Goal: Answer question/provide support: Share knowledge or assist other users

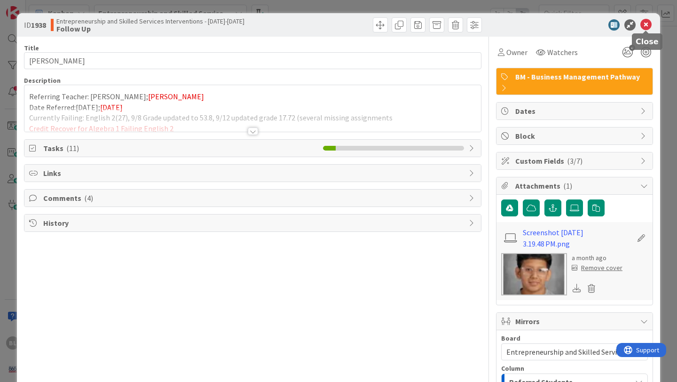
click at [648, 25] on icon at bounding box center [646, 24] width 11 height 11
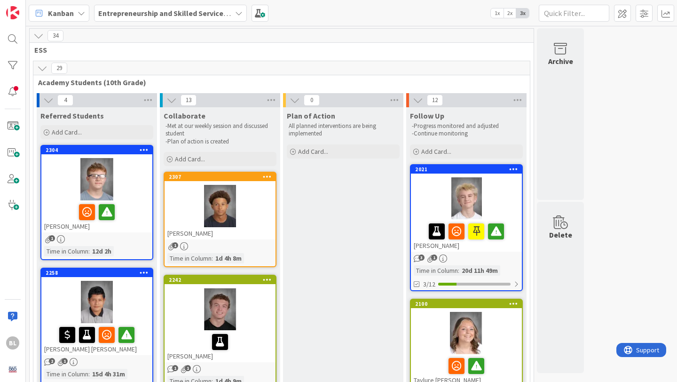
click at [237, 8] on div "Entrepreneurship and Skilled Services Interventions - [DATE]-[DATE]" at bounding box center [170, 13] width 153 height 17
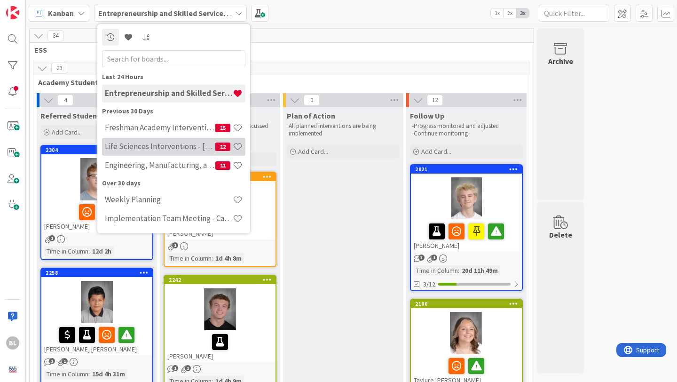
click at [157, 150] on h4 "Life Sciences Interventions - [DATE]-[DATE]" at bounding box center [160, 146] width 111 height 9
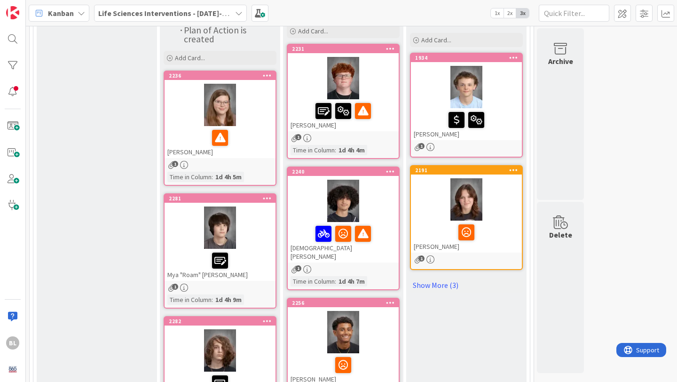
scroll to position [125, 0]
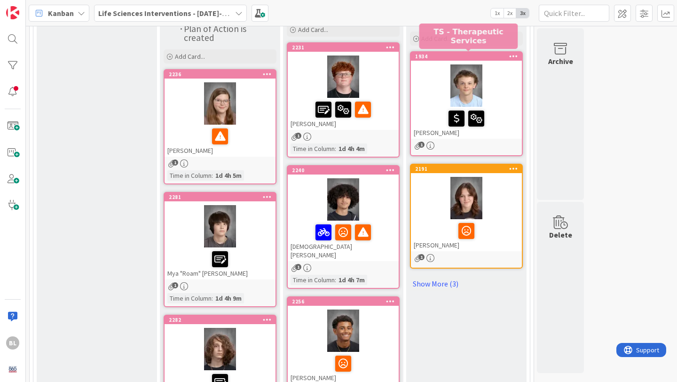
click at [495, 56] on div "1934" at bounding box center [468, 56] width 107 height 7
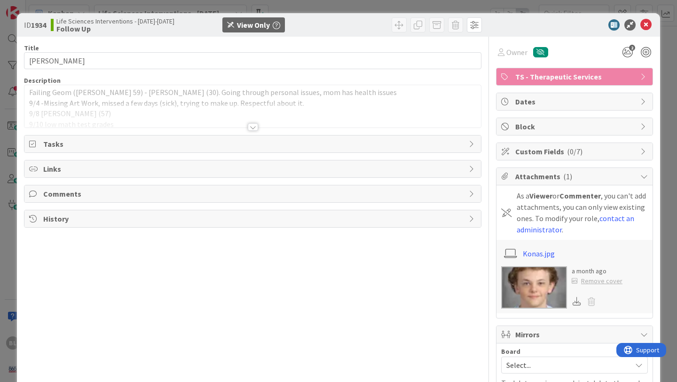
click at [253, 129] on div at bounding box center [253, 127] width 10 height 8
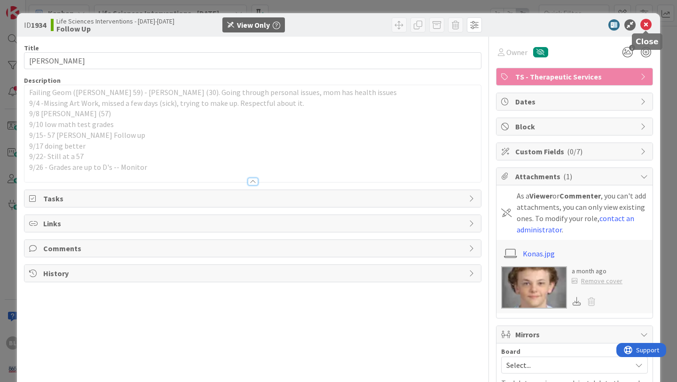
click at [645, 23] on icon at bounding box center [646, 24] width 11 height 11
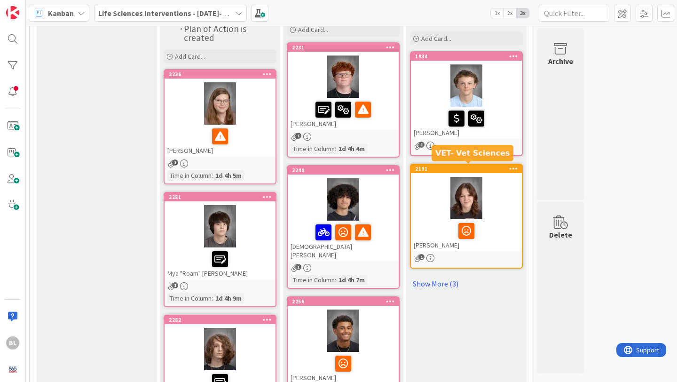
click at [482, 167] on div "2191" at bounding box center [468, 169] width 107 height 7
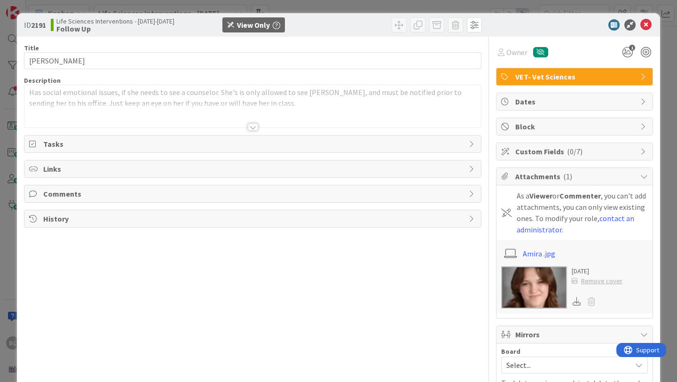
click at [254, 128] on div at bounding box center [253, 127] width 10 height 8
click at [252, 127] on div at bounding box center [253, 127] width 10 height 8
click at [648, 18] on div "ID 2191 Life Sciences Interventions - [DATE]-[DATE] Follow Up View Only" at bounding box center [338, 25] width 643 height 24
click at [648, 19] on icon at bounding box center [646, 24] width 11 height 11
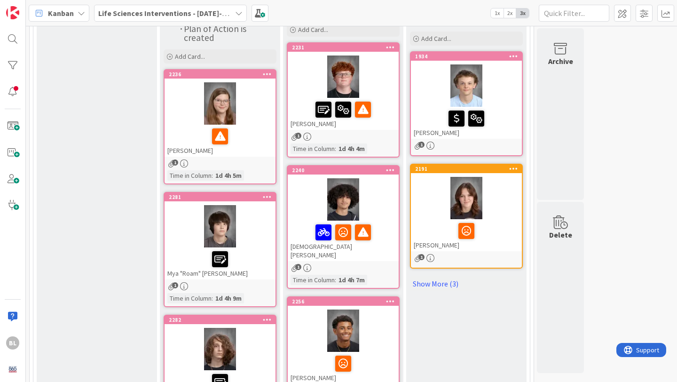
click at [374, 55] on div at bounding box center [343, 76] width 111 height 42
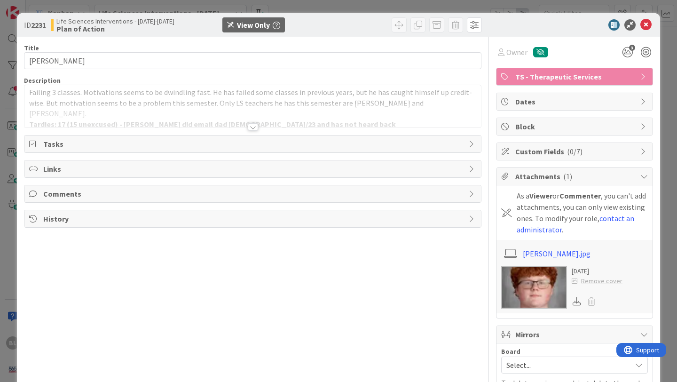
click at [253, 126] on div at bounding box center [253, 127] width 10 height 8
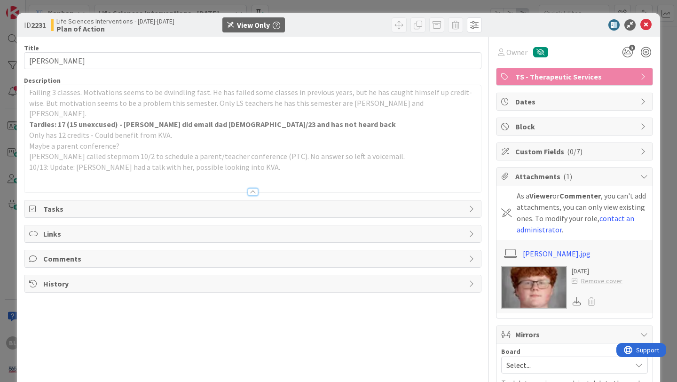
click at [650, 23] on icon at bounding box center [646, 24] width 11 height 11
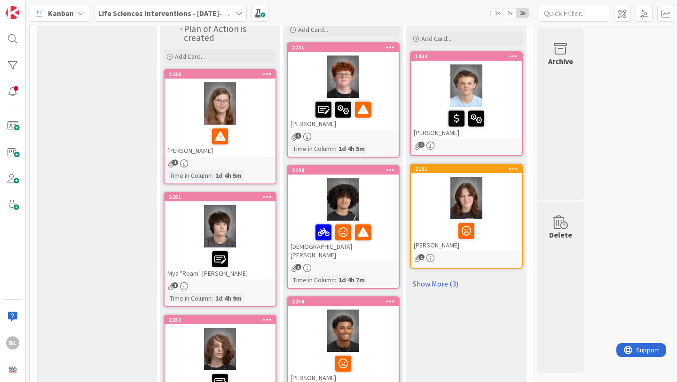
click at [235, 13] on icon at bounding box center [239, 13] width 8 height 8
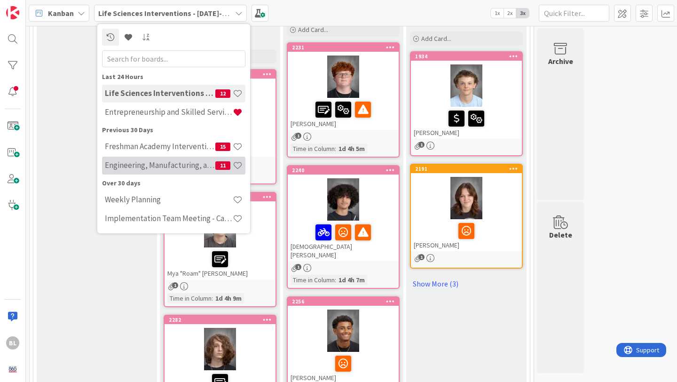
click at [146, 165] on h4 "Engineering, Manufacturing, and Transportation" at bounding box center [160, 164] width 111 height 9
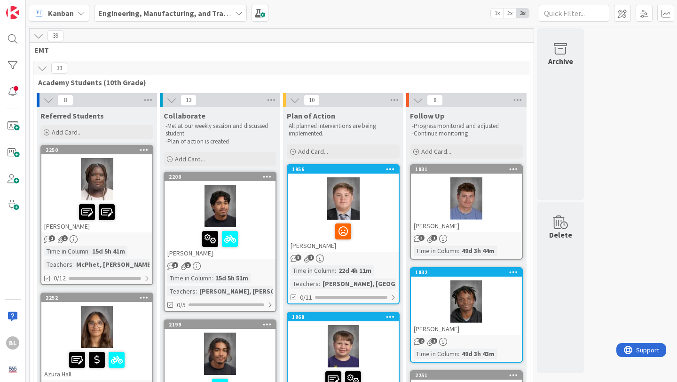
click at [116, 154] on div "2250 Iteng Lohure" at bounding box center [96, 189] width 111 height 87
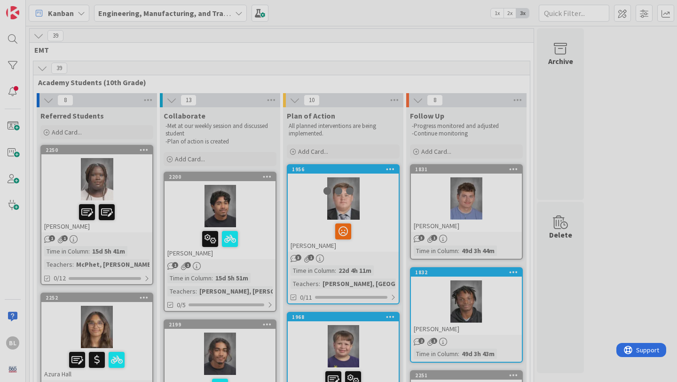
click at [116, 154] on div at bounding box center [338, 191] width 677 height 382
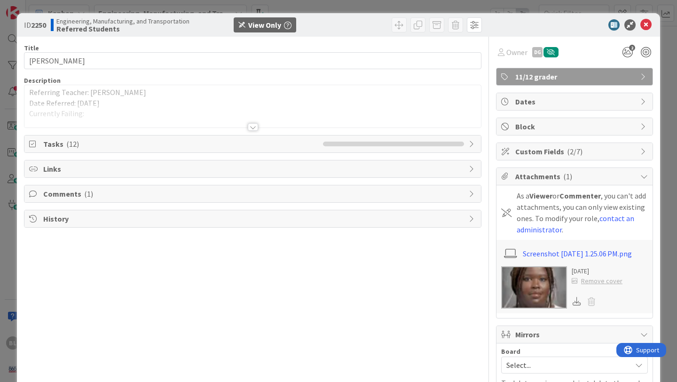
click at [253, 126] on div at bounding box center [253, 127] width 10 height 8
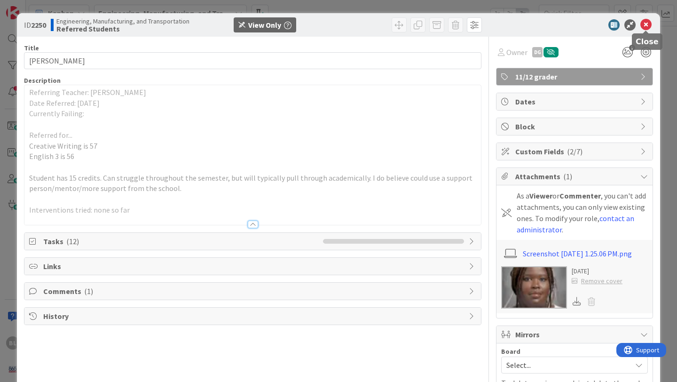
click at [645, 27] on icon at bounding box center [646, 24] width 11 height 11
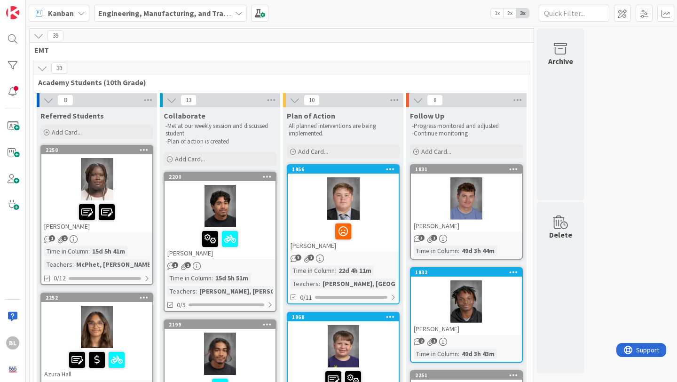
click at [239, 9] on icon at bounding box center [239, 13] width 8 height 8
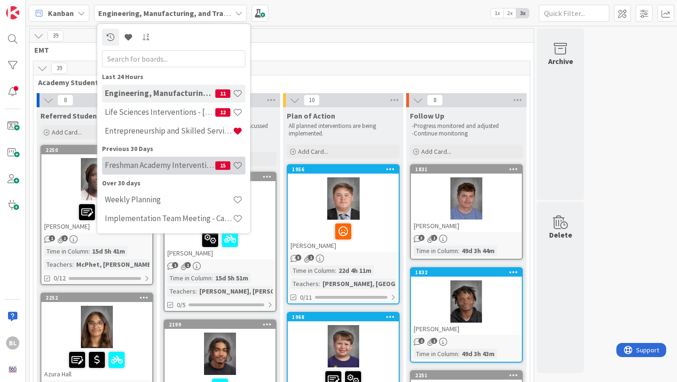
click at [134, 166] on h4 "Freshman Academy Intervention - [DATE]-[DATE]" at bounding box center [160, 164] width 111 height 9
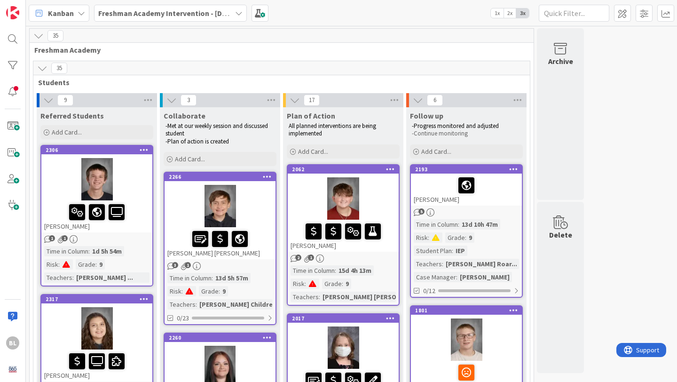
click at [127, 157] on div "2306 [PERSON_NAME]" at bounding box center [96, 189] width 111 height 87
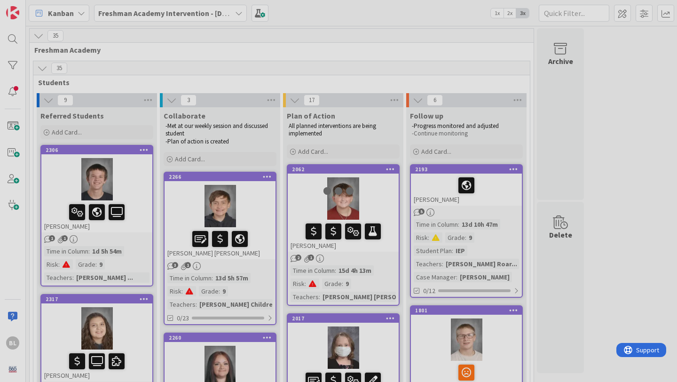
click at [127, 157] on div at bounding box center [338, 191] width 677 height 382
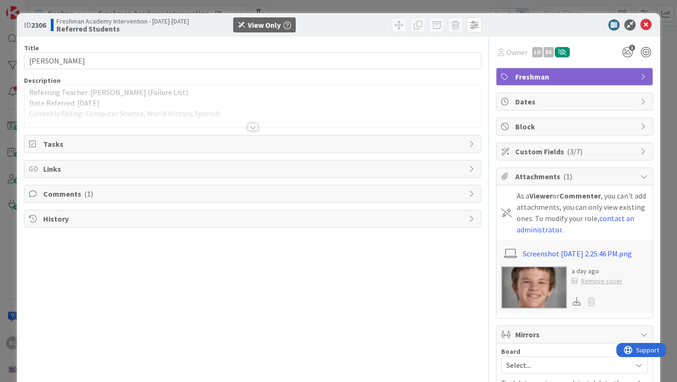
click at [255, 126] on div at bounding box center [253, 127] width 10 height 8
click at [467, 229] on div "Comments ( 1 )" at bounding box center [252, 226] width 457 height 17
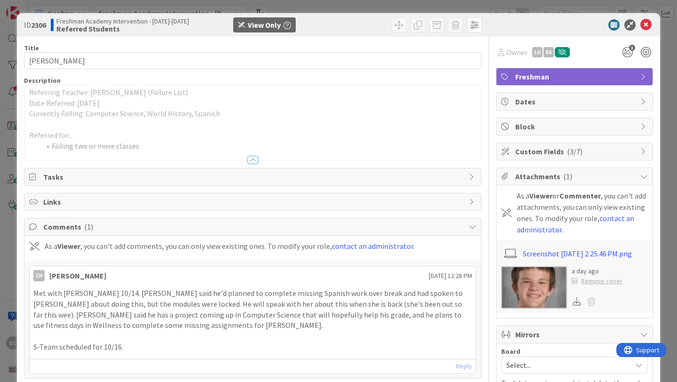
click at [467, 229] on div "Comments ( 1 )" at bounding box center [252, 226] width 457 height 17
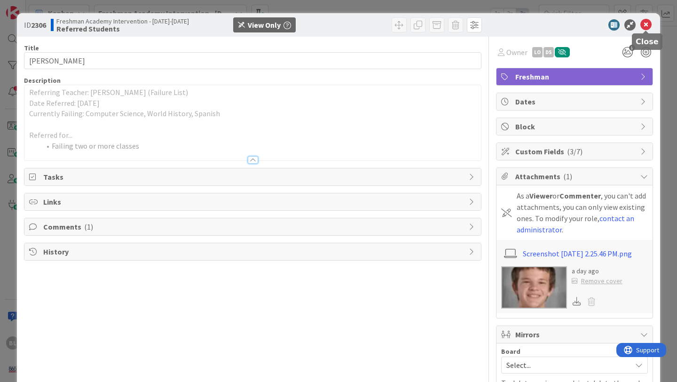
click at [648, 25] on icon at bounding box center [646, 24] width 11 height 11
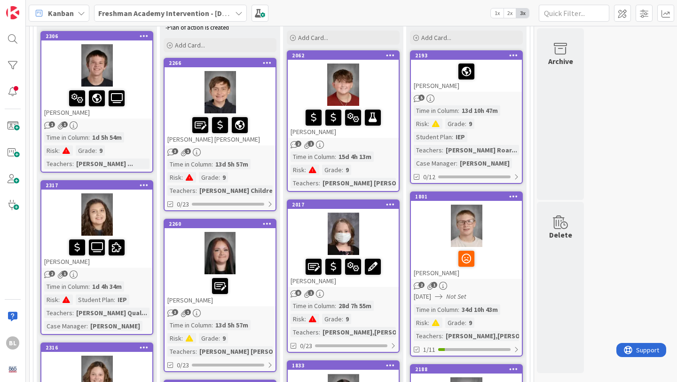
scroll to position [192, 0]
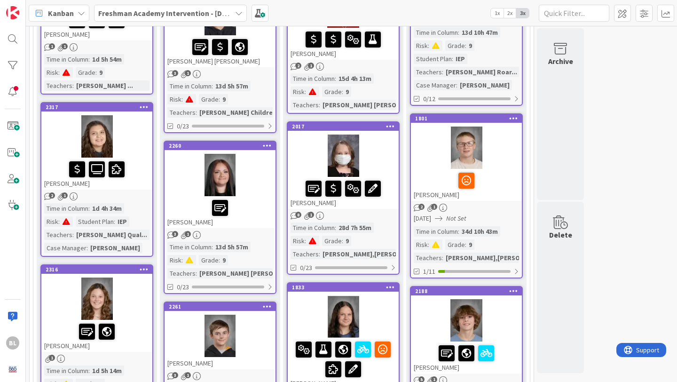
click at [495, 123] on div "1801 [PERSON_NAME]" at bounding box center [466, 157] width 111 height 87
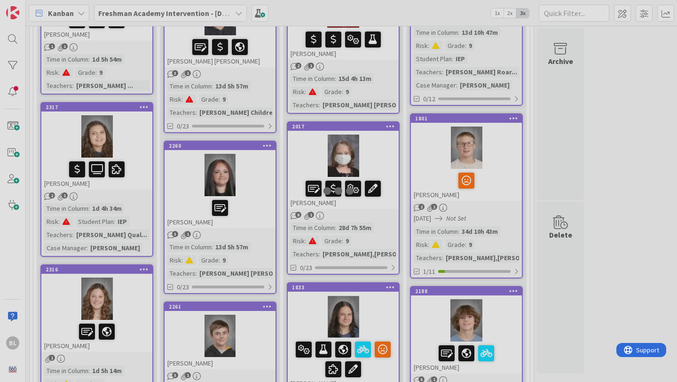
click at [495, 123] on div at bounding box center [338, 191] width 677 height 382
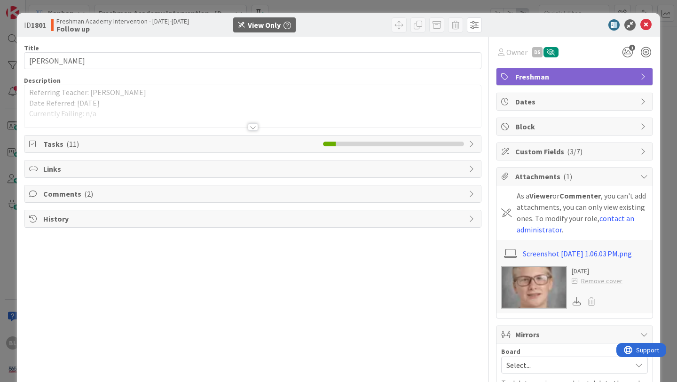
click at [258, 127] on div at bounding box center [252, 115] width 457 height 24
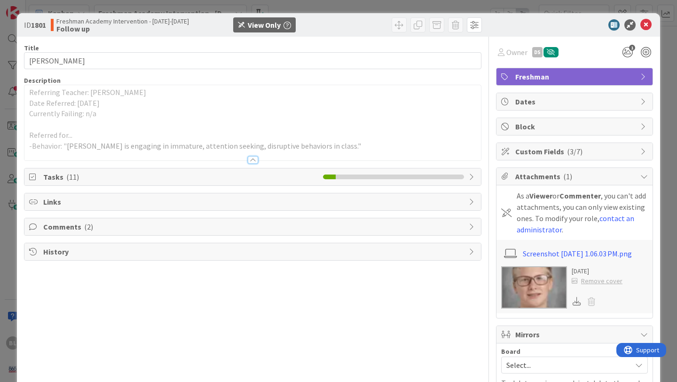
click at [474, 177] on icon at bounding box center [473, 177] width 8 height 8
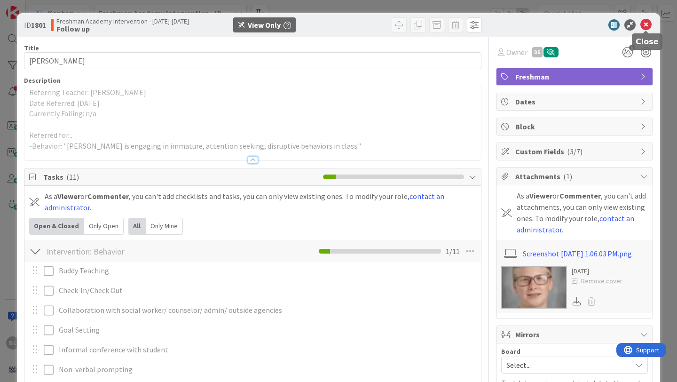
click at [647, 22] on icon at bounding box center [646, 24] width 11 height 11
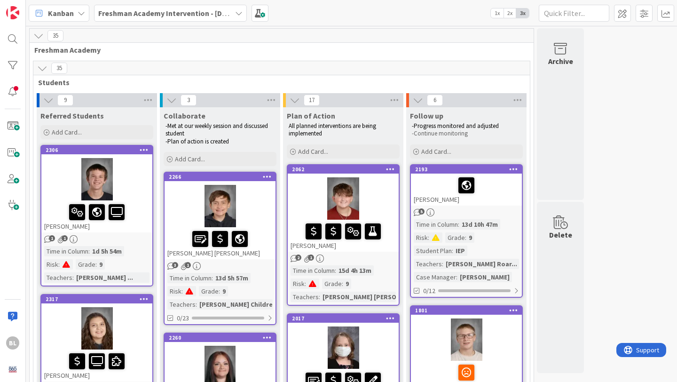
click at [238, 13] on icon at bounding box center [239, 13] width 8 height 8
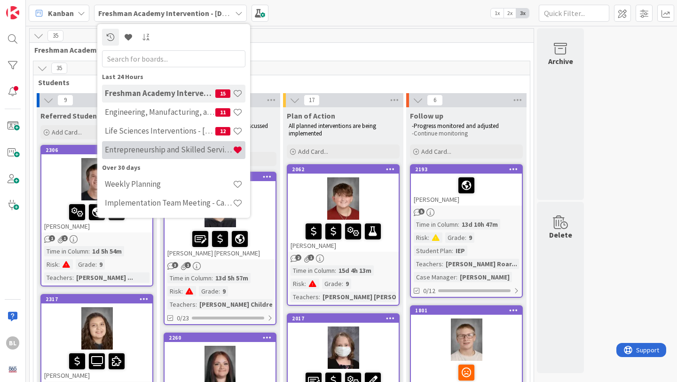
click at [154, 150] on h4 "Entrepreneurship and Skilled Services Interventions - [DATE]-[DATE]" at bounding box center [169, 149] width 128 height 9
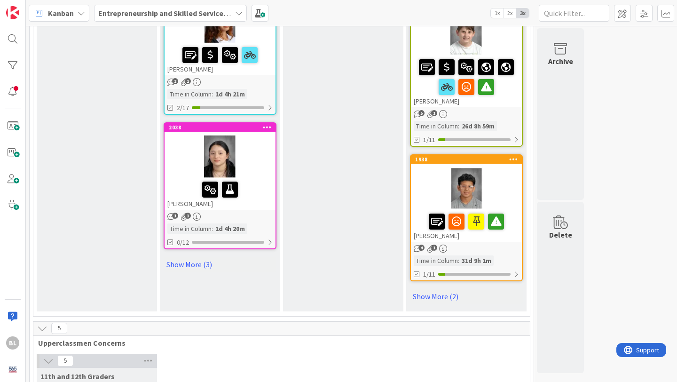
scroll to position [1216, 0]
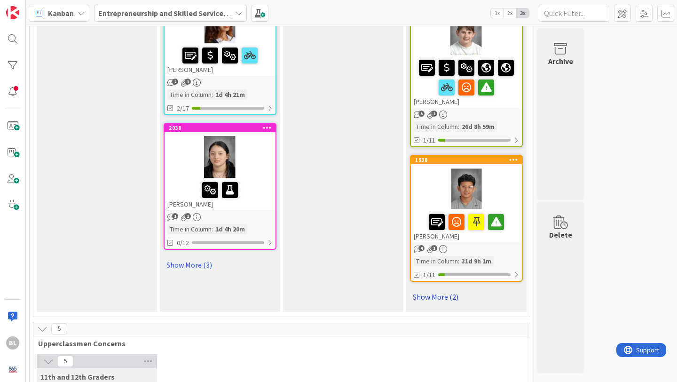
click at [422, 297] on link "Show More (2)" at bounding box center [466, 296] width 113 height 15
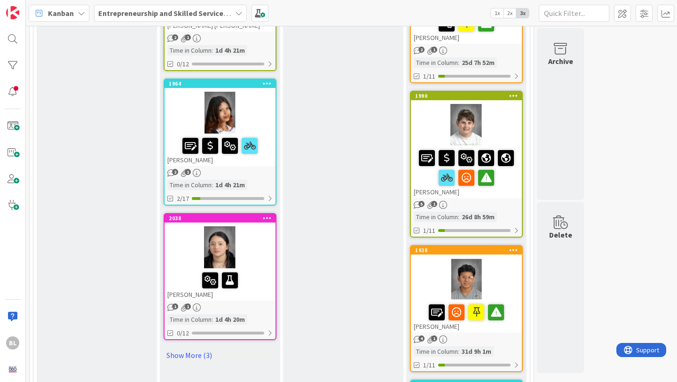
scroll to position [1120, 0]
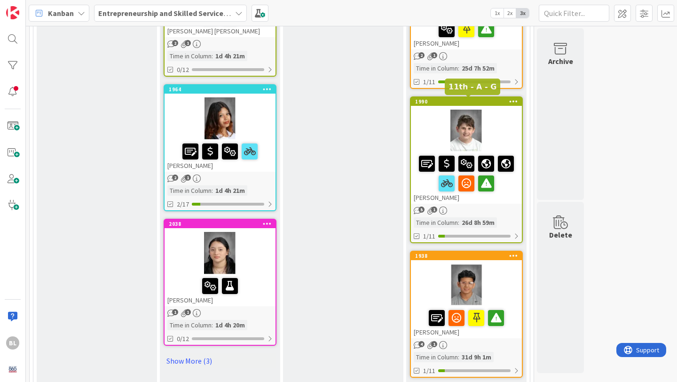
click at [482, 103] on div "1990" at bounding box center [468, 101] width 107 height 7
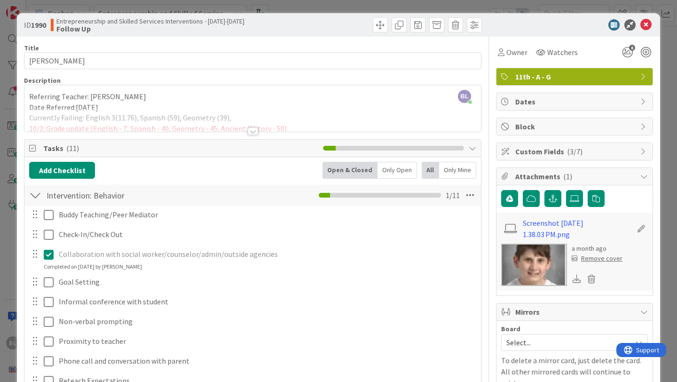
click at [253, 130] on div at bounding box center [253, 131] width 10 height 8
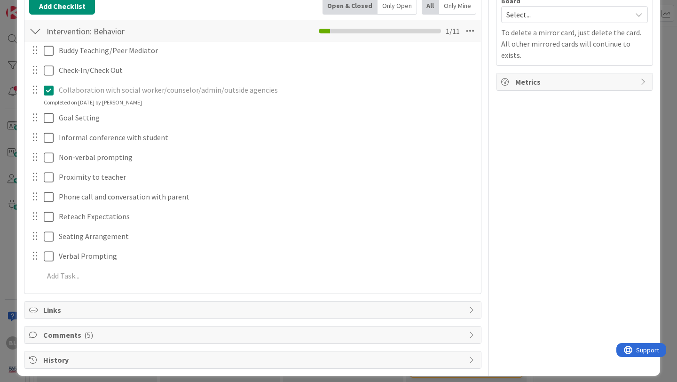
scroll to position [335, 0]
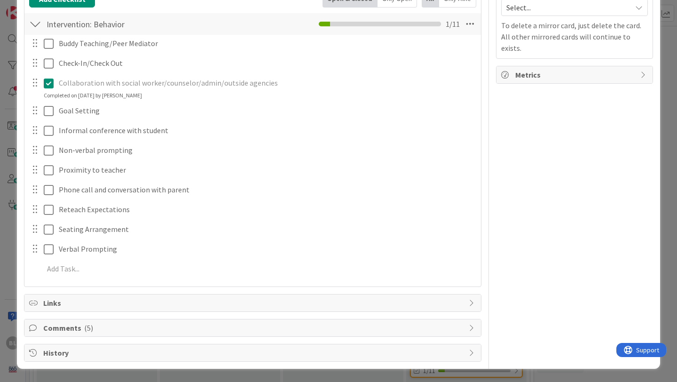
click at [69, 326] on span "Comments ( 5 )" at bounding box center [253, 327] width 421 height 11
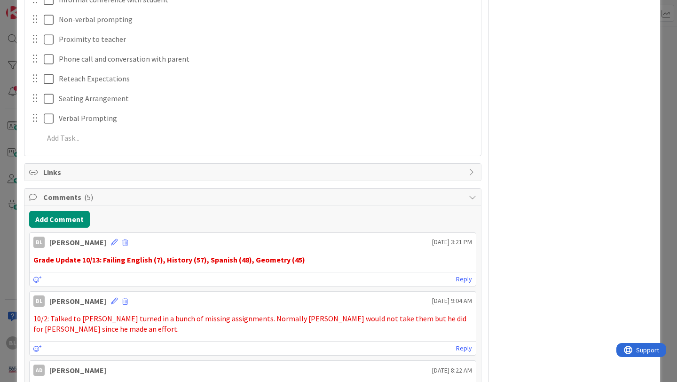
scroll to position [467, 0]
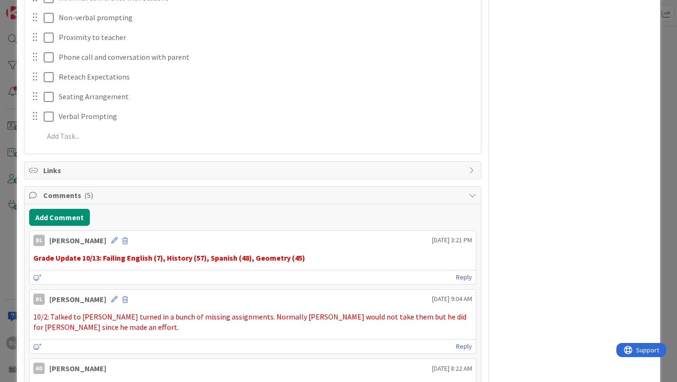
click at [305, 261] on p "Grade Update 10/13: Failing English (7), History (57), Spanish (48), Geometry (…" at bounding box center [252, 258] width 439 height 11
click at [461, 278] on link "Reply" at bounding box center [464, 277] width 16 height 12
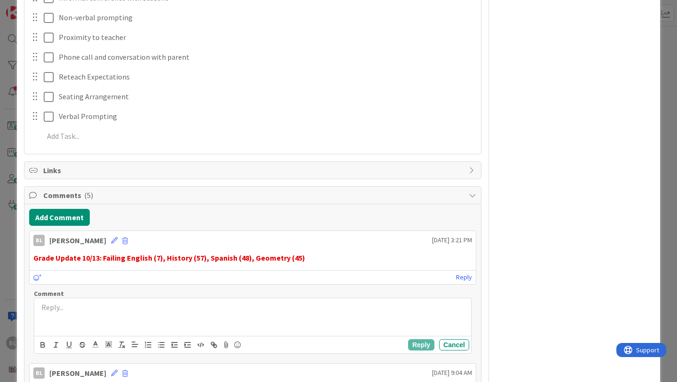
click at [53, 308] on p at bounding box center [252, 307] width 429 height 11
click at [115, 309] on p "10/14: Talked to Georgopolus" at bounding box center [252, 307] width 429 height 11
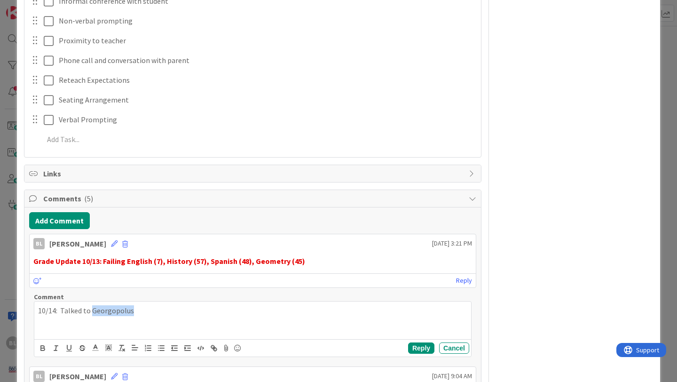
scroll to position [464, 0]
click at [115, 309] on p "10/14: Talked to Georgopolus" at bounding box center [252, 311] width 429 height 11
drag, startPoint x: 136, startPoint y: 311, endPoint x: 111, endPoint y: 311, distance: 25.9
click at [111, 311] on p "10/14: Talked to Georgopolus" at bounding box center [252, 311] width 429 height 11
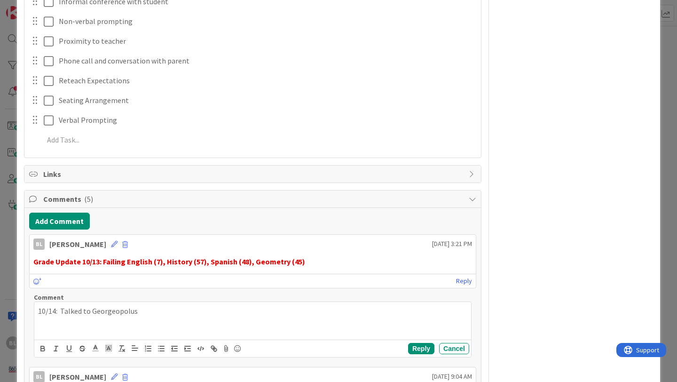
click at [113, 310] on p "10/14: Talked to Georgeopolus" at bounding box center [252, 311] width 429 height 11
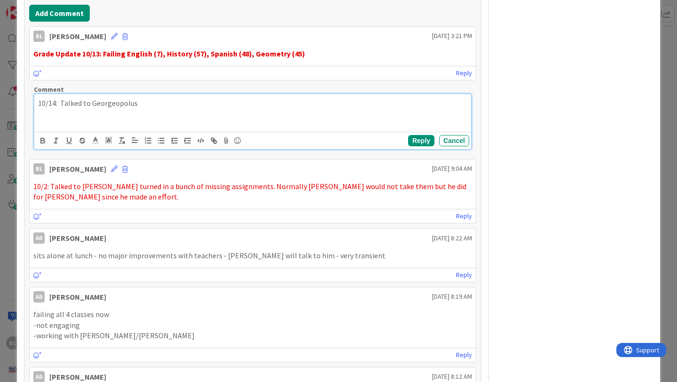
scroll to position [668, 0]
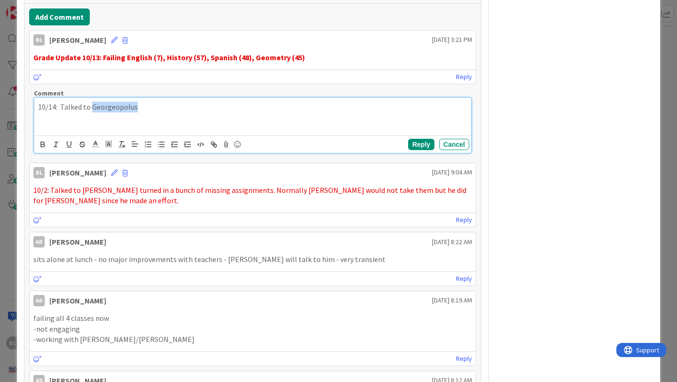
drag, startPoint x: 139, startPoint y: 111, endPoint x: 92, endPoint y: 105, distance: 46.9
click at [92, 105] on p "10/14: Talked to Georgeopolus" at bounding box center [252, 107] width 429 height 11
drag, startPoint x: 147, startPoint y: 106, endPoint x: 96, endPoint y: 103, distance: 50.5
click at [95, 103] on p "10/14: Talked to [PERSON_NAME]" at bounding box center [252, 107] width 429 height 11
click at [91, 106] on span "[PERSON_NAME]" at bounding box center [119, 106] width 56 height 9
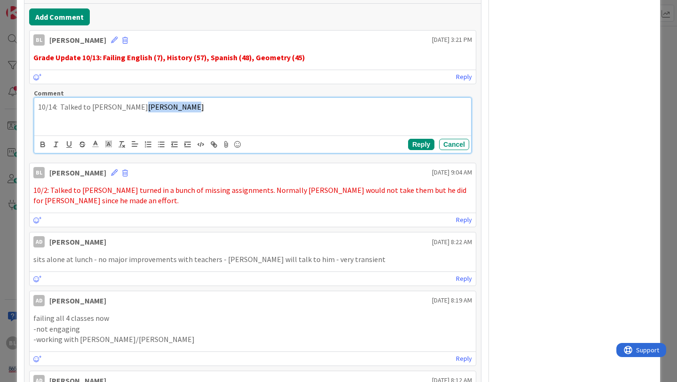
drag, startPoint x: 193, startPoint y: 102, endPoint x: 135, endPoint y: 106, distance: 57.5
click at [135, 106] on p "10/14: Talked to [PERSON_NAME] [PERSON_NAME]" at bounding box center [252, 107] width 429 height 11
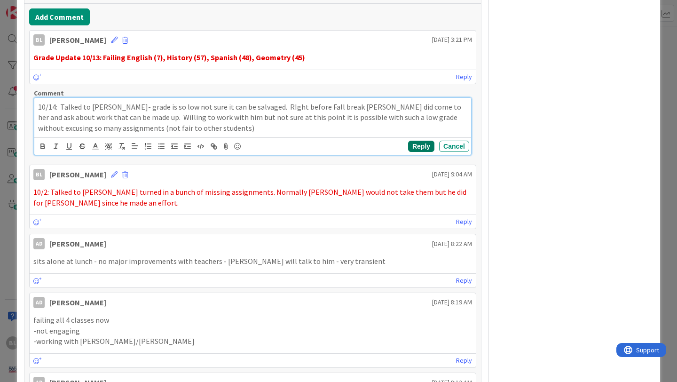
click at [421, 146] on button "Reply" at bounding box center [421, 146] width 26 height 11
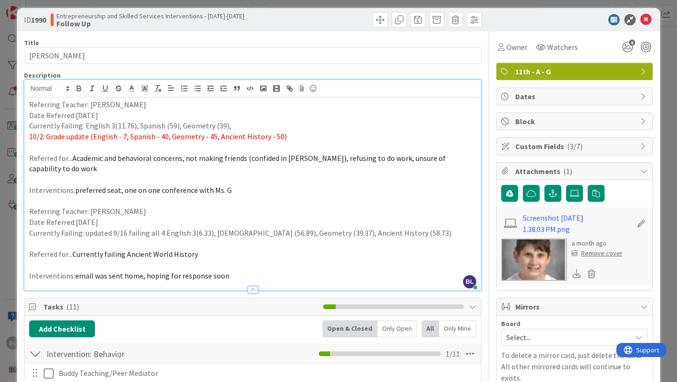
scroll to position [0, 0]
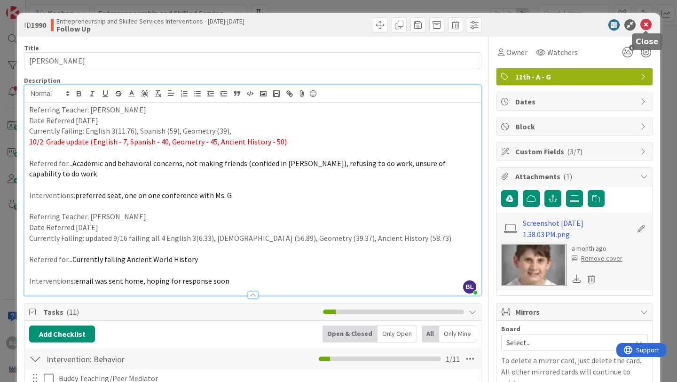
click at [645, 26] on icon at bounding box center [646, 24] width 11 height 11
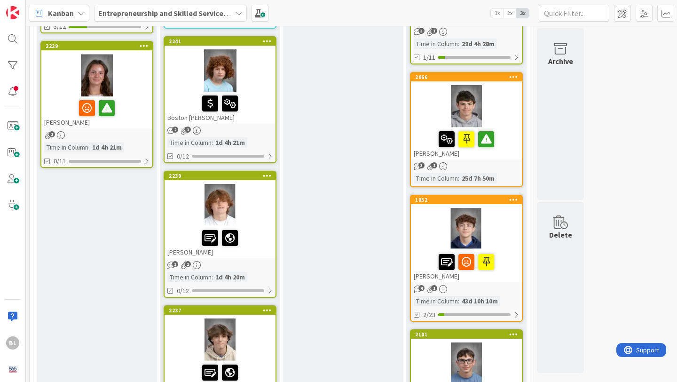
scroll to position [495, 0]
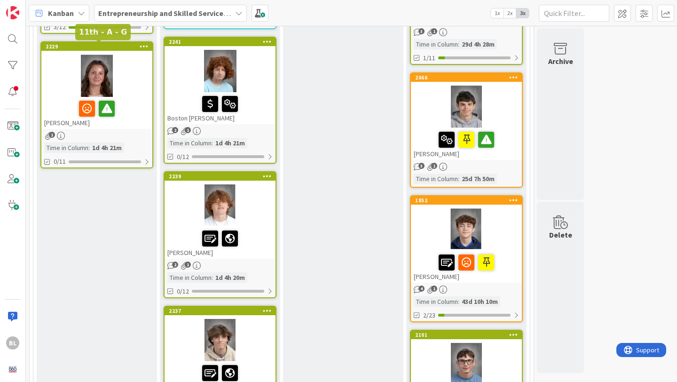
click at [126, 47] on div "2229" at bounding box center [99, 46] width 107 height 7
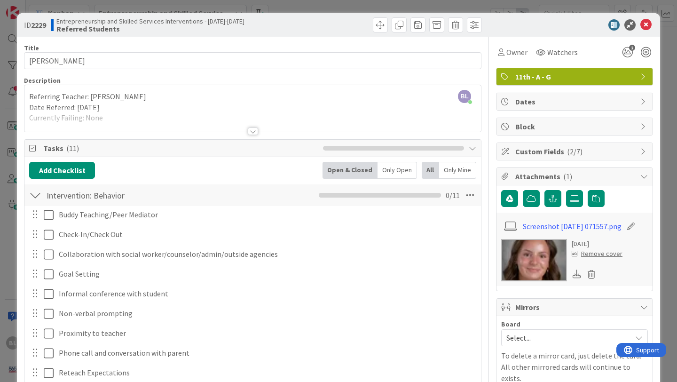
click at [253, 128] on div at bounding box center [253, 131] width 10 height 8
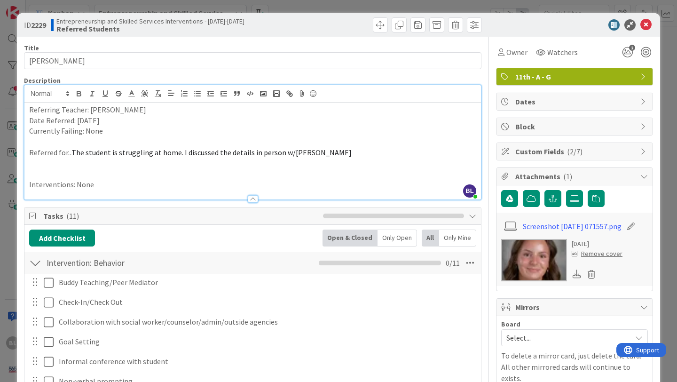
click at [66, 174] on p at bounding box center [252, 173] width 447 height 11
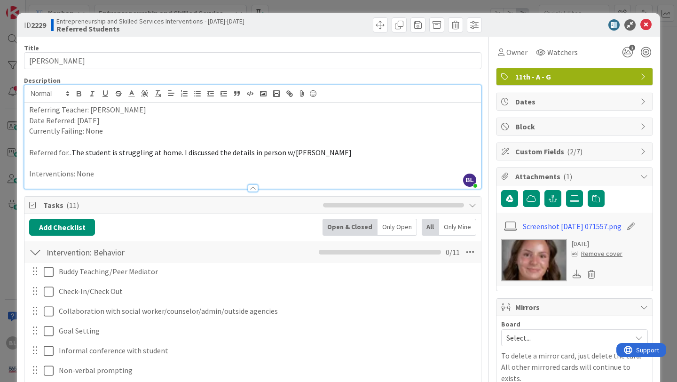
click at [102, 174] on p "Interventions: None" at bounding box center [252, 173] width 447 height 11
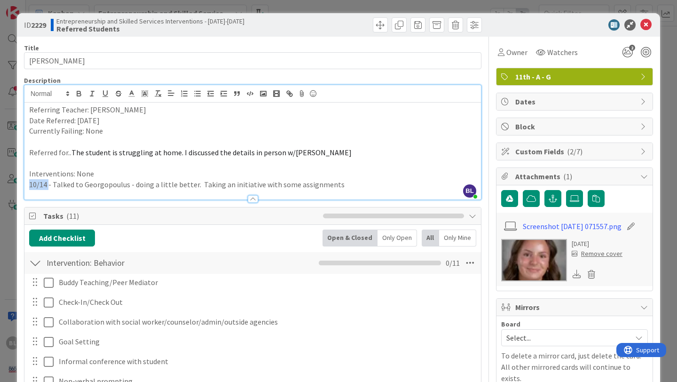
drag, startPoint x: 48, startPoint y: 184, endPoint x: 26, endPoint y: 184, distance: 21.6
click at [26, 184] on div "Referring Teacher: [PERSON_NAME] Date Referred: [DATE] Currently Failing: None …" at bounding box center [252, 151] width 457 height 97
click at [37, 184] on p "10/14 - Talked to Georgopoulus - doing a little better. Taking an initiative wi…" at bounding box center [252, 184] width 447 height 11
click at [46, 184] on p "10/14 - Talked to Georgopoulus - doing a little better. Taking an initiative wi…" at bounding box center [252, 184] width 447 height 11
drag, startPoint x: 46, startPoint y: 184, endPoint x: 28, endPoint y: 183, distance: 18.4
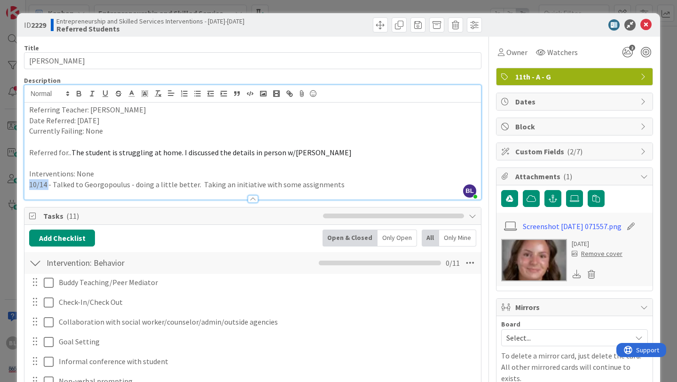
click at [28, 183] on div "Referring Teacher: [PERSON_NAME] Date Referred: [DATE] Currently Failing: None …" at bounding box center [252, 151] width 457 height 97
click at [132, 94] on line at bounding box center [131, 94] width 2 height 0
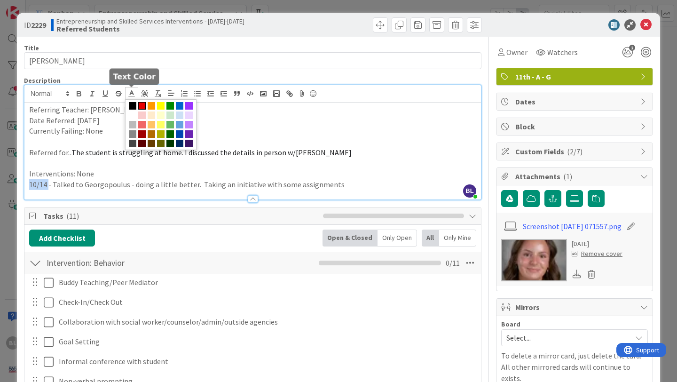
click at [143, 104] on span at bounding box center [142, 106] width 8 height 8
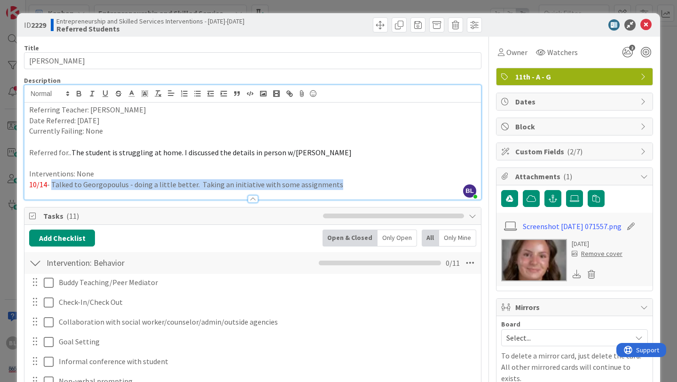
drag, startPoint x: 335, startPoint y: 184, endPoint x: 52, endPoint y: 182, distance: 283.1
click at [52, 182] on p "10/14 - Talked to Georgopoulus - doing a little better. Taking an initiative wi…" at bounding box center [252, 184] width 447 height 11
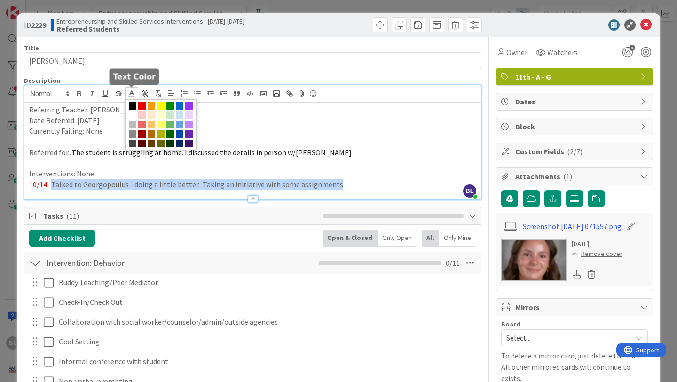
click at [132, 93] on polyline at bounding box center [131, 93] width 3 height 4
click at [144, 105] on span at bounding box center [142, 106] width 8 height 8
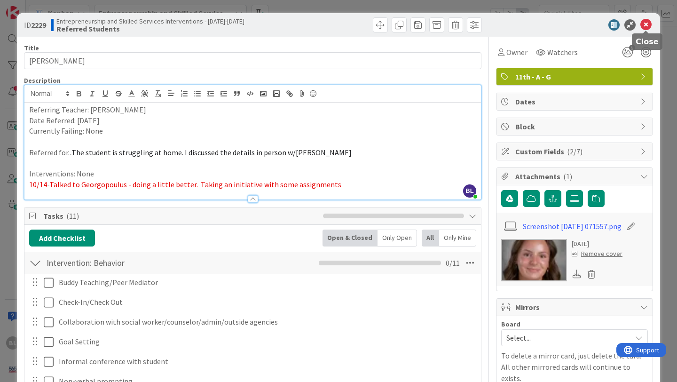
click at [647, 25] on icon at bounding box center [646, 24] width 11 height 11
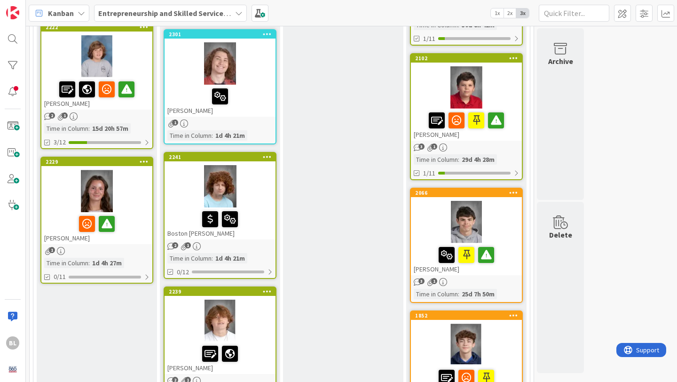
scroll to position [377, 0]
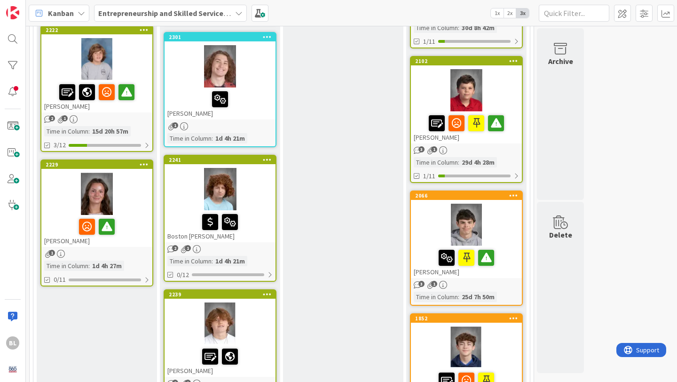
click at [493, 64] on div "2102" at bounding box center [466, 61] width 111 height 8
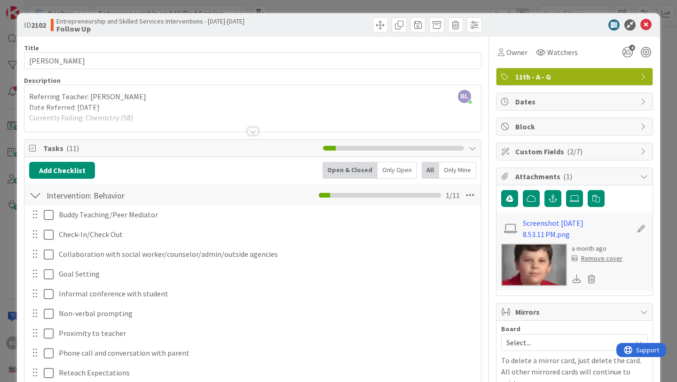
click at [255, 130] on div at bounding box center [253, 131] width 10 height 8
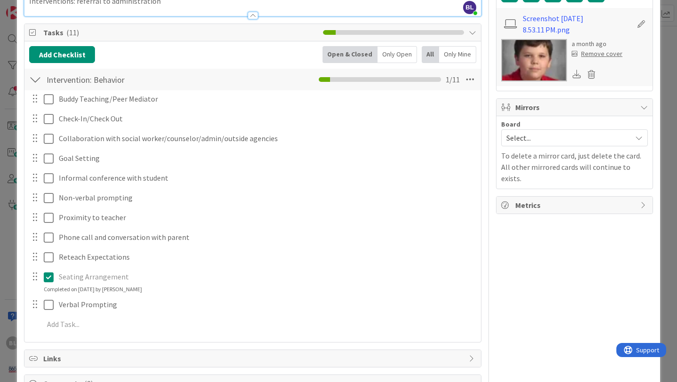
scroll to position [204, 0]
click at [644, 202] on icon at bounding box center [645, 206] width 8 height 8
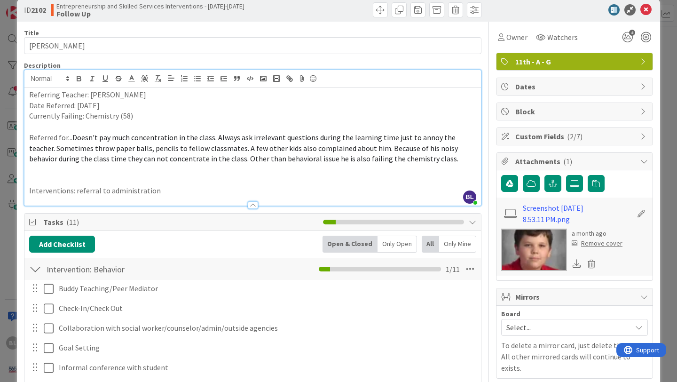
scroll to position [0, 0]
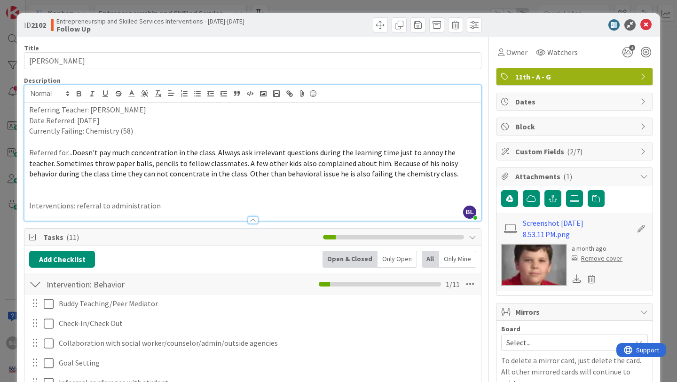
click at [647, 150] on icon at bounding box center [645, 152] width 8 height 8
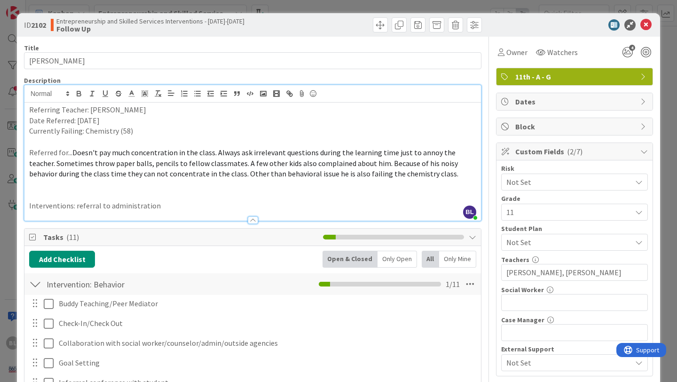
click at [35, 198] on p at bounding box center [252, 195] width 447 height 11
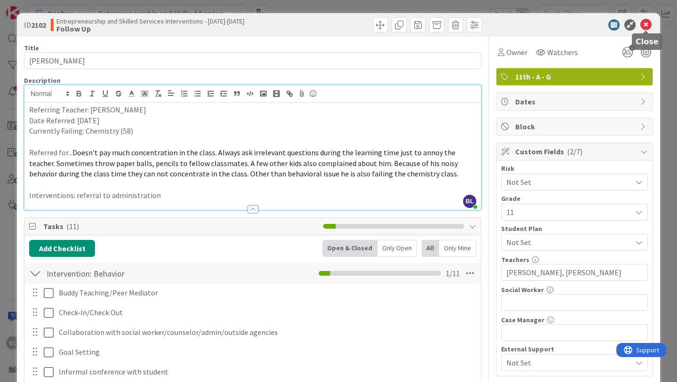
click at [648, 28] on icon at bounding box center [646, 24] width 11 height 11
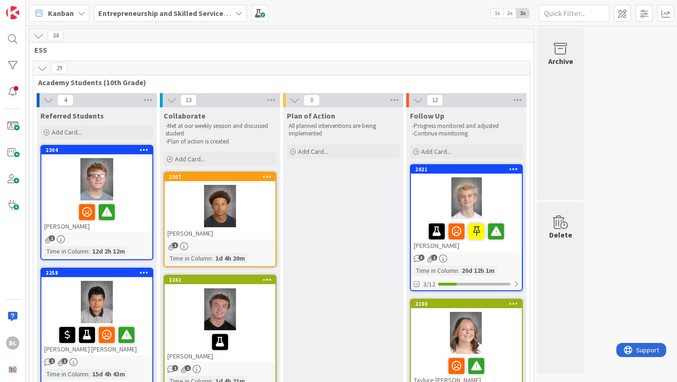
click at [119, 155] on div "2304 [PERSON_NAME]" at bounding box center [96, 189] width 111 height 87
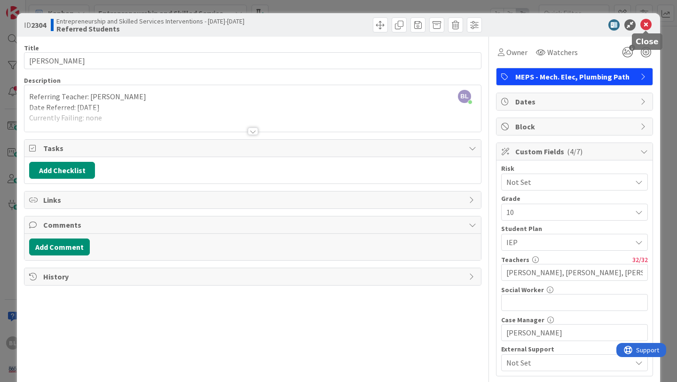
click at [646, 21] on icon at bounding box center [646, 24] width 11 height 11
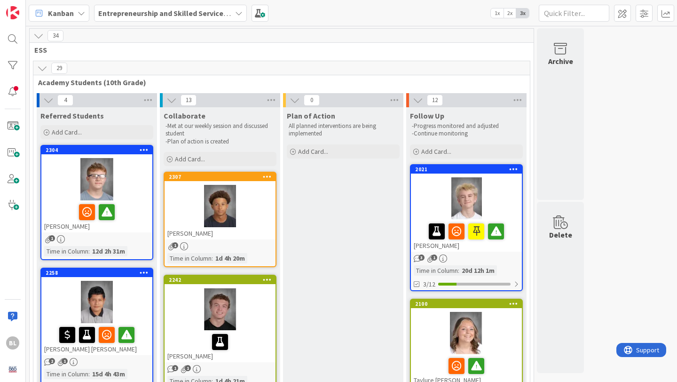
click at [125, 280] on div "2258 [PERSON_NAME] [PERSON_NAME]" at bounding box center [96, 312] width 111 height 87
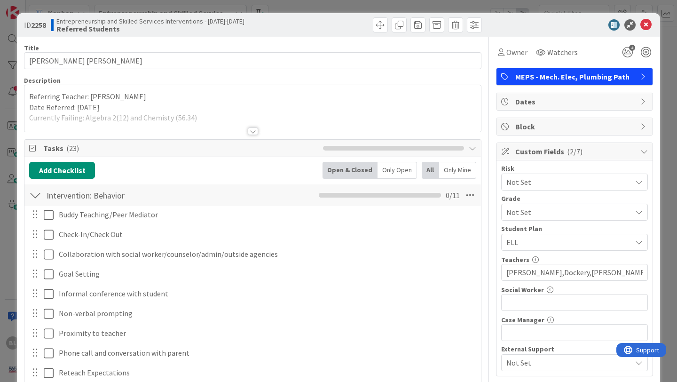
click at [254, 132] on div at bounding box center [253, 131] width 10 height 8
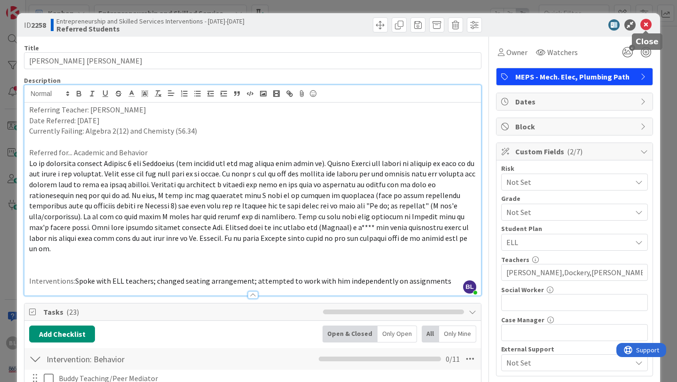
click at [647, 23] on icon at bounding box center [646, 24] width 11 height 11
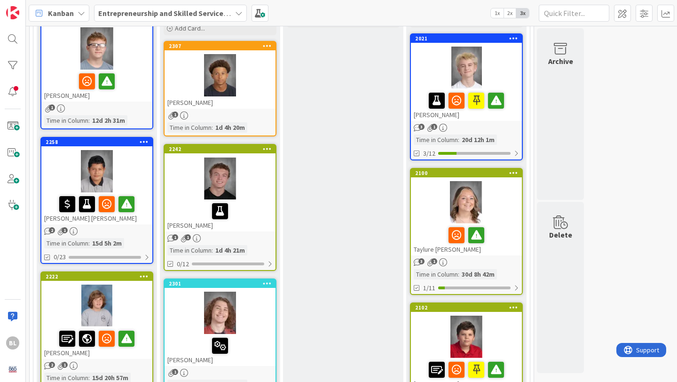
scroll to position [214, 0]
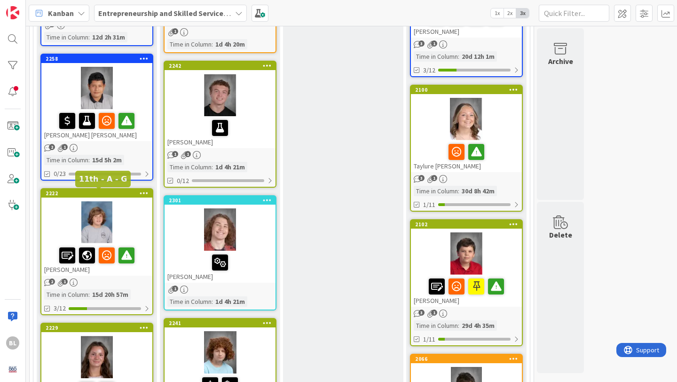
click at [128, 195] on div "2222" at bounding box center [99, 193] width 107 height 7
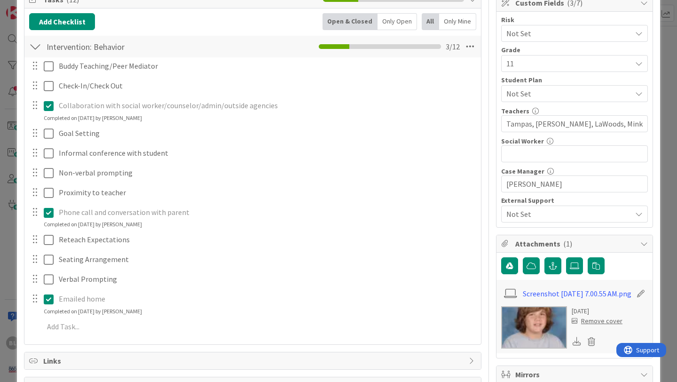
scroll to position [117, 0]
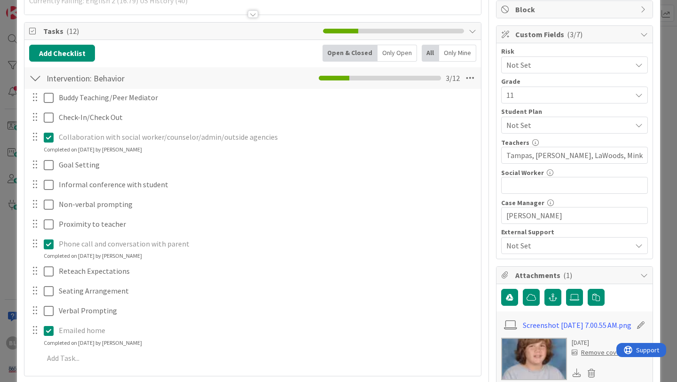
click at [37, 77] on div at bounding box center [35, 78] width 12 height 17
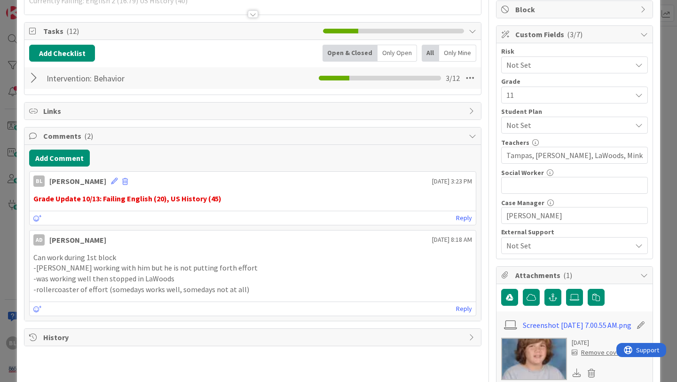
scroll to position [0, 0]
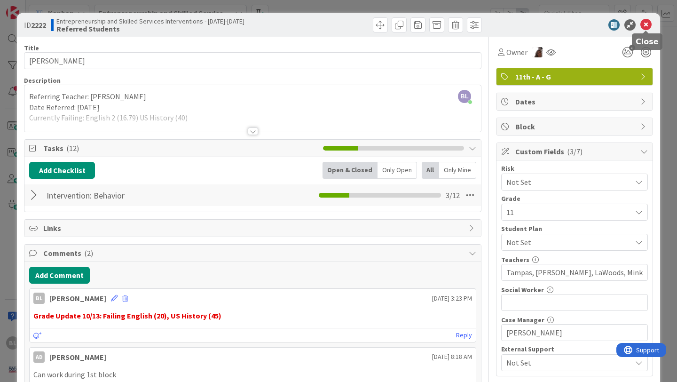
click at [645, 23] on icon at bounding box center [646, 24] width 11 height 11
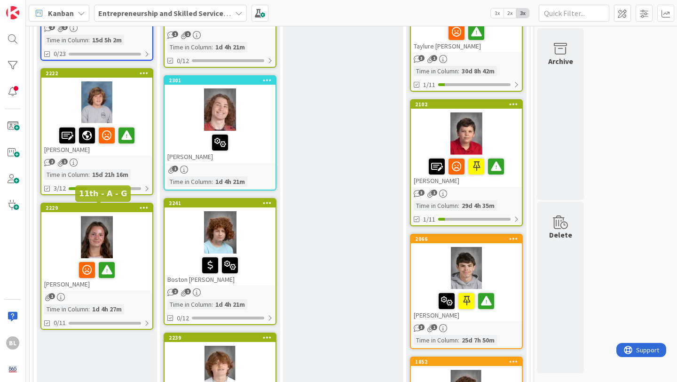
click at [131, 210] on div "2229" at bounding box center [99, 208] width 107 height 7
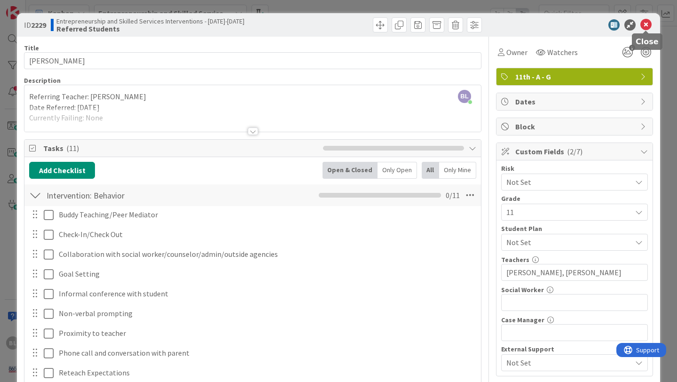
click at [645, 23] on icon at bounding box center [646, 24] width 11 height 11
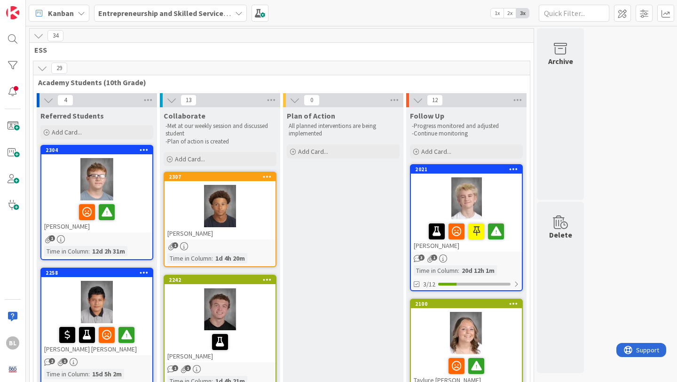
click at [492, 174] on div "2021 [PERSON_NAME]" at bounding box center [466, 208] width 111 height 87
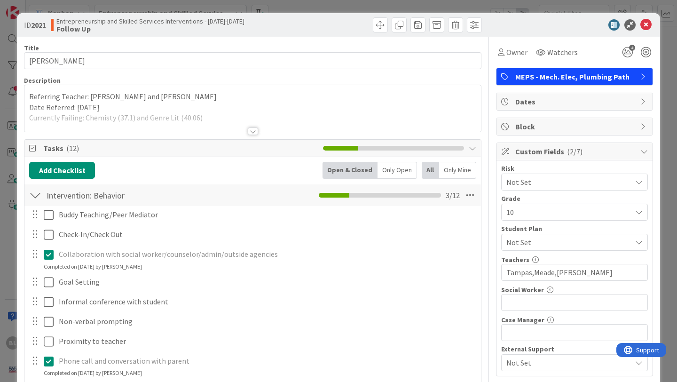
click at [251, 131] on div at bounding box center [253, 131] width 10 height 8
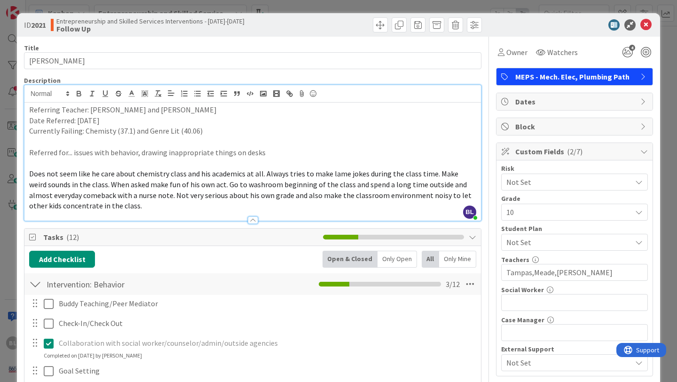
click at [253, 219] on div at bounding box center [253, 220] width 10 height 8
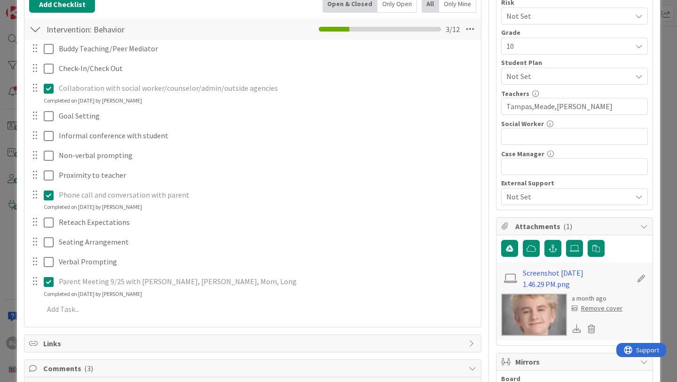
scroll to position [59, 0]
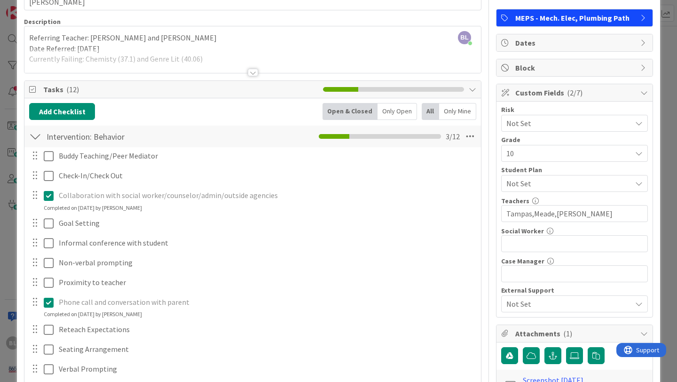
click at [33, 135] on div at bounding box center [35, 136] width 12 height 17
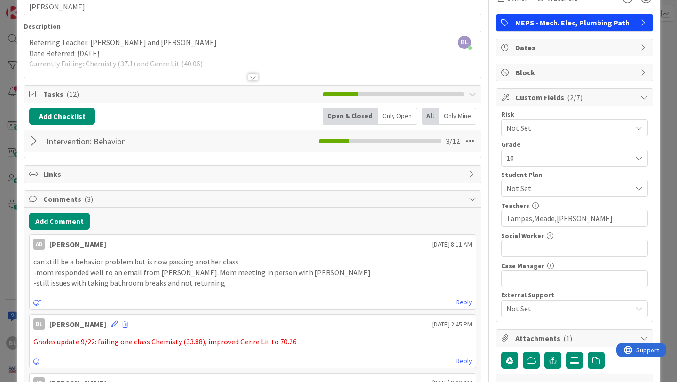
scroll to position [0, 0]
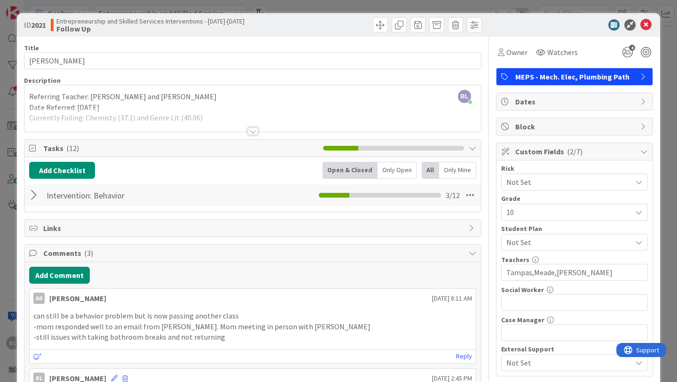
click at [254, 131] on div at bounding box center [253, 131] width 10 height 8
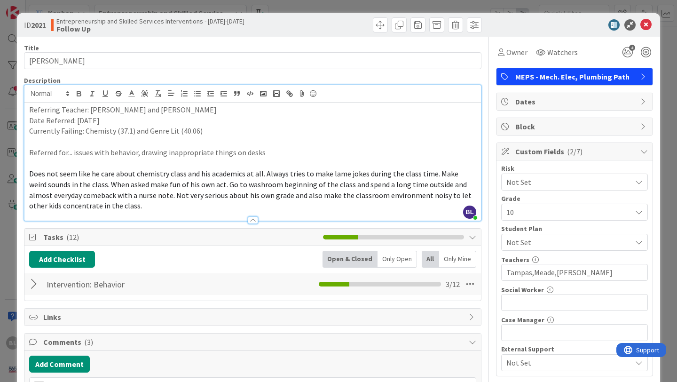
click at [117, 207] on p "Does not seem like he care about chemistry class and his academics at all. Alwa…" at bounding box center [252, 189] width 447 height 43
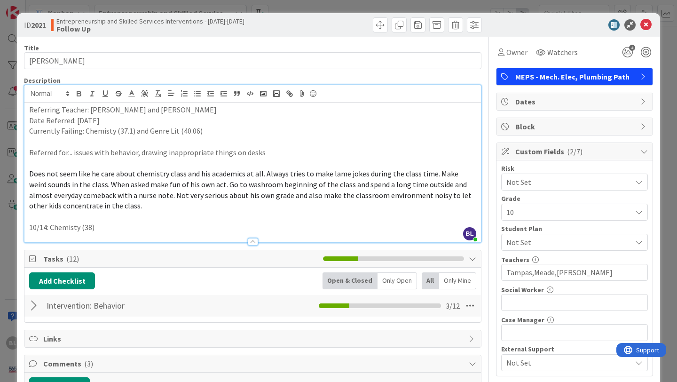
click at [90, 227] on p "10/14: Chemisty (38)" at bounding box center [252, 227] width 447 height 11
click at [99, 226] on p "10/14: Chemisty (39)" at bounding box center [252, 227] width 447 height 11
drag, startPoint x: 200, startPoint y: 132, endPoint x: 149, endPoint y: 134, distance: 51.7
click at [149, 134] on p "Currently Failing: Chemisty (37.1) and Genre Lit (40.06)" at bounding box center [252, 131] width 447 height 11
copy p "Genre Lit (40.06)"
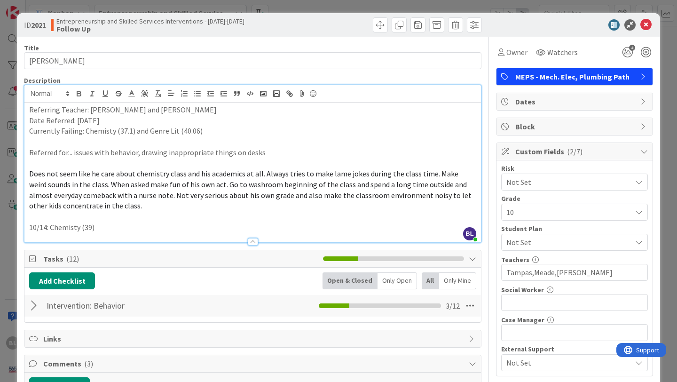
click at [116, 228] on p "10/14: Chemisty (39)" at bounding box center [252, 227] width 447 height 11
drag, startPoint x: 145, startPoint y: 227, endPoint x: 130, endPoint y: 226, distance: 15.1
click at [130, 226] on p "10/14: Chemisty (39), Genre Lit (40.06)" at bounding box center [252, 227] width 447 height 11
click at [152, 224] on p "10/14: Chemisty (39), Genre Lit (40.06)" at bounding box center [252, 227] width 447 height 11
drag, startPoint x: 152, startPoint y: 224, endPoint x: 94, endPoint y: 230, distance: 58.6
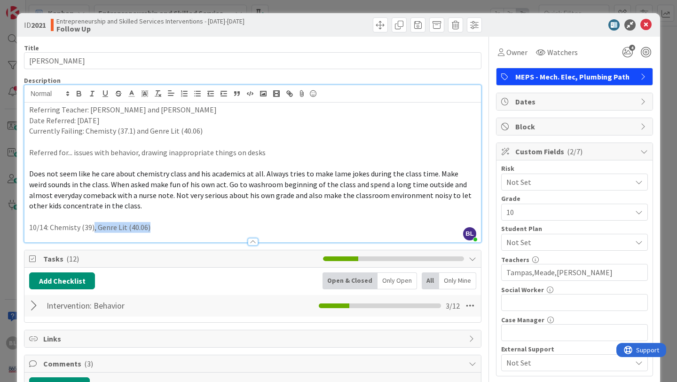
click at [94, 230] on p "10/14: Chemisty (39), Genre Lit (40.06)" at bounding box center [252, 227] width 447 height 11
drag, startPoint x: 95, startPoint y: 225, endPoint x: 51, endPoint y: 226, distance: 43.8
click at [51, 226] on p "10/14: Chemisty (39)" at bounding box center [252, 227] width 447 height 11
click at [131, 93] on icon at bounding box center [131, 93] width 8 height 8
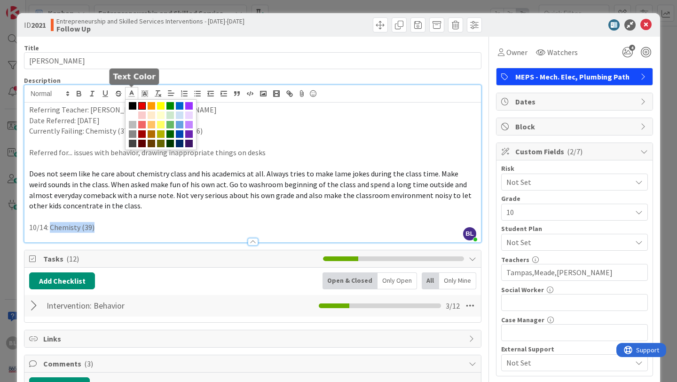
click at [143, 106] on span at bounding box center [142, 106] width 8 height 8
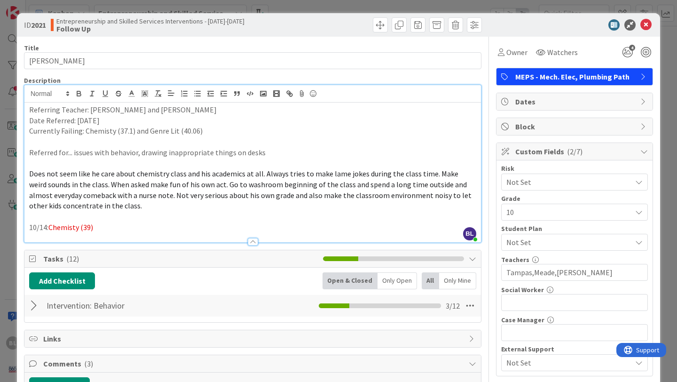
click at [66, 228] on span "Chemisty (39)" at bounding box center [70, 226] width 45 height 9
click at [75, 236] on div at bounding box center [252, 237] width 457 height 10
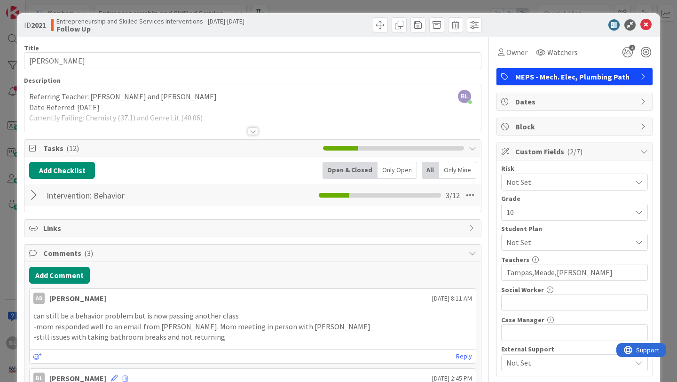
click at [254, 129] on div at bounding box center [253, 131] width 10 height 8
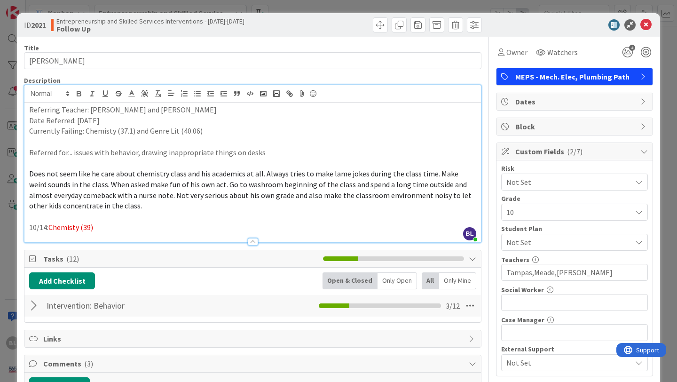
click at [51, 226] on span "Chemisty (39)" at bounding box center [70, 226] width 45 height 9
click at [62, 226] on p "10/14: FAiling one class Chemisty (39)" at bounding box center [252, 227] width 447 height 11
click at [152, 225] on p "10/14: Failing one class Chemisty (39)" at bounding box center [252, 227] width 447 height 11
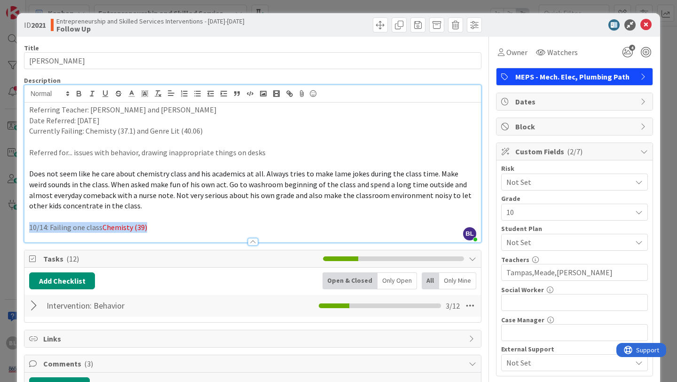
drag, startPoint x: 152, startPoint y: 225, endPoint x: 18, endPoint y: 225, distance: 134.5
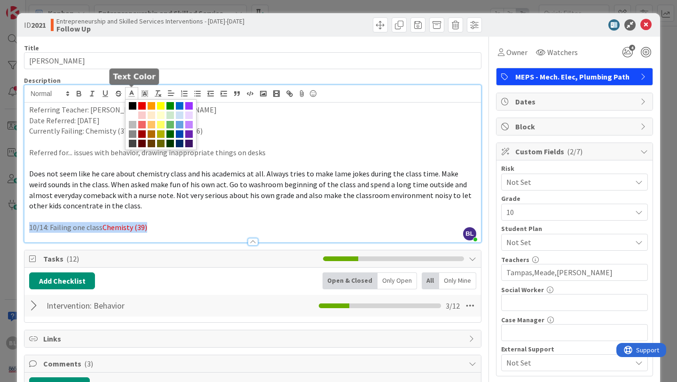
click at [132, 93] on polyline at bounding box center [131, 93] width 3 height 4
click at [144, 103] on span at bounding box center [142, 106] width 8 height 8
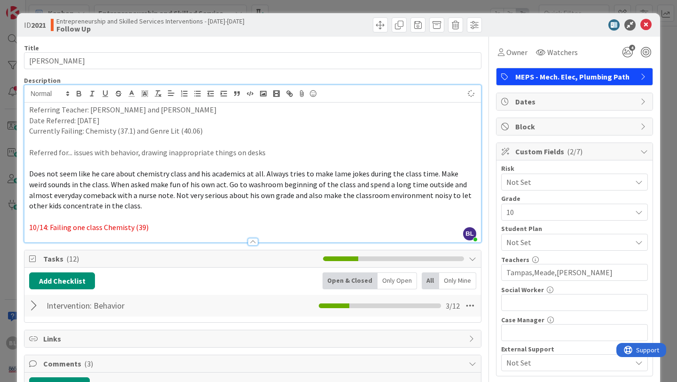
click at [160, 222] on p "10/14: Failing one class Chemisty (39)" at bounding box center [252, 227] width 447 height 11
click at [647, 25] on icon at bounding box center [646, 24] width 11 height 11
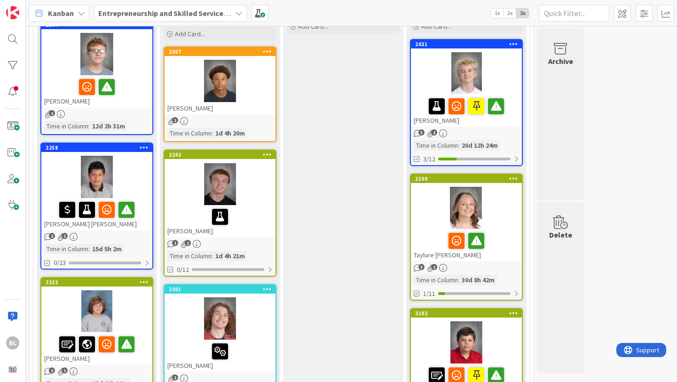
scroll to position [127, 0]
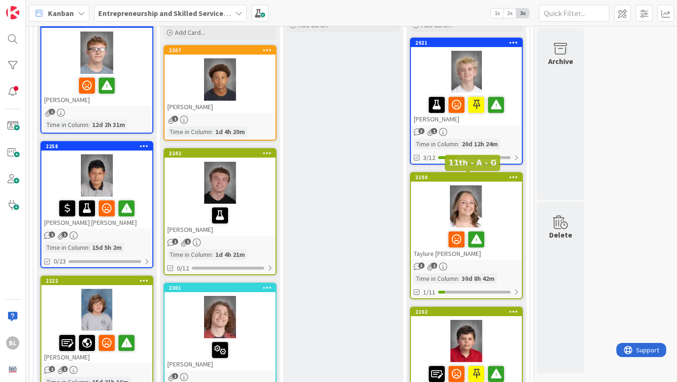
click at [440, 179] on div "2100" at bounding box center [468, 177] width 107 height 7
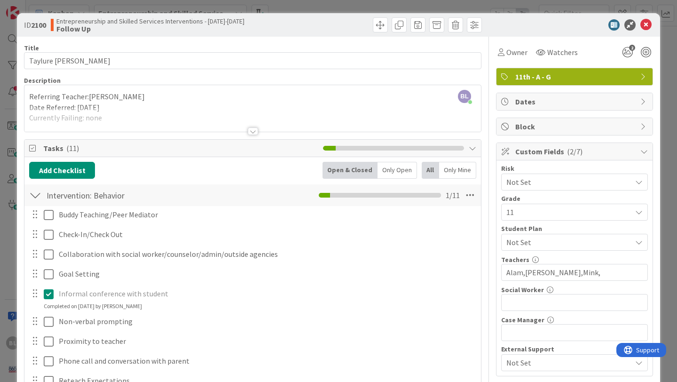
click at [37, 196] on div at bounding box center [35, 195] width 12 height 17
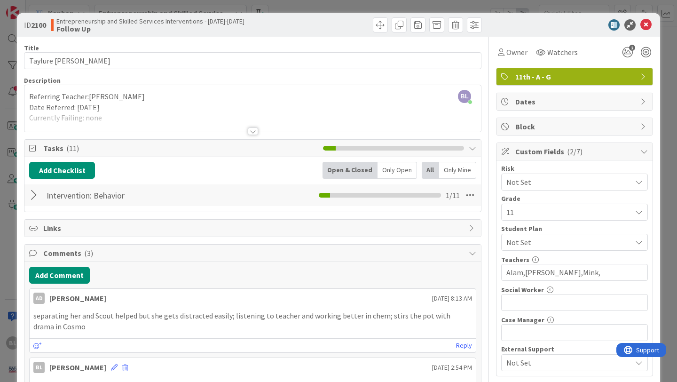
click at [253, 129] on div at bounding box center [253, 131] width 10 height 8
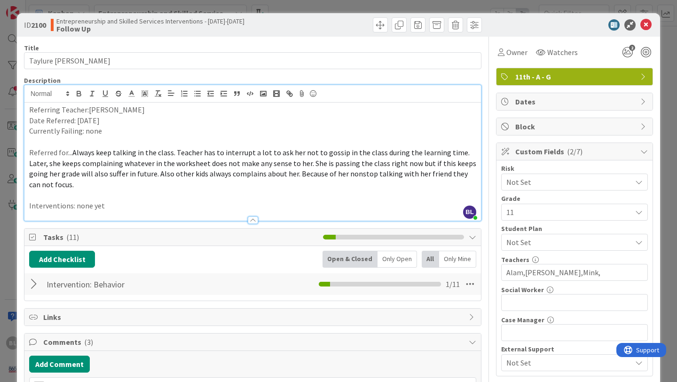
click at [112, 200] on p "Interventions: none yet" at bounding box center [252, 205] width 447 height 11
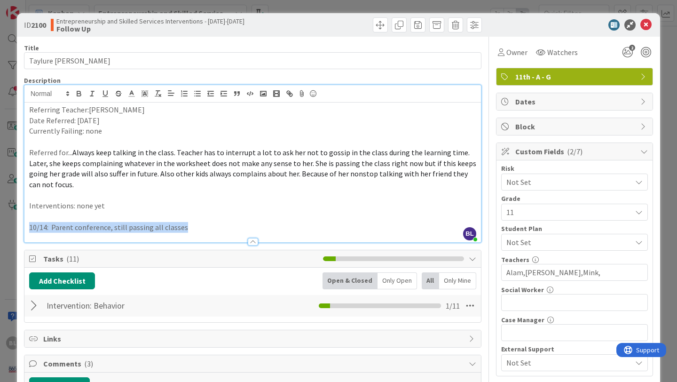
drag, startPoint x: 188, startPoint y: 215, endPoint x: 28, endPoint y: 218, distance: 159.9
click at [28, 218] on div "Referring Teacher:[PERSON_NAME] Date Referred: [DATE] Currently Failing: none R…" at bounding box center [252, 173] width 457 height 140
click at [132, 96] on line at bounding box center [132, 96] width 6 height 0
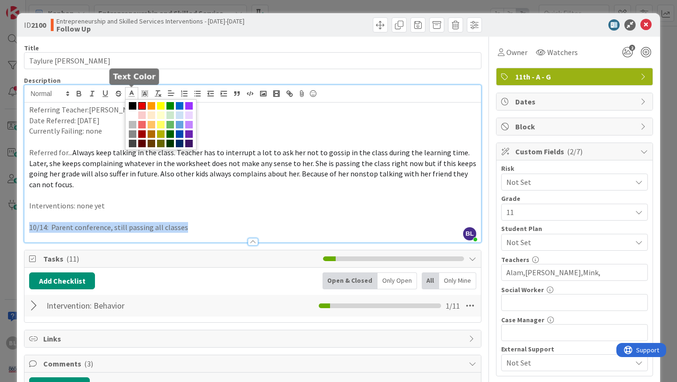
click at [143, 104] on span at bounding box center [142, 106] width 8 height 8
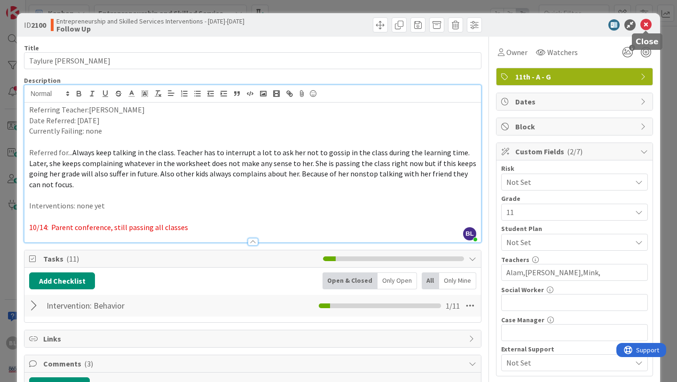
click at [649, 24] on icon at bounding box center [646, 24] width 11 height 11
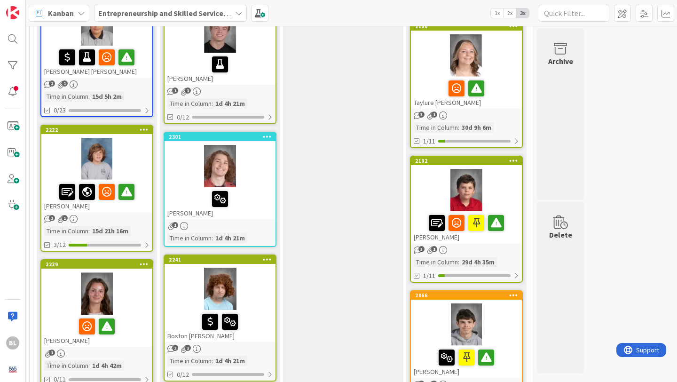
scroll to position [280, 0]
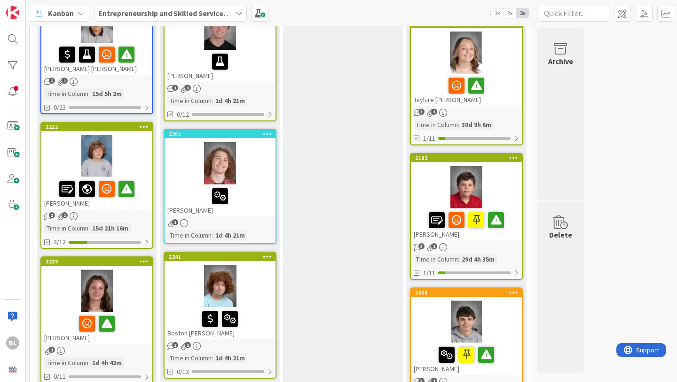
click at [494, 164] on div "2102 [PERSON_NAME]" at bounding box center [466, 197] width 111 height 87
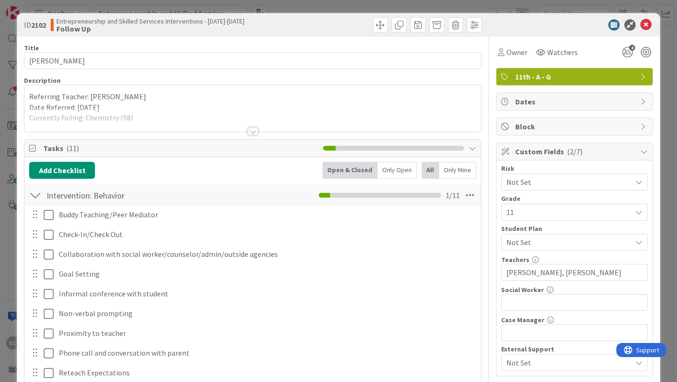
click at [248, 130] on div at bounding box center [253, 131] width 10 height 8
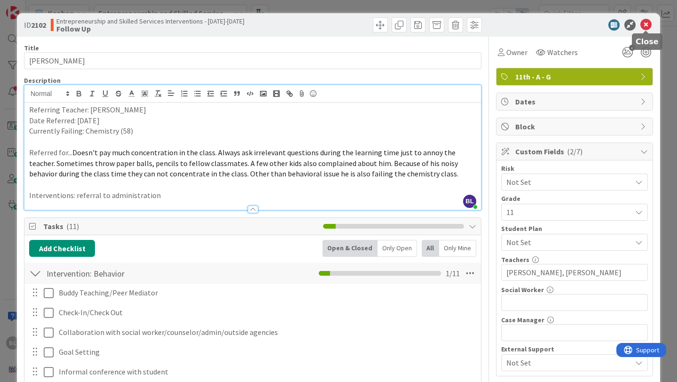
click at [648, 23] on icon at bounding box center [646, 24] width 11 height 11
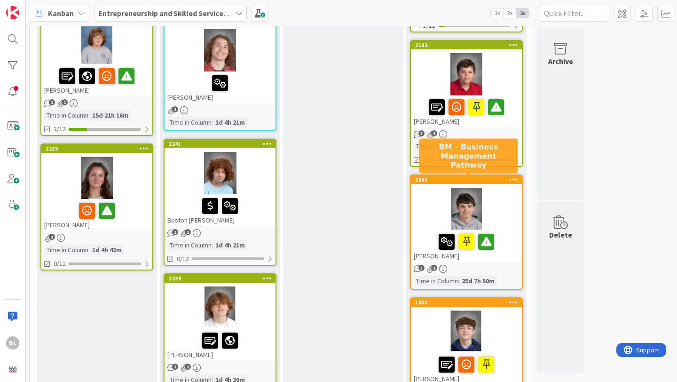
click at [491, 180] on div "2066" at bounding box center [468, 179] width 107 height 7
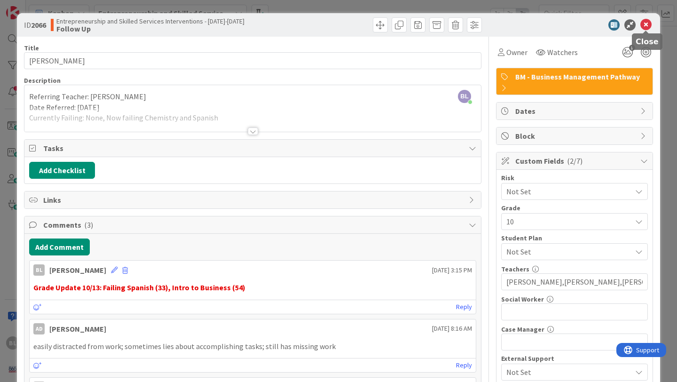
click at [646, 25] on icon at bounding box center [646, 24] width 11 height 11
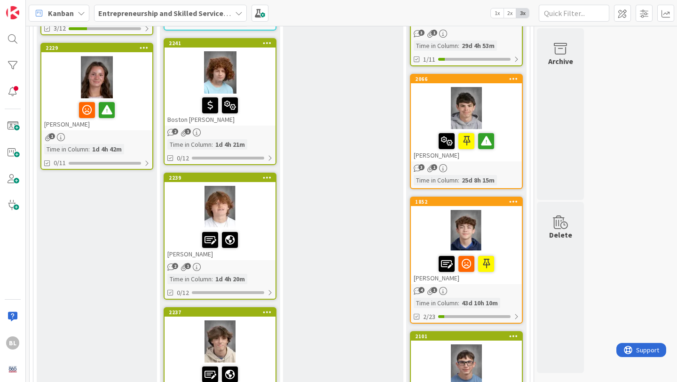
scroll to position [496, 0]
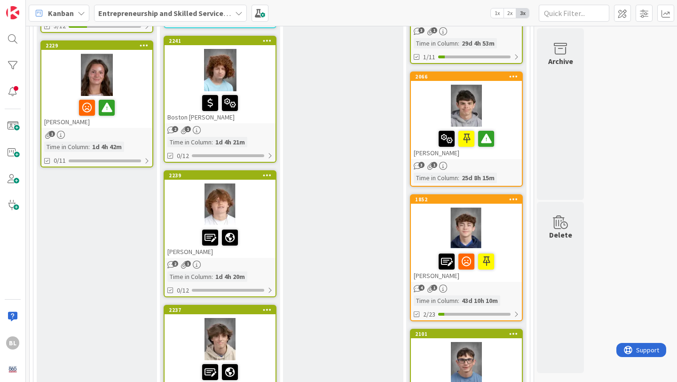
click at [490, 202] on div "1852" at bounding box center [468, 199] width 107 height 7
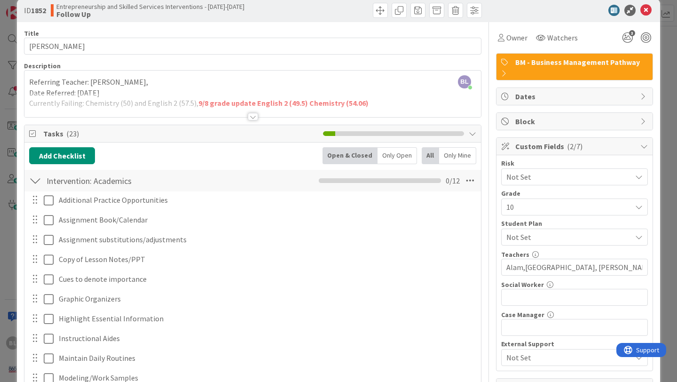
scroll to position [14, 0]
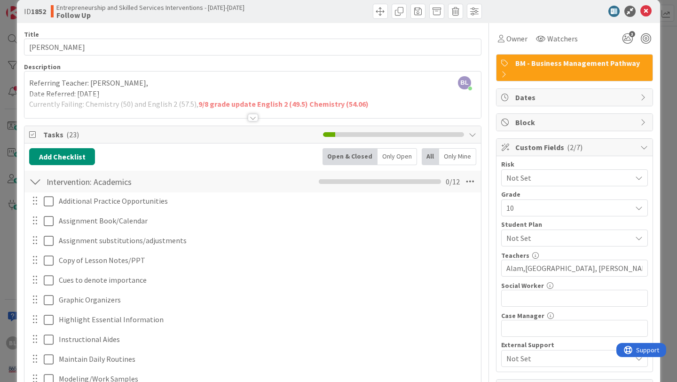
click at [253, 117] on div at bounding box center [253, 118] width 10 height 8
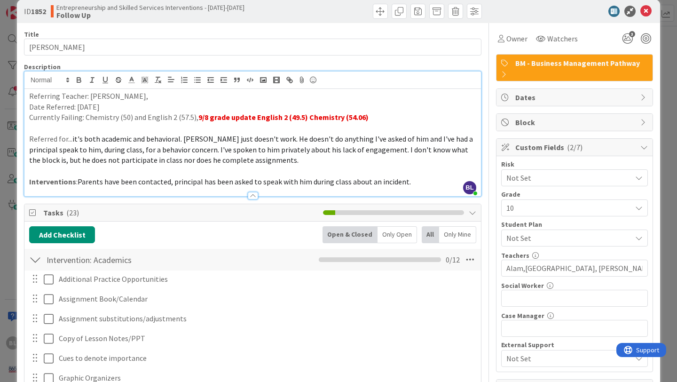
click at [412, 184] on p "Interventions : Parents have been contacted, principal has been asked to speak …" at bounding box center [252, 181] width 447 height 11
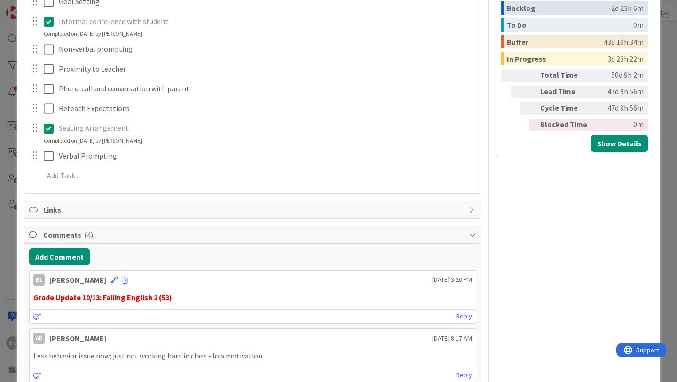
scroll to position [648, 0]
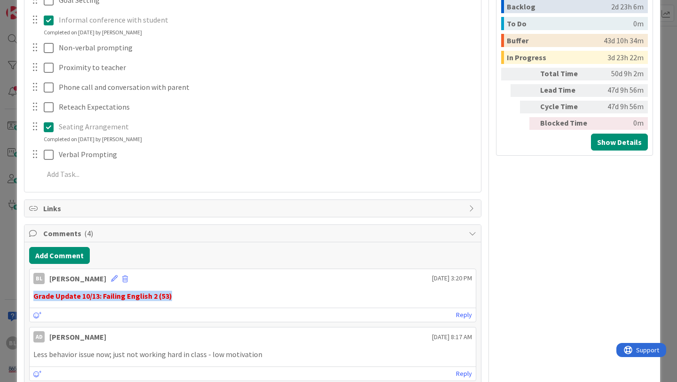
drag, startPoint x: 171, startPoint y: 300, endPoint x: 31, endPoint y: 294, distance: 140.7
click at [31, 294] on div "Grade Update 10/13: Failing English 2 (53)" at bounding box center [253, 296] width 446 height 18
copy strong "Grade Update 10/13: Failing English 2 (53)"
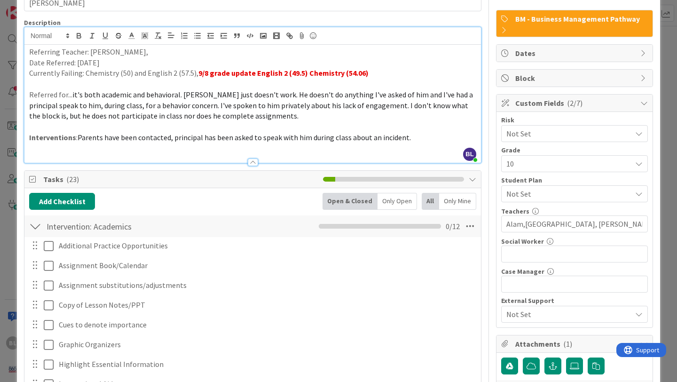
scroll to position [48, 0]
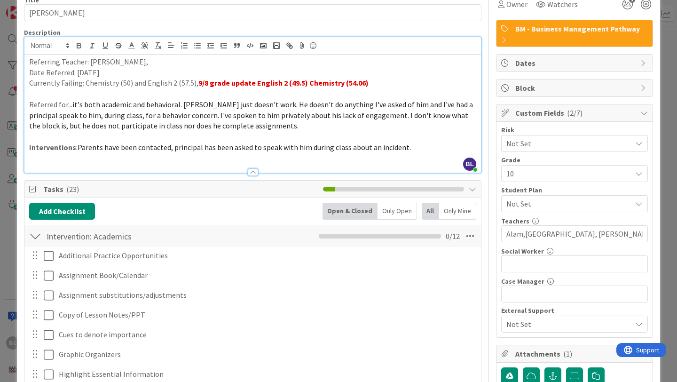
click at [41, 164] on div at bounding box center [252, 168] width 457 height 10
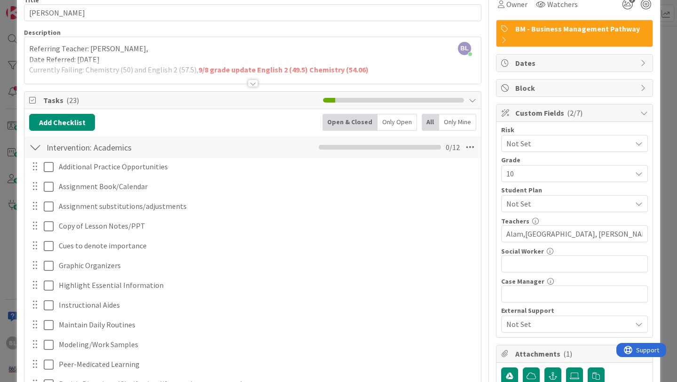
click at [254, 84] on div at bounding box center [253, 83] width 10 height 8
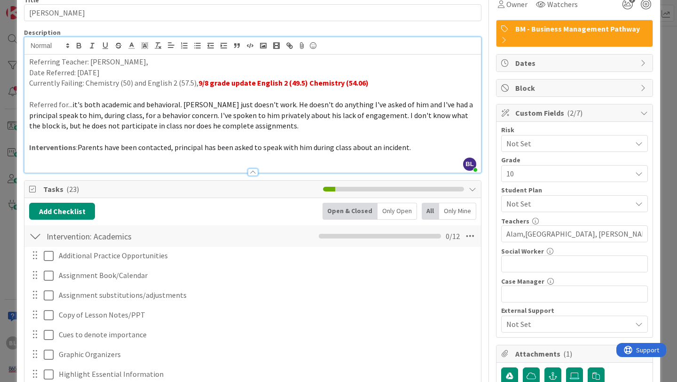
click at [40, 160] on p at bounding box center [252, 157] width 447 height 11
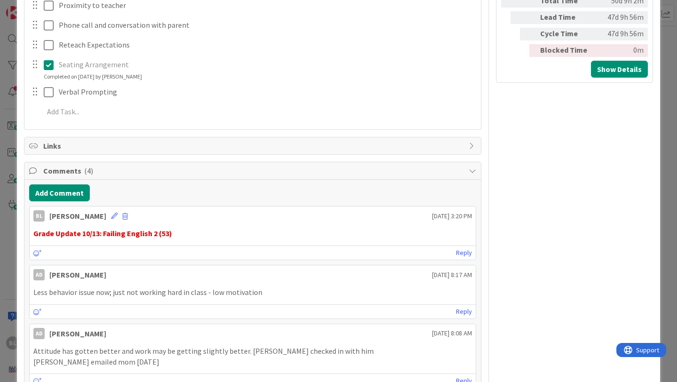
scroll to position [722, 0]
click at [122, 214] on span at bounding box center [125, 215] width 6 height 7
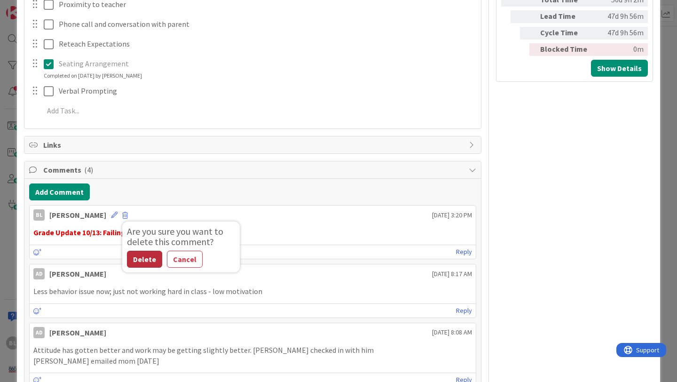
click at [127, 261] on button "Delete" at bounding box center [144, 259] width 35 height 17
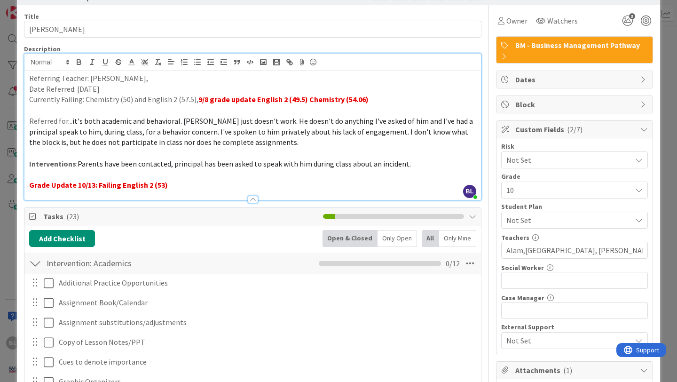
scroll to position [0, 0]
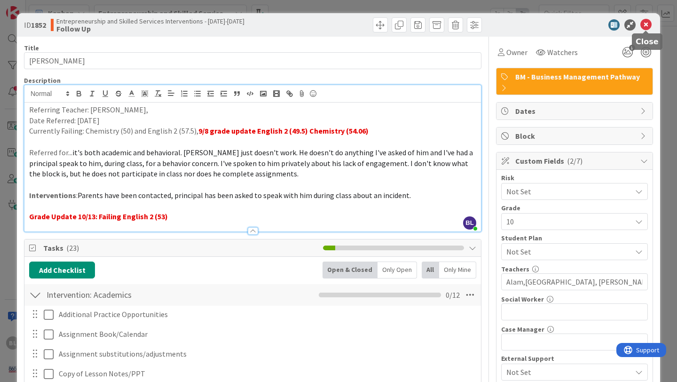
click at [648, 24] on icon at bounding box center [646, 24] width 11 height 11
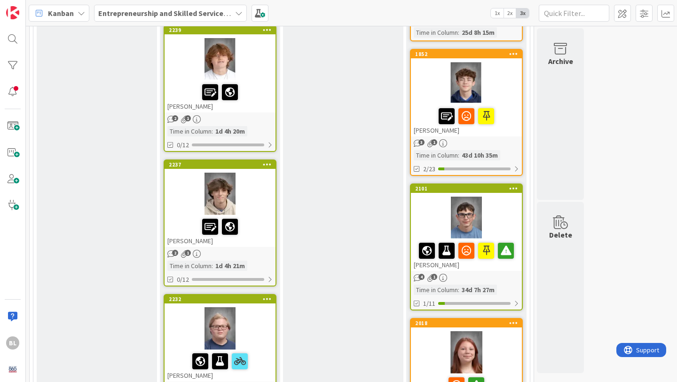
click at [496, 193] on div "2101 [PERSON_NAME]" at bounding box center [466, 227] width 111 height 87
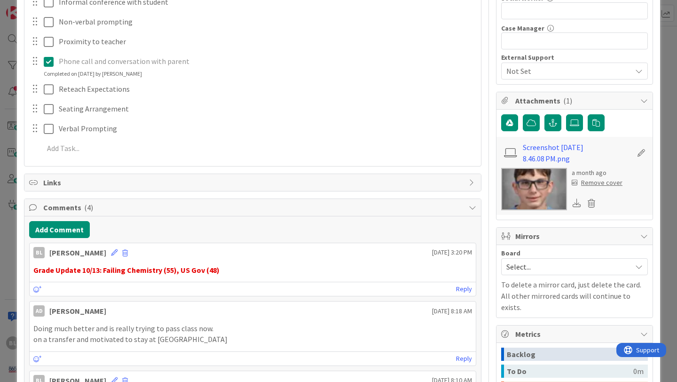
scroll to position [292, 0]
drag, startPoint x: 221, startPoint y: 272, endPoint x: 25, endPoint y: 268, distance: 195.7
click at [25, 268] on div "Add Comment [PERSON_NAME] [DATE] 3:20 PM Grade Update 10/13: Failing Chemistry …" at bounding box center [252, 357] width 457 height 282
copy strong "Grade Update 10/13: Failing Chemistry (55), US Gov (48)"
click at [122, 251] on span at bounding box center [125, 253] width 6 height 7
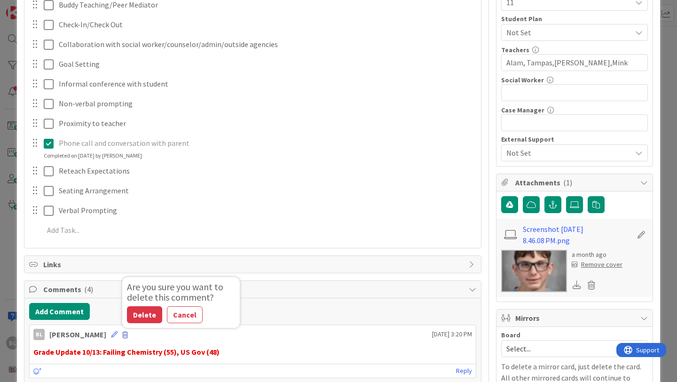
scroll to position [209, 0]
click at [127, 315] on button "Delete" at bounding box center [144, 315] width 35 height 17
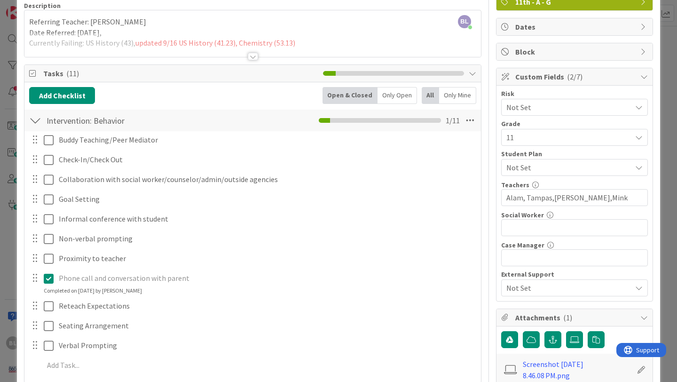
scroll to position [0, 0]
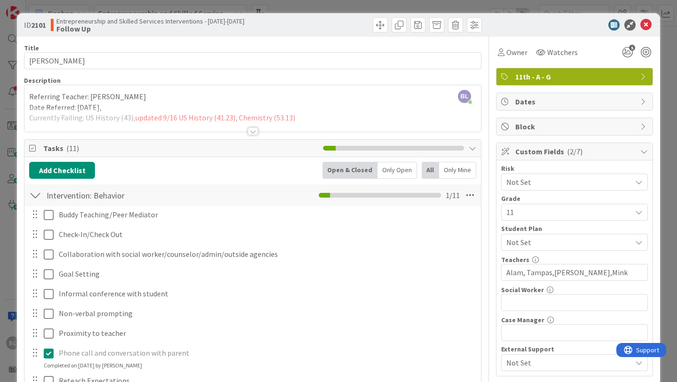
click at [254, 132] on div at bounding box center [253, 131] width 10 height 8
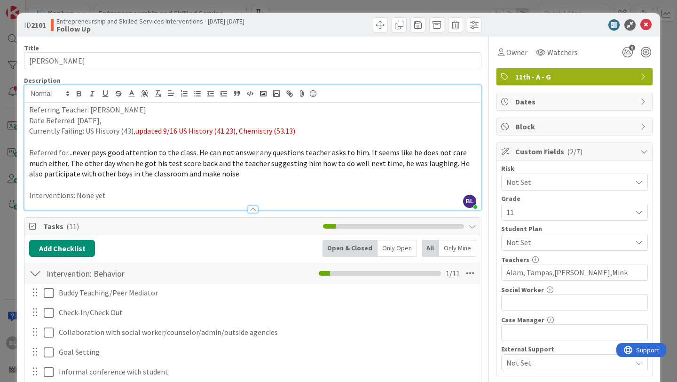
click at [114, 196] on p "Interventions: None yet" at bounding box center [252, 195] width 447 height 11
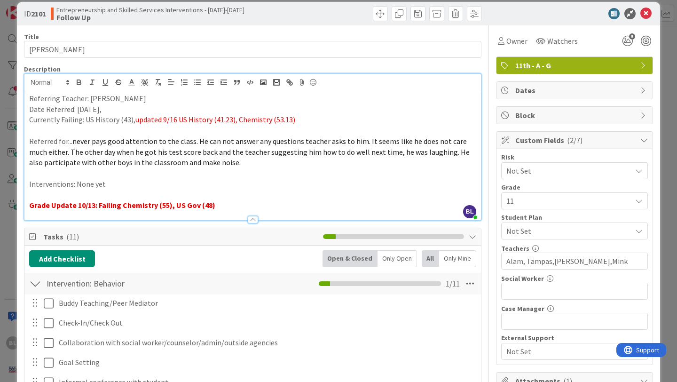
scroll to position [14, 0]
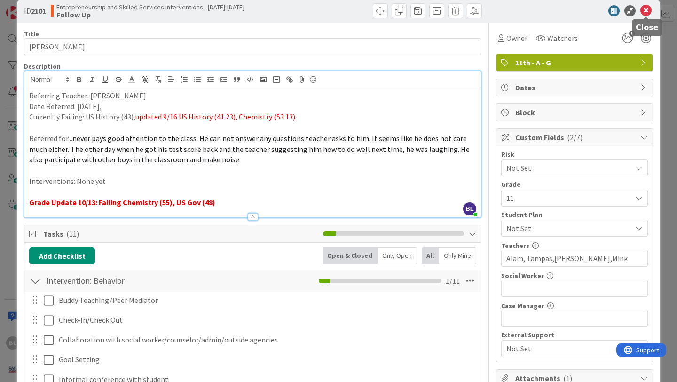
click at [648, 10] on icon at bounding box center [646, 10] width 11 height 11
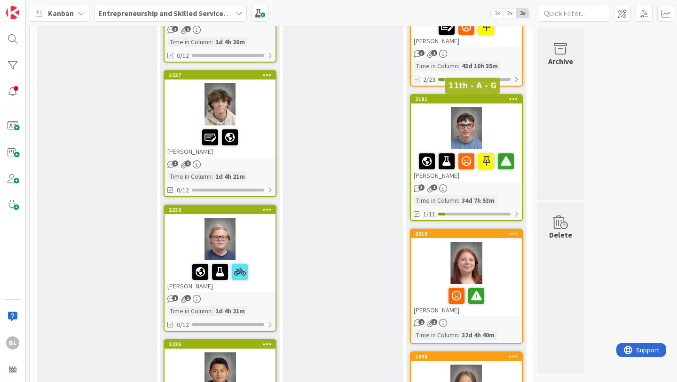
scroll to position [732, 0]
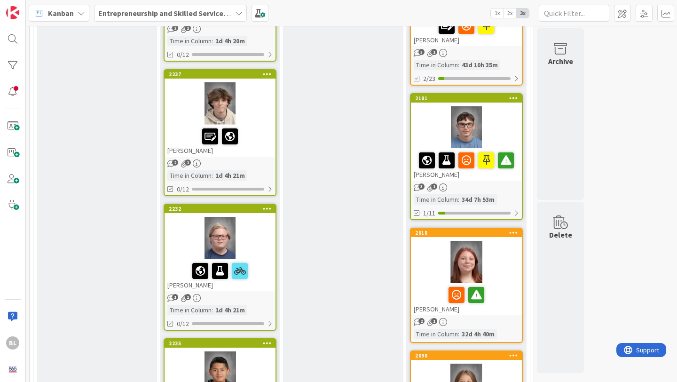
click at [465, 221] on div "Follow Up -Progress monitored and adjusted -Continue monitoring Add Card... 202…" at bounding box center [466, 212] width 120 height 1675
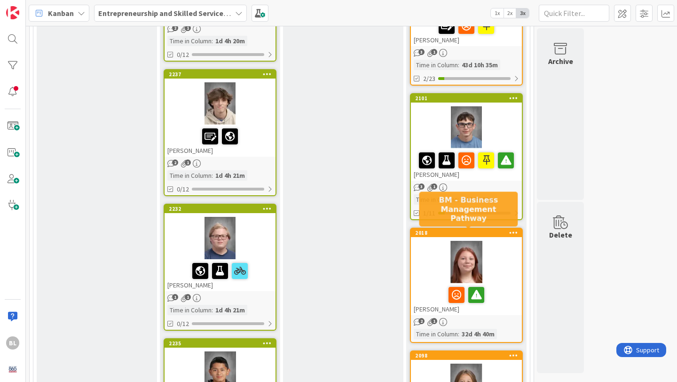
click at [464, 229] on div "2018" at bounding box center [468, 232] width 107 height 7
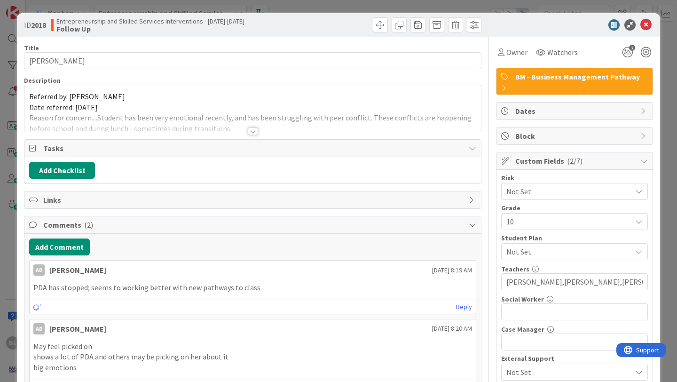
click at [254, 130] on div at bounding box center [253, 131] width 10 height 8
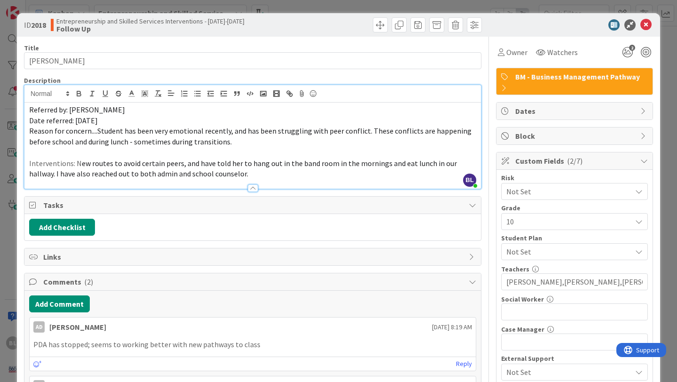
click at [253, 188] on div at bounding box center [253, 188] width 10 height 8
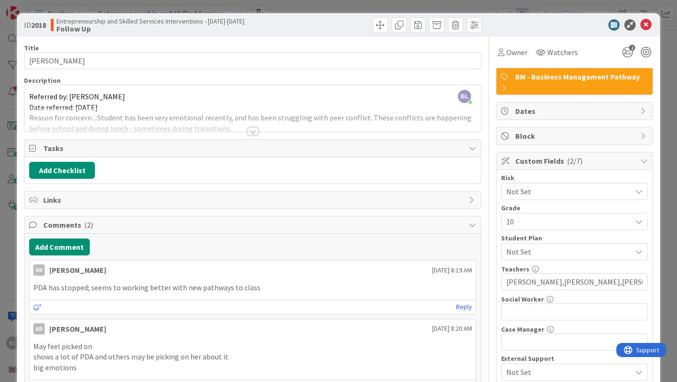
click at [252, 134] on div at bounding box center [253, 131] width 10 height 8
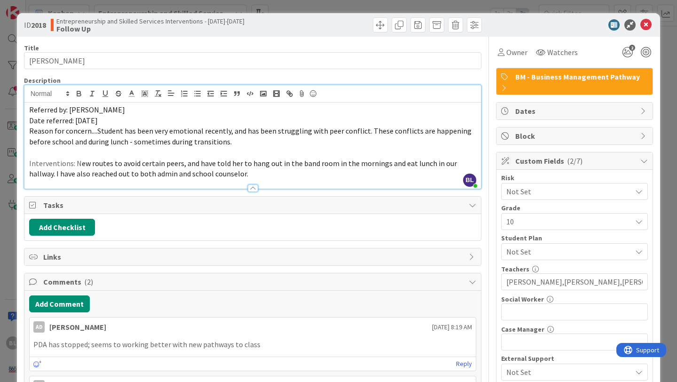
click at [221, 175] on p "Interventions: N ew routes to avoid certain peers, and have told her to hang ou…" at bounding box center [252, 168] width 447 height 21
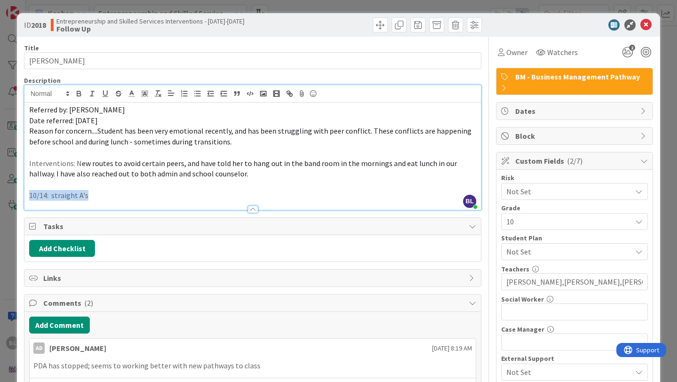
drag, startPoint x: 90, startPoint y: 194, endPoint x: 26, endPoint y: 193, distance: 63.5
click at [26, 193] on div "Referred by: [PERSON_NAME] Date referred: [DATE] Reason for concern....Student …" at bounding box center [252, 156] width 457 height 107
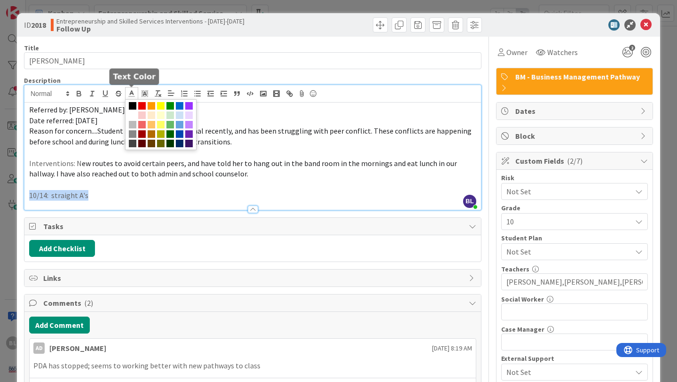
click at [133, 95] on polyline at bounding box center [131, 93] width 3 height 4
click at [142, 103] on span at bounding box center [142, 106] width 8 height 8
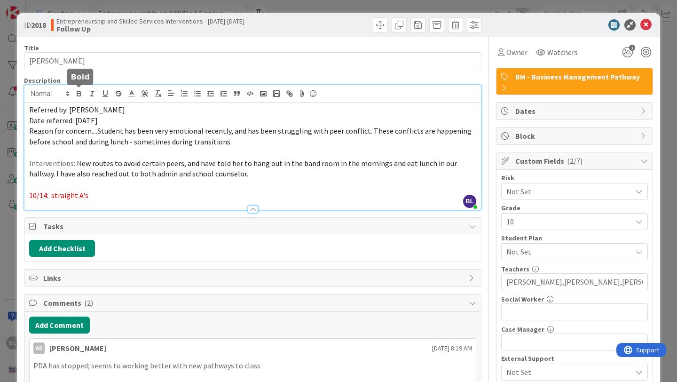
click at [79, 92] on icon "button" at bounding box center [79, 93] width 8 height 8
click at [646, 24] on icon at bounding box center [646, 24] width 11 height 11
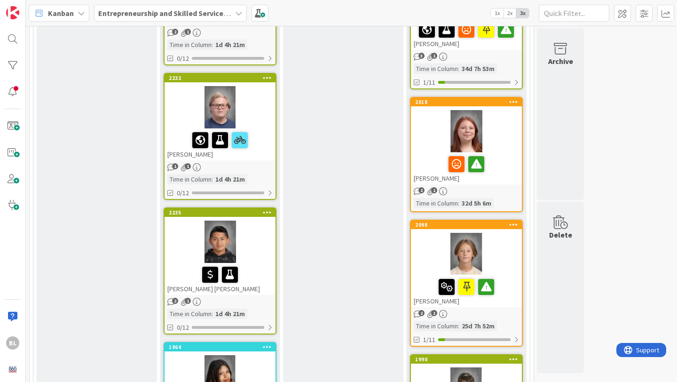
scroll to position [864, 0]
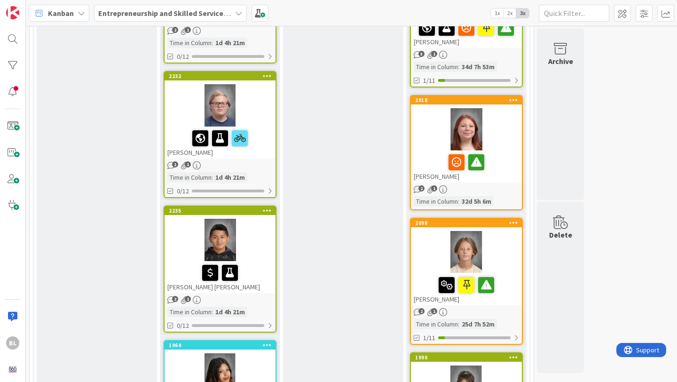
click at [490, 229] on div "2098 [PERSON_NAME]" at bounding box center [466, 262] width 111 height 87
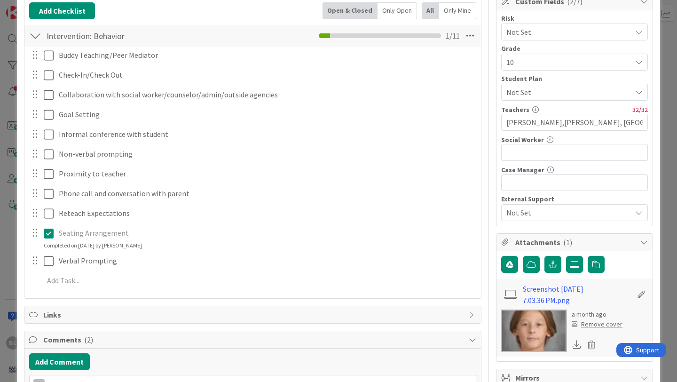
scroll to position [126, 0]
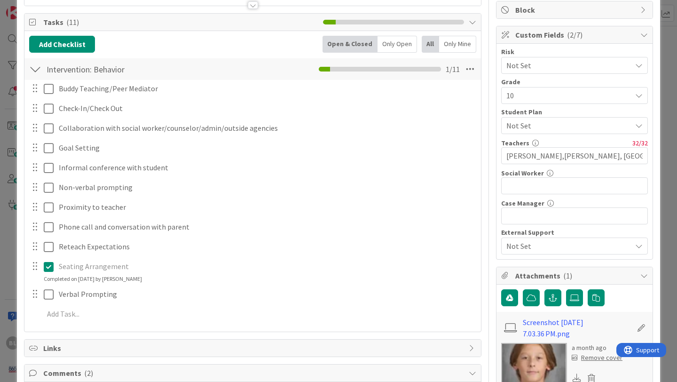
click at [36, 71] on div at bounding box center [35, 69] width 12 height 17
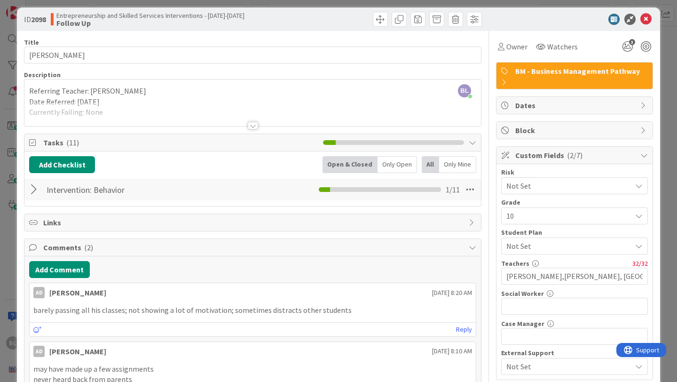
scroll to position [0, 0]
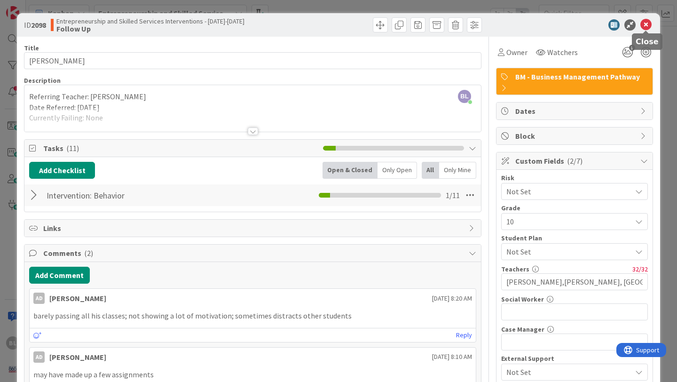
click at [648, 24] on icon at bounding box center [646, 24] width 11 height 11
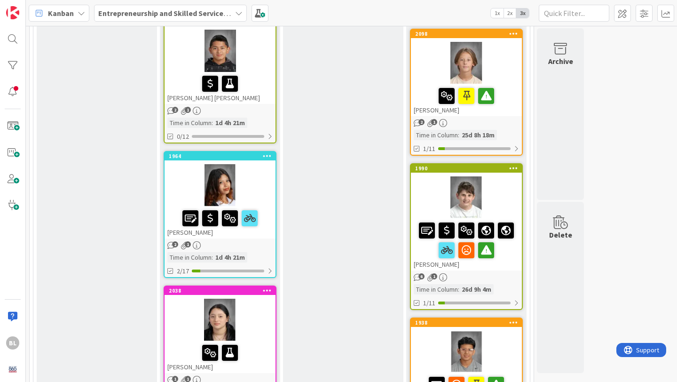
scroll to position [1055, 0]
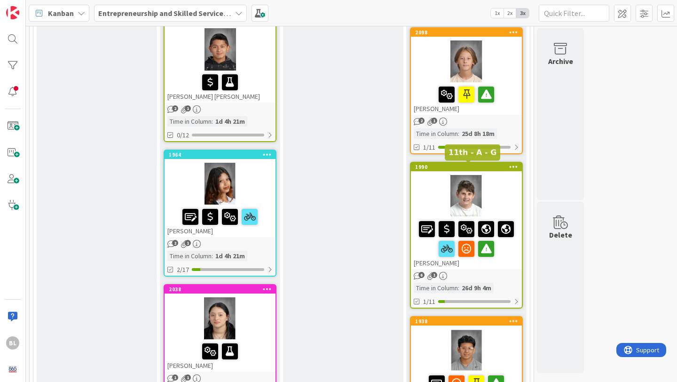
click at [489, 165] on div "1990" at bounding box center [468, 167] width 107 height 7
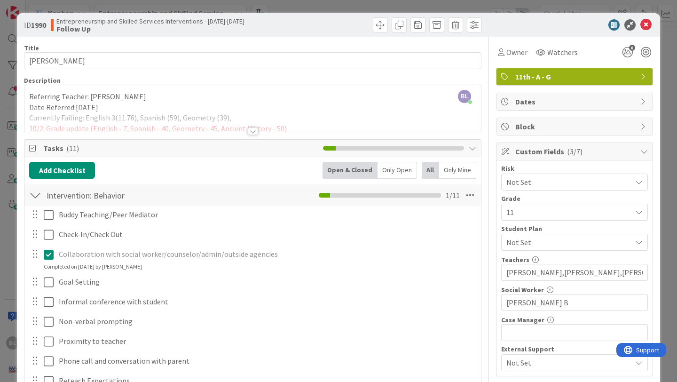
click at [249, 132] on div at bounding box center [253, 131] width 10 height 8
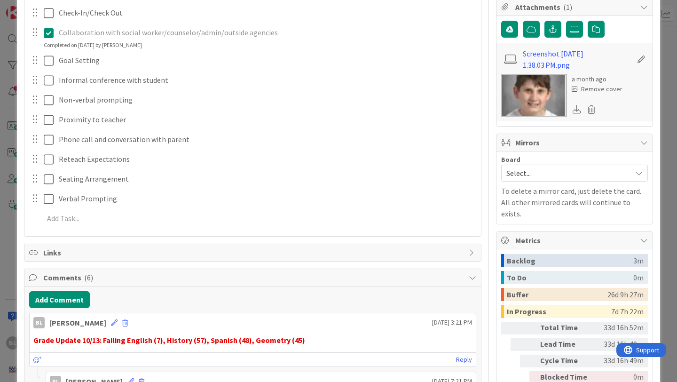
scroll to position [479, 0]
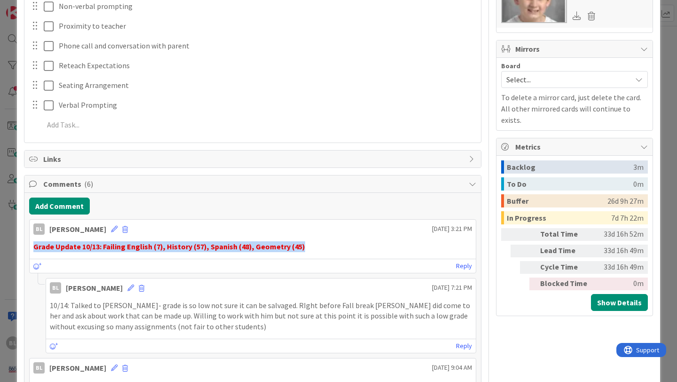
drag, startPoint x: 305, startPoint y: 249, endPoint x: 25, endPoint y: 243, distance: 279.9
copy strong "Grade Update 10/13: Failing English (7), History (57), Spanish (48), Geometry (…"
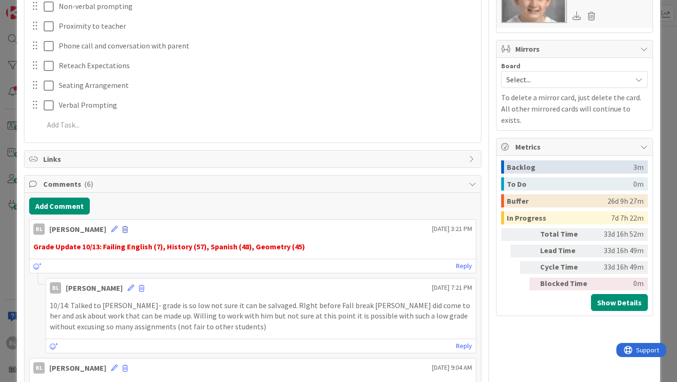
click at [122, 228] on span at bounding box center [125, 229] width 6 height 7
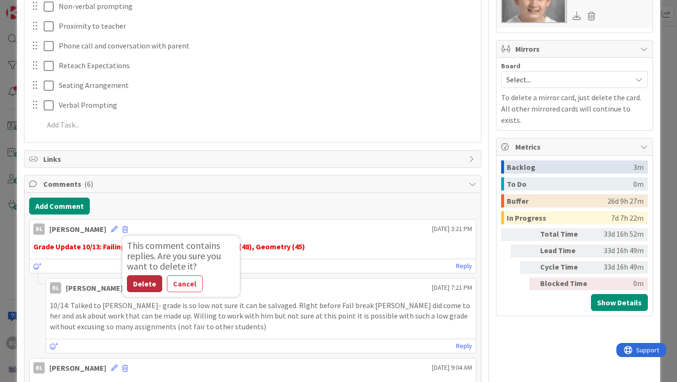
click at [130, 282] on button "Delete" at bounding box center [144, 283] width 35 height 17
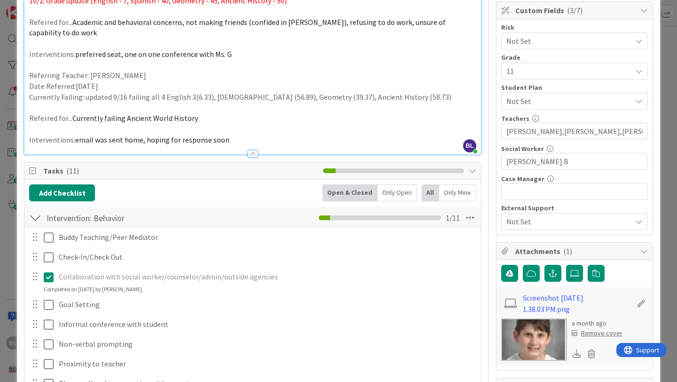
scroll to position [128, 0]
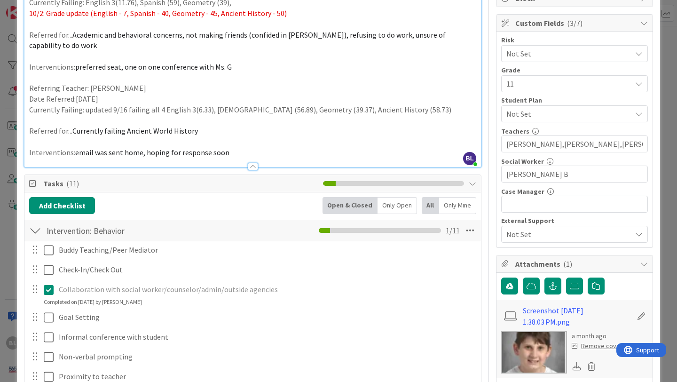
click at [254, 166] on div at bounding box center [253, 167] width 10 height 8
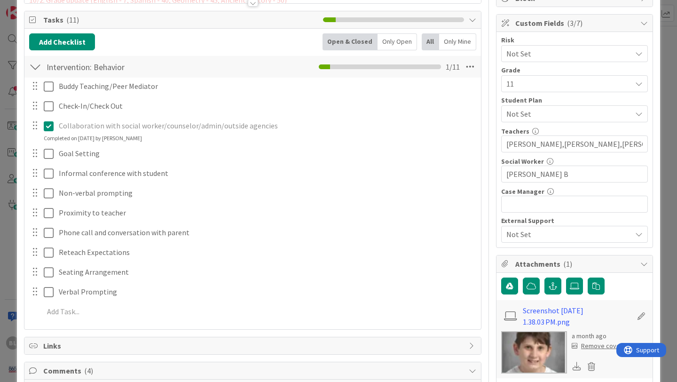
scroll to position [63, 0]
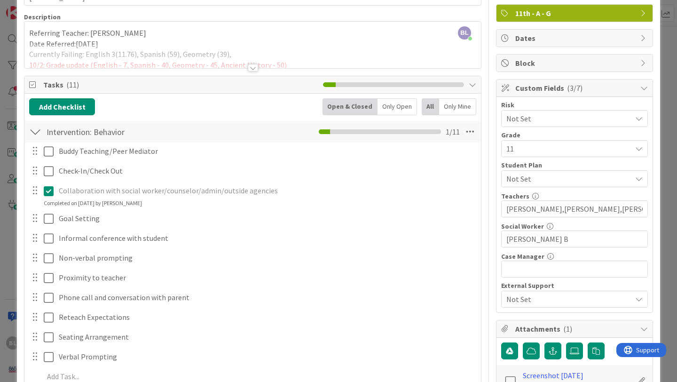
click at [36, 132] on div at bounding box center [35, 131] width 12 height 17
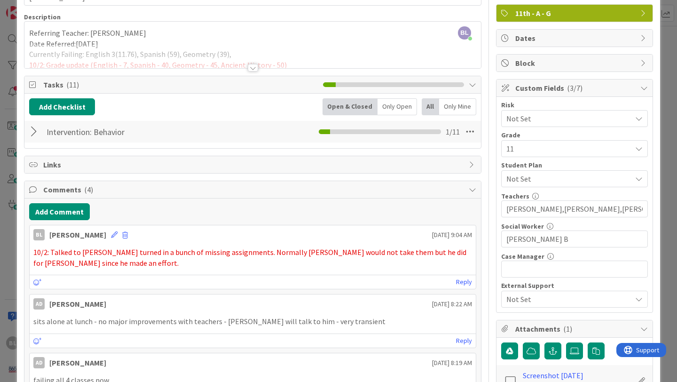
click at [253, 67] on div at bounding box center [253, 68] width 10 height 8
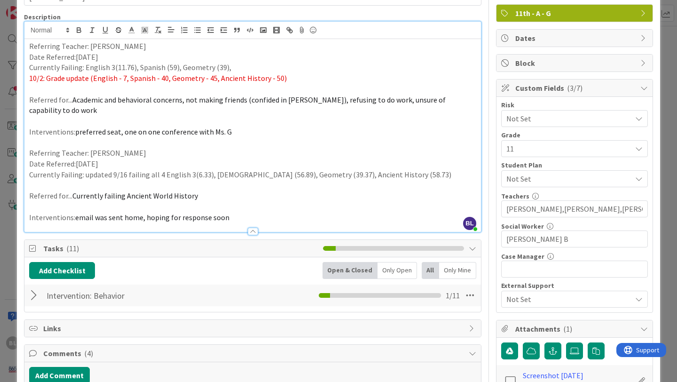
click at [227, 217] on p "Interventions: email was sent home, hoping for response soon" at bounding box center [252, 217] width 447 height 11
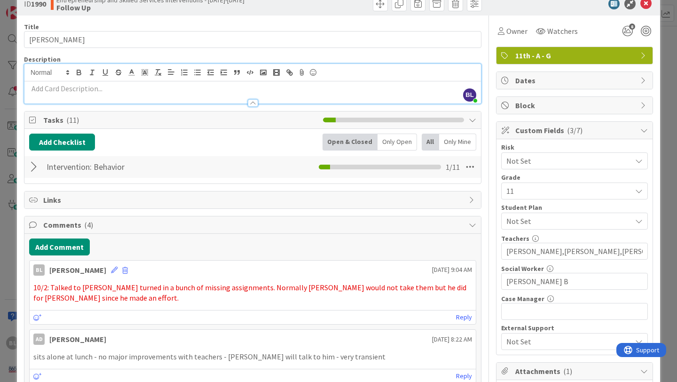
scroll to position [0, 0]
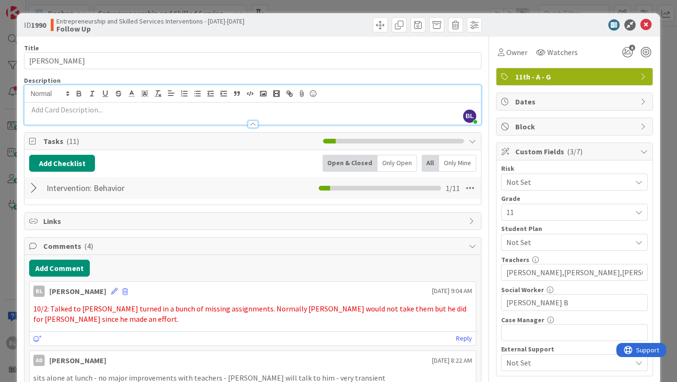
click at [256, 123] on div at bounding box center [253, 124] width 10 height 8
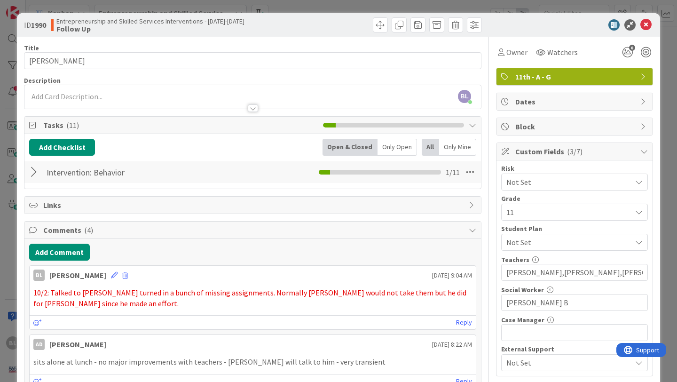
click at [253, 108] on div at bounding box center [253, 108] width 10 height 8
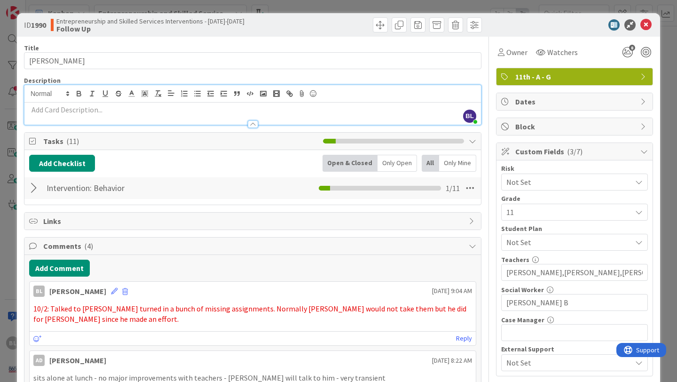
click at [252, 122] on div at bounding box center [253, 124] width 10 height 8
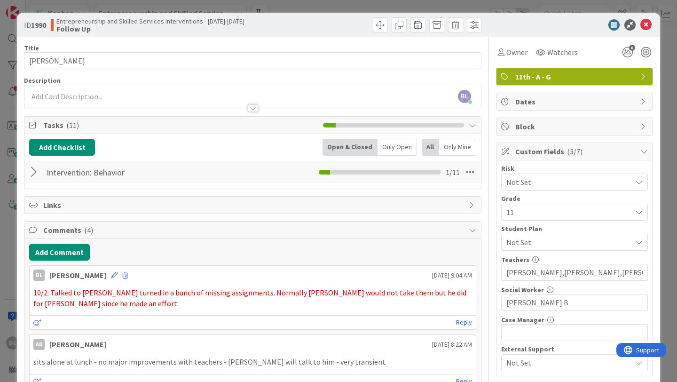
click at [252, 122] on span "Tasks ( 11 )" at bounding box center [180, 124] width 275 height 11
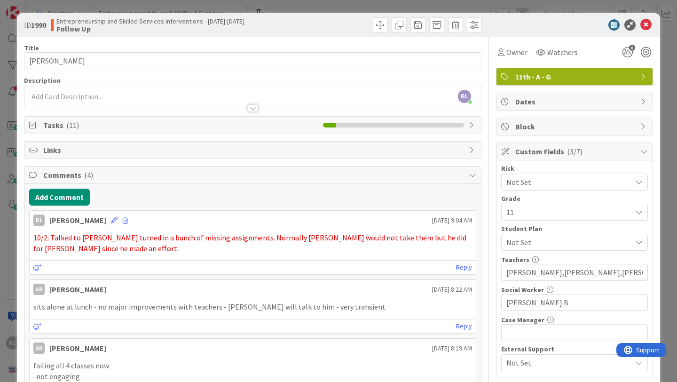
click at [473, 122] on icon at bounding box center [473, 125] width 8 height 8
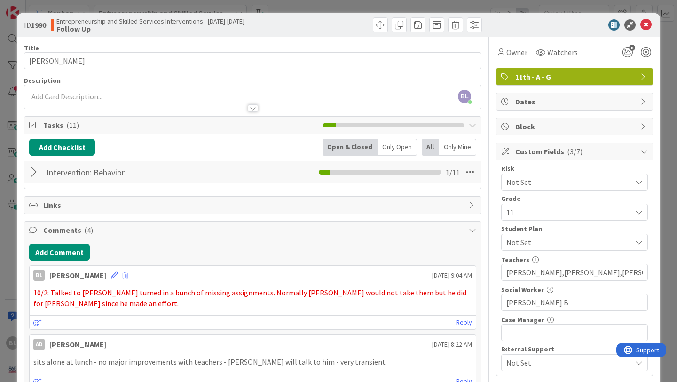
click at [251, 107] on div at bounding box center [253, 108] width 10 height 8
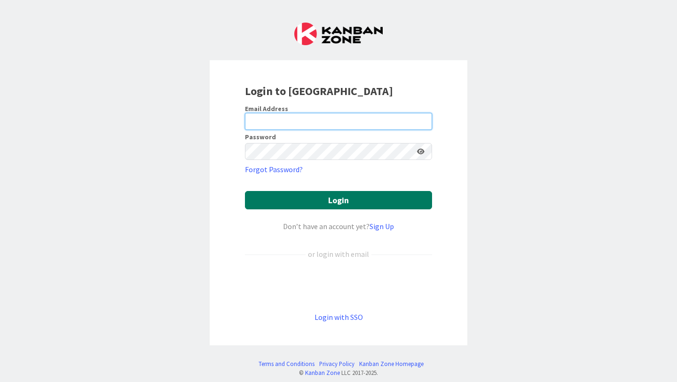
type input "beth.lawson@knoxschools.org"
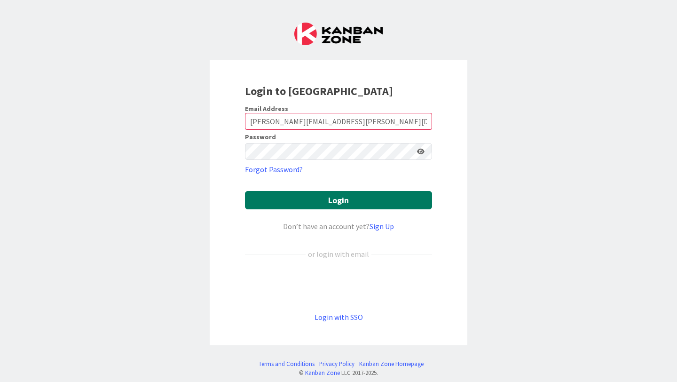
click at [339, 196] on button "Login" at bounding box center [338, 200] width 187 height 18
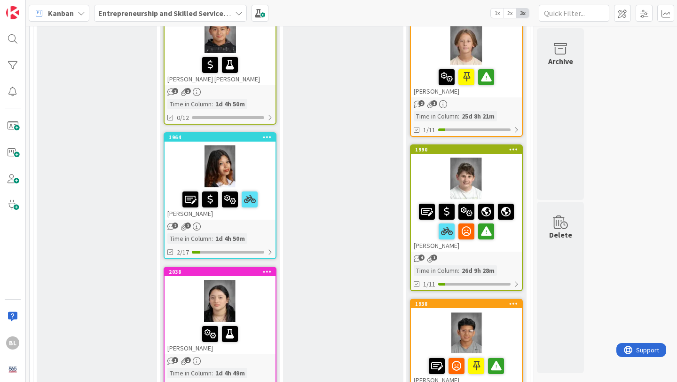
scroll to position [1073, 0]
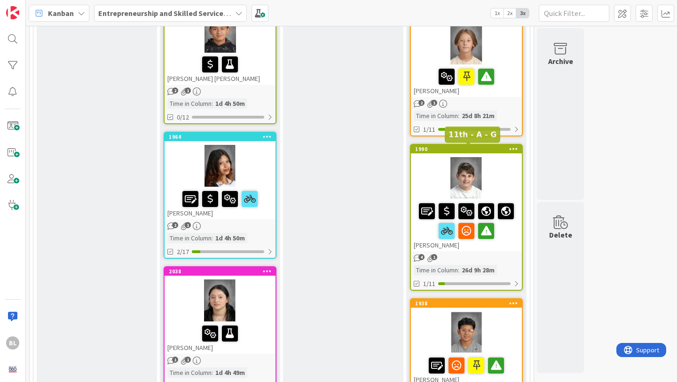
click at [493, 149] on div "1990" at bounding box center [468, 149] width 107 height 7
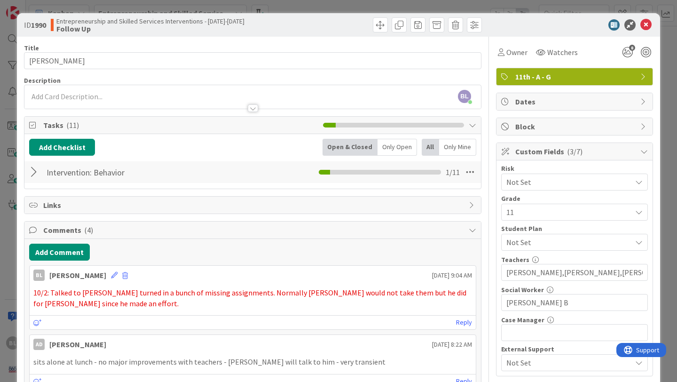
click at [253, 108] on div at bounding box center [253, 108] width 10 height 8
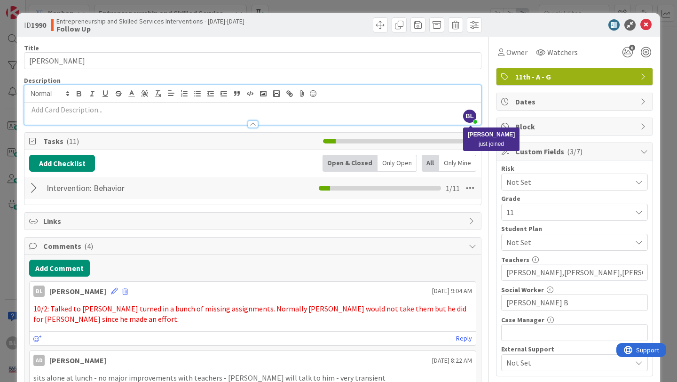
click at [471, 116] on span "BL" at bounding box center [469, 116] width 13 height 13
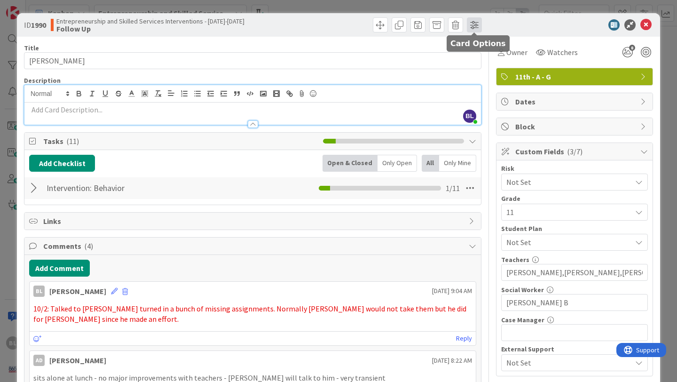
click at [474, 25] on span at bounding box center [474, 24] width 15 height 15
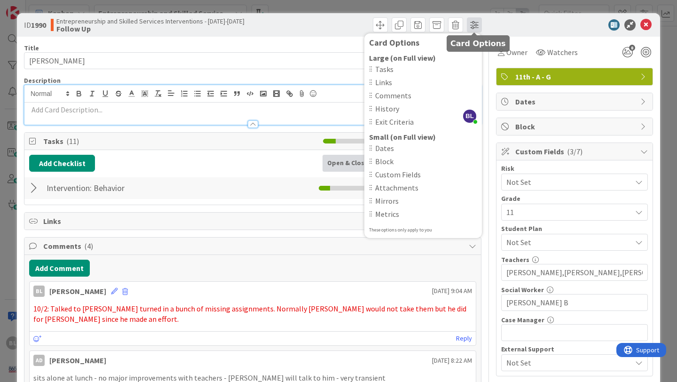
click at [474, 25] on span at bounding box center [474, 24] width 15 height 15
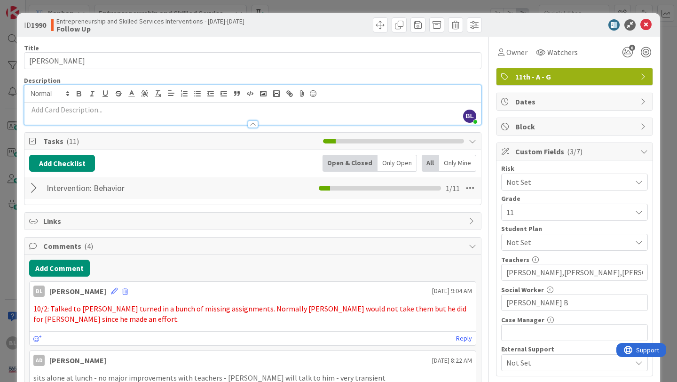
click at [32, 221] on icon at bounding box center [33, 221] width 9 height 8
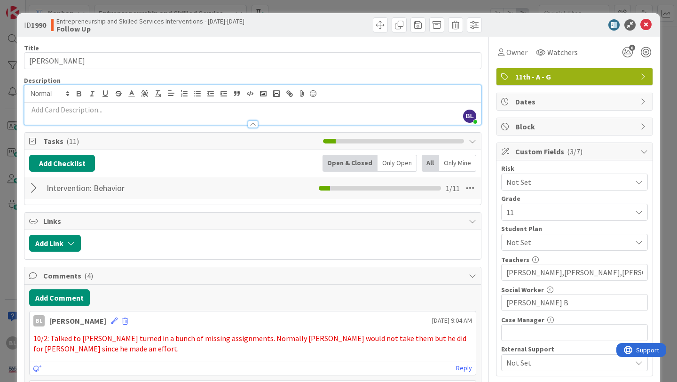
scroll to position [0, 0]
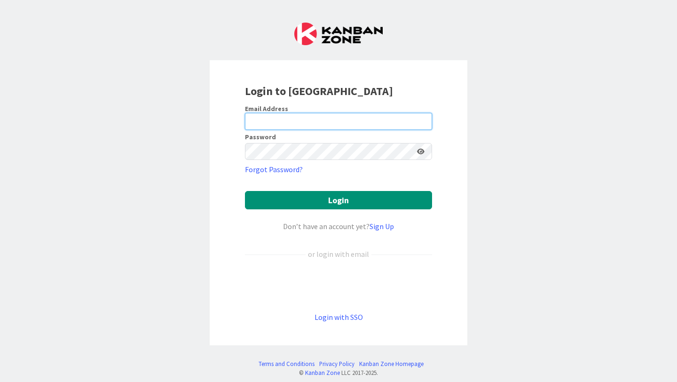
type input "beth.lawson@knoxschools.org"
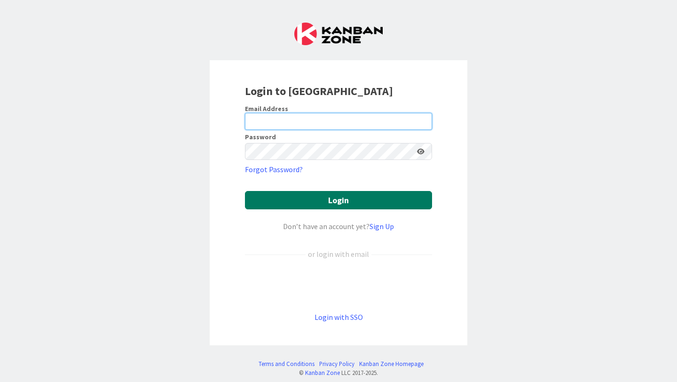
type input "[PERSON_NAME][EMAIL_ADDRESS][PERSON_NAME][DOMAIN_NAME]"
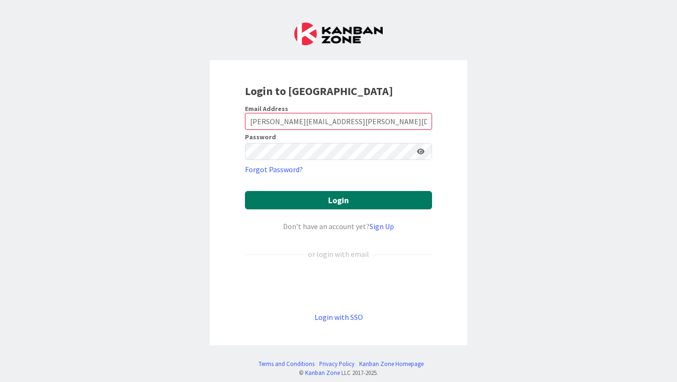
click at [339, 200] on button "Login" at bounding box center [338, 200] width 187 height 18
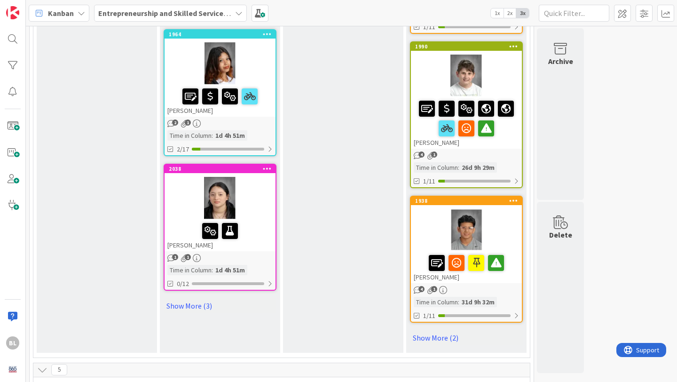
scroll to position [1176, 0]
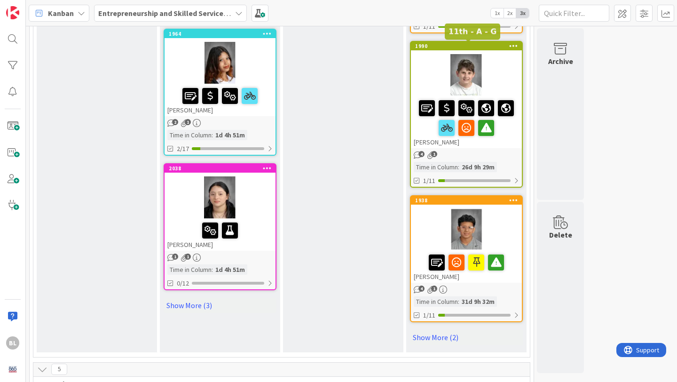
click at [465, 44] on div "1990" at bounding box center [468, 46] width 107 height 7
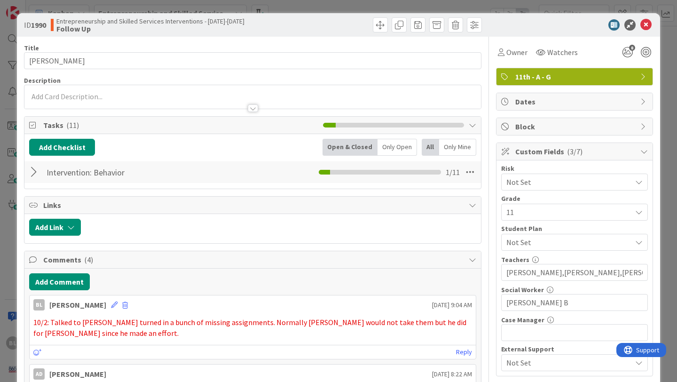
click at [253, 108] on div at bounding box center [253, 108] width 10 height 8
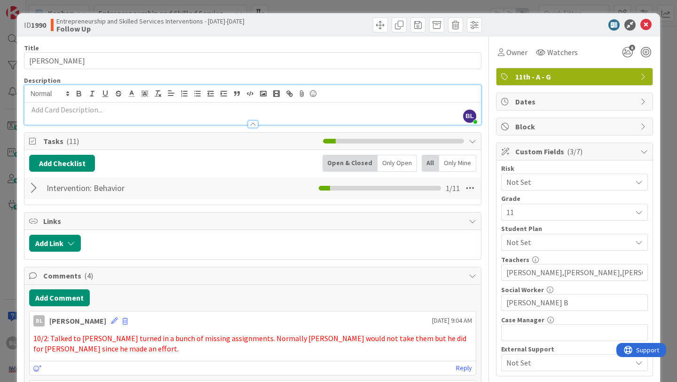
click at [157, 111] on p at bounding box center [252, 109] width 447 height 11
click at [421, 25] on span at bounding box center [418, 24] width 15 height 15
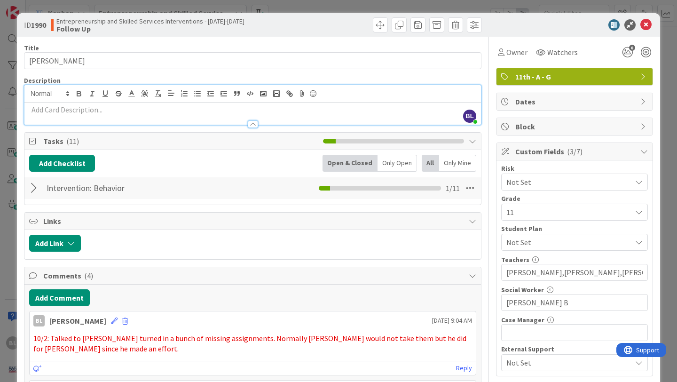
scroll to position [0, 0]
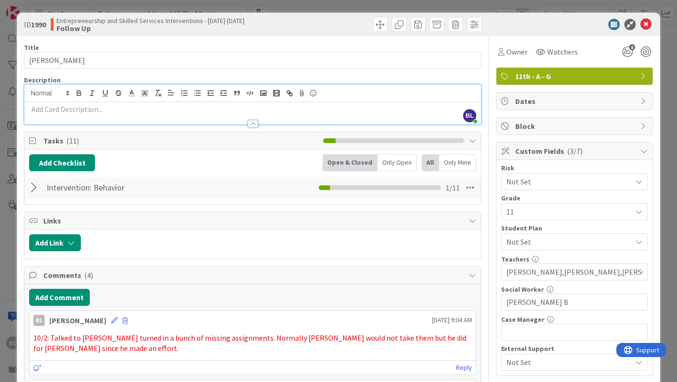
click at [133, 110] on p at bounding box center [252, 109] width 447 height 11
click at [419, 24] on span at bounding box center [418, 24] width 15 height 15
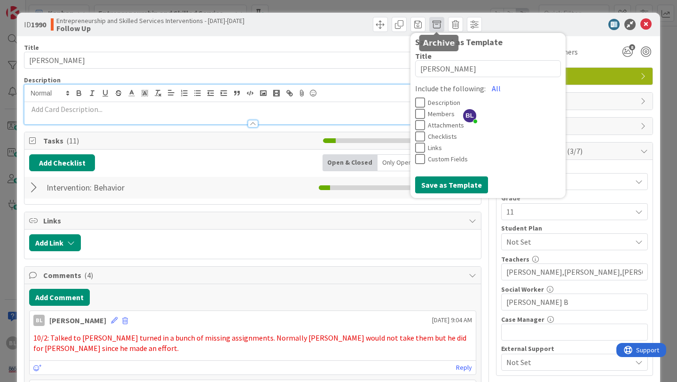
click at [435, 25] on span at bounding box center [436, 24] width 15 height 15
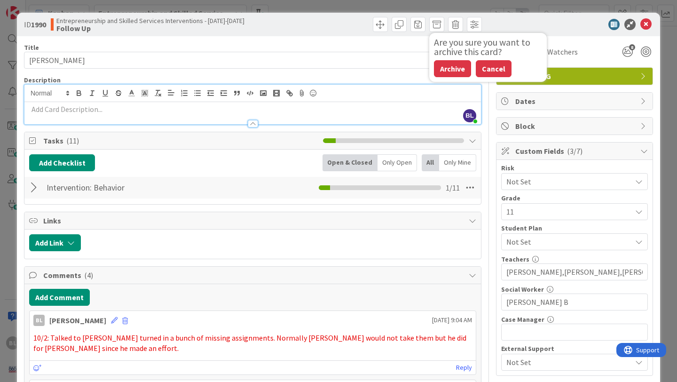
click at [491, 70] on button "Cancel" at bounding box center [494, 68] width 36 height 17
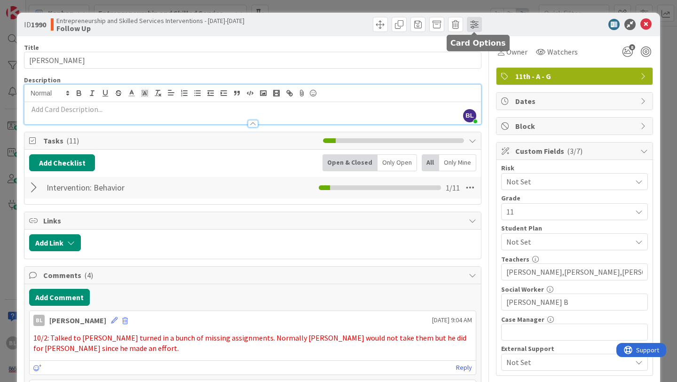
click at [479, 26] on span at bounding box center [474, 24] width 15 height 15
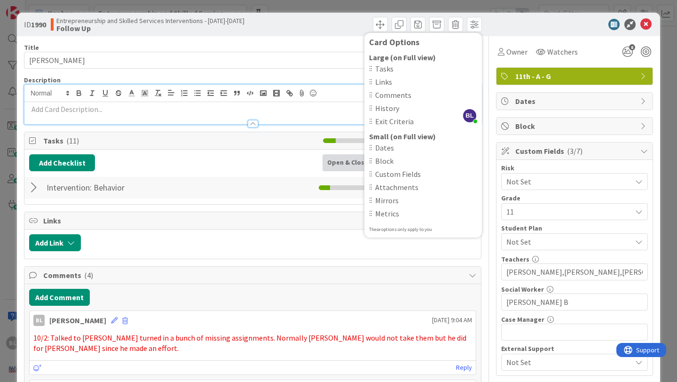
click at [324, 26] on div "Save Card as Template Title 16 / 128 Willie Davenport Include the following: Al…" at bounding box center [368, 24] width 227 height 15
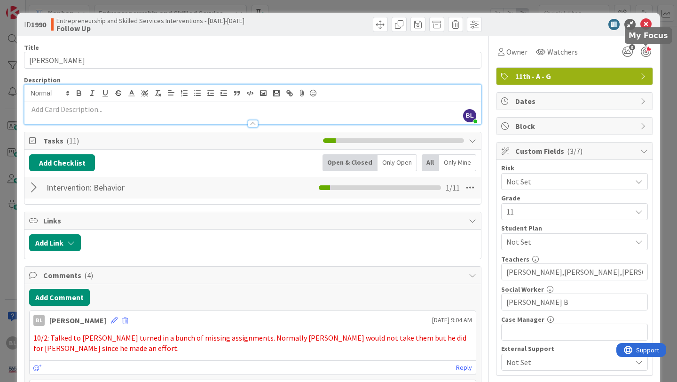
click at [647, 49] on div at bounding box center [646, 52] width 10 height 10
click at [33, 186] on div at bounding box center [35, 187] width 12 height 17
type textarea "x"
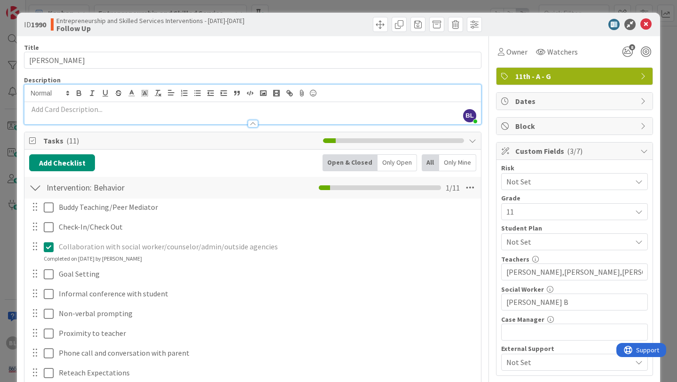
click at [33, 186] on div at bounding box center [35, 187] width 12 height 17
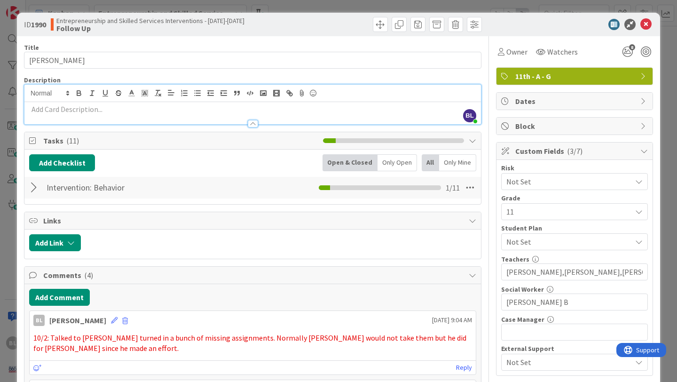
click at [54, 108] on p at bounding box center [252, 109] width 447 height 11
click at [648, 21] on icon at bounding box center [646, 24] width 11 height 11
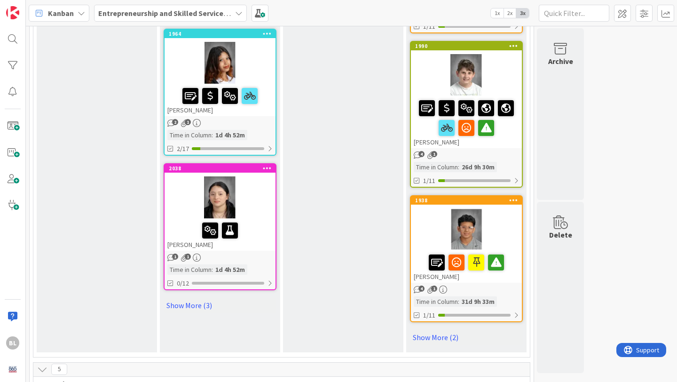
click at [436, 208] on div at bounding box center [466, 229] width 111 height 42
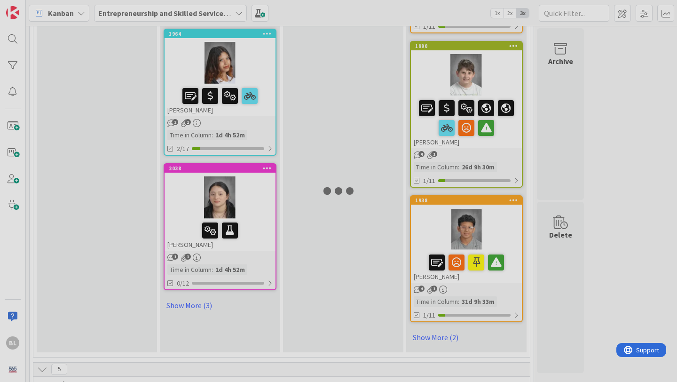
click at [436, 208] on div at bounding box center [338, 191] width 677 height 382
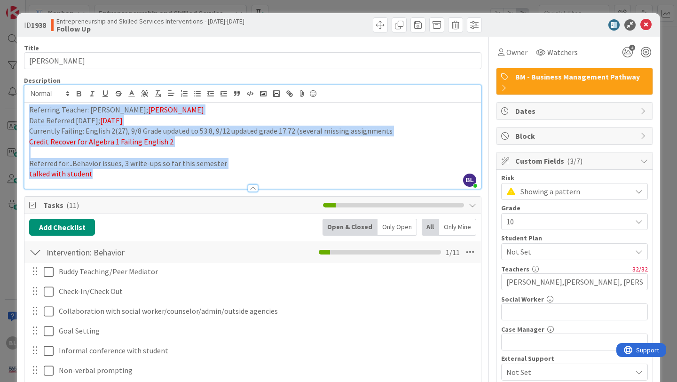
drag, startPoint x: 29, startPoint y: 96, endPoint x: 100, endPoint y: 180, distance: 109.8
click at [100, 180] on div "Description BL Beth Lawson just joined Referring Teacher: Beth Lawson; Trina Po…" at bounding box center [253, 132] width 458 height 113
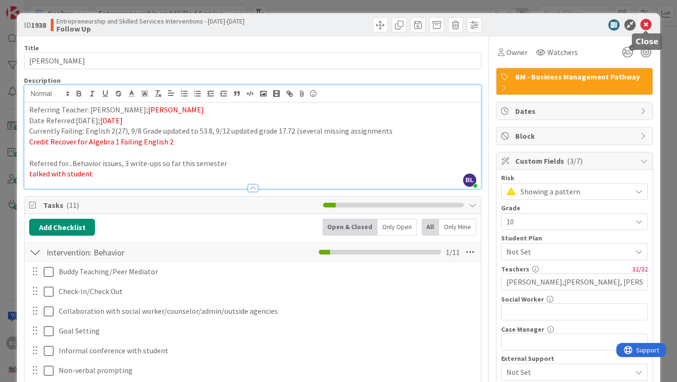
click at [647, 25] on icon at bounding box center [646, 24] width 11 height 11
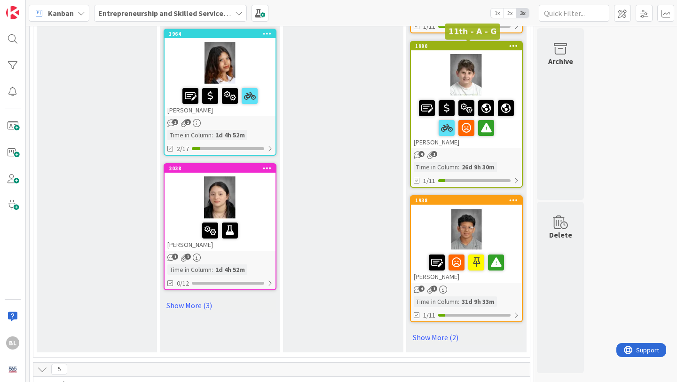
click at [498, 47] on div "1990" at bounding box center [468, 46] width 107 height 7
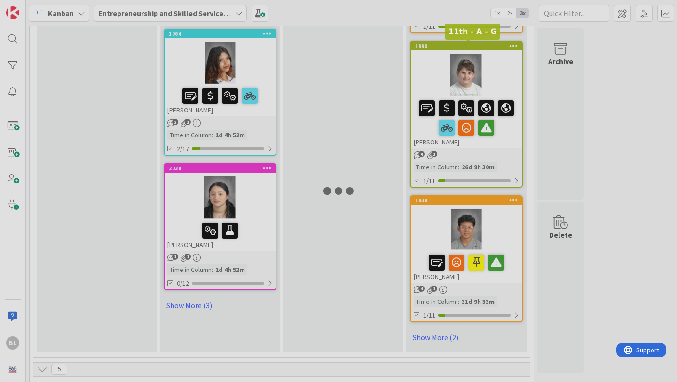
click at [498, 47] on div at bounding box center [338, 191] width 677 height 382
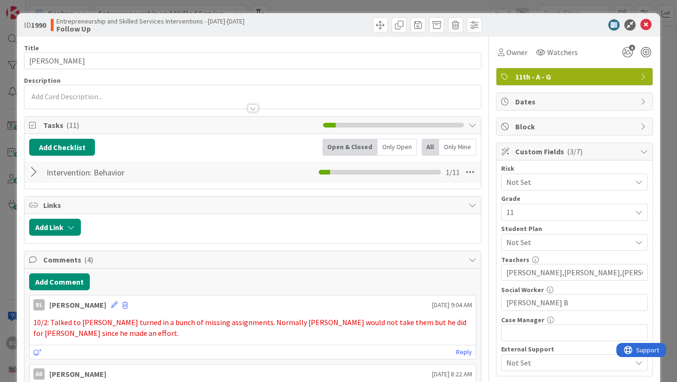
click at [58, 94] on p at bounding box center [252, 96] width 447 height 11
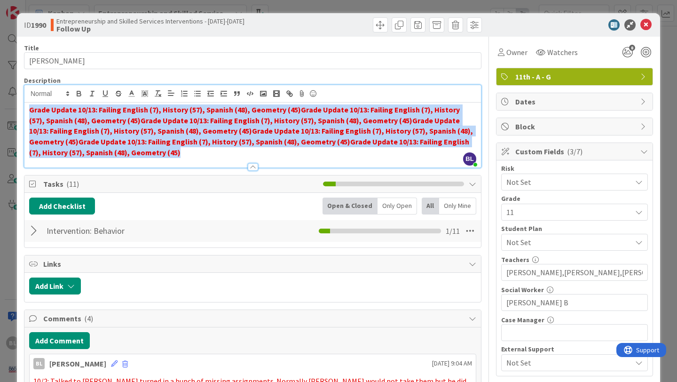
drag, startPoint x: 172, startPoint y: 150, endPoint x: 31, endPoint y: 102, distance: 149.3
click at [31, 102] on div "BL Beth Lawson just joined Grade Update 10/13: Failing English (7), History (57…" at bounding box center [252, 126] width 457 height 82
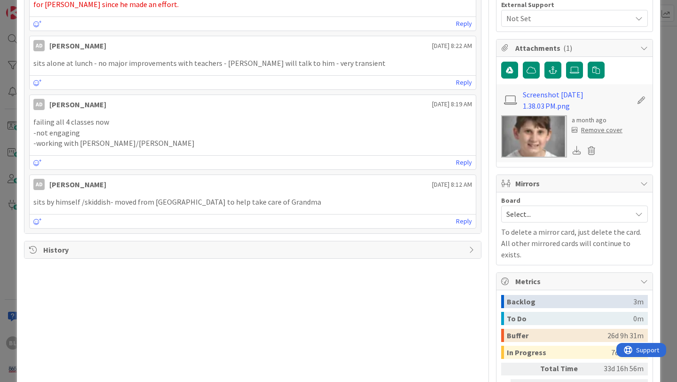
scroll to position [345, 0]
click at [469, 247] on icon at bounding box center [473, 249] width 8 height 8
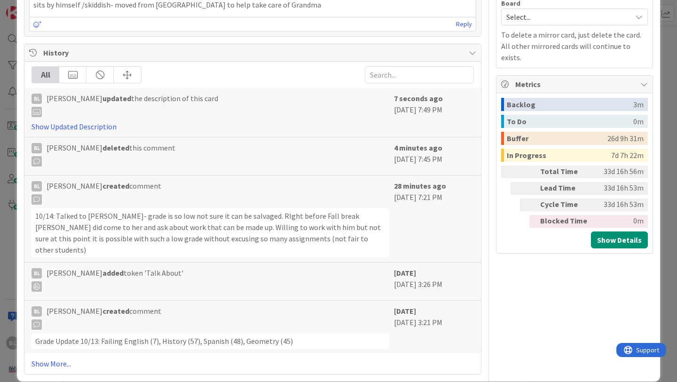
scroll to position [543, 0]
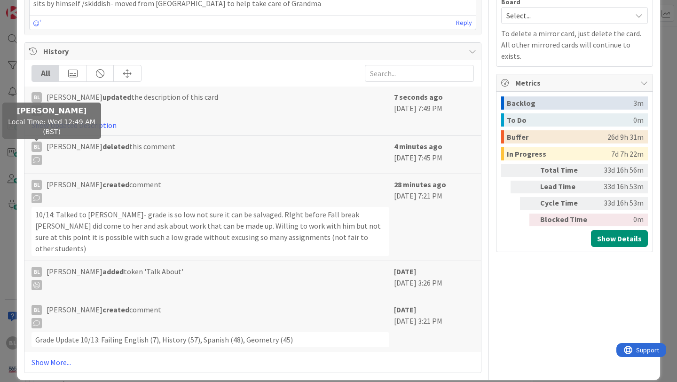
click at [39, 144] on div "BL" at bounding box center [37, 147] width 10 height 10
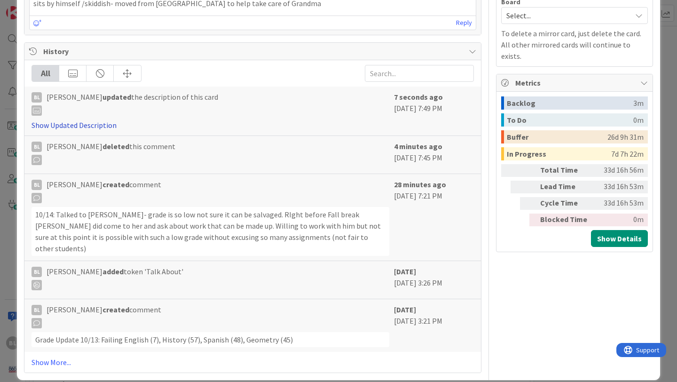
click at [80, 124] on link "Show Updated Description" at bounding box center [74, 124] width 85 height 9
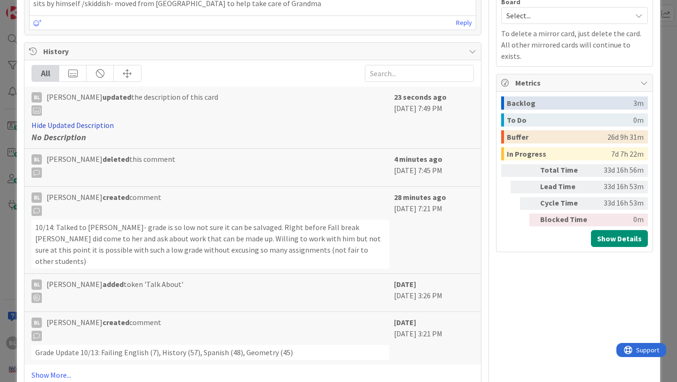
click at [80, 124] on link "Hide Updated Description" at bounding box center [73, 124] width 82 height 9
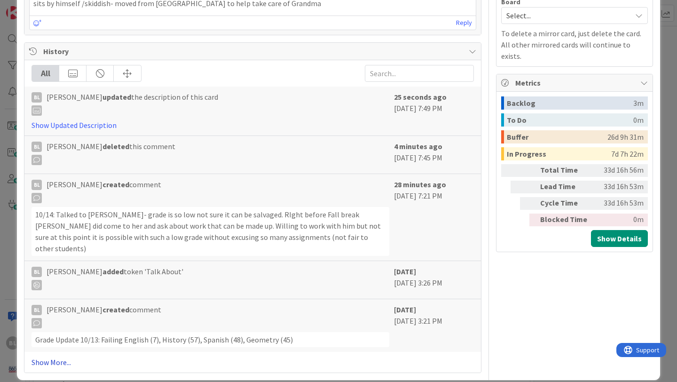
click at [59, 356] on link "Show More..." at bounding box center [253, 361] width 443 height 11
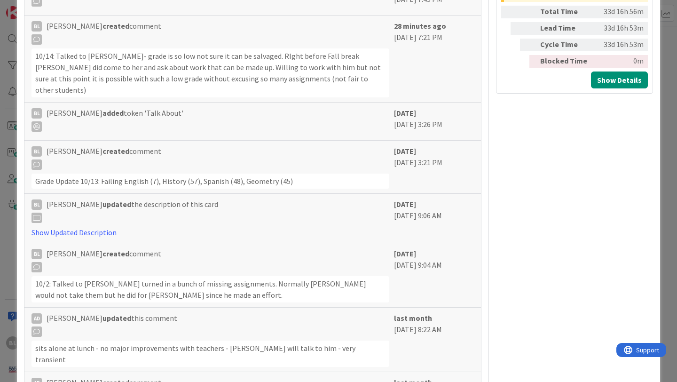
scroll to position [702, 0]
click at [103, 227] on link "Show Updated Description" at bounding box center [74, 231] width 85 height 9
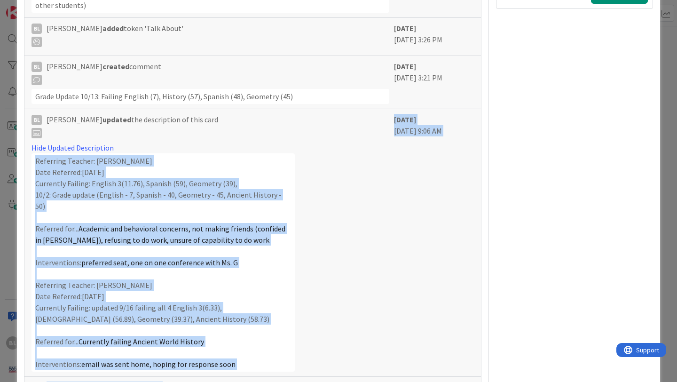
scroll to position [818, 0]
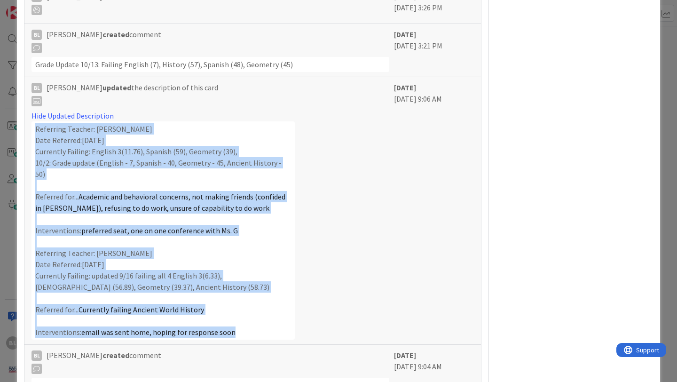
drag, startPoint x: 35, startPoint y: 234, endPoint x: 237, endPoint y: 310, distance: 216.5
click at [237, 310] on div "Referring Teacher: [PERSON_NAME] Date Referred:[DATE] Currently Failing: Englis…" at bounding box center [163, 230] width 263 height 218
copy div "Referring Teacher: [PERSON_NAME] Date Referred:[DATE] Currently Failing: Englis…"
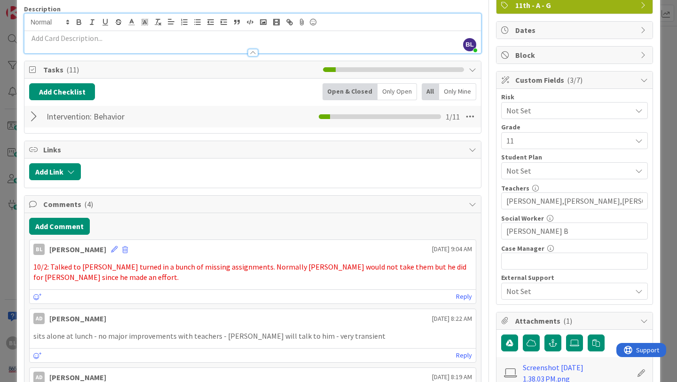
scroll to position [0, 0]
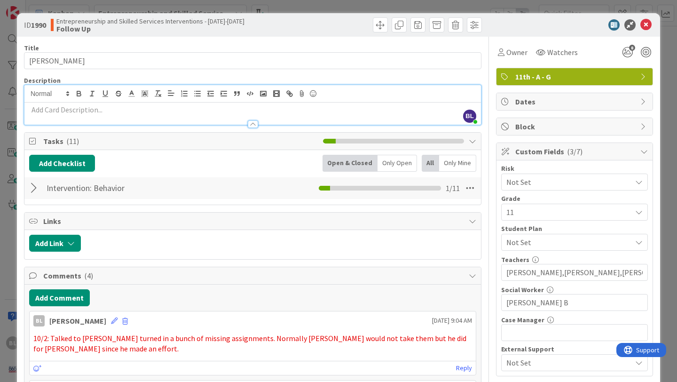
click at [113, 110] on p at bounding box center [252, 109] width 447 height 11
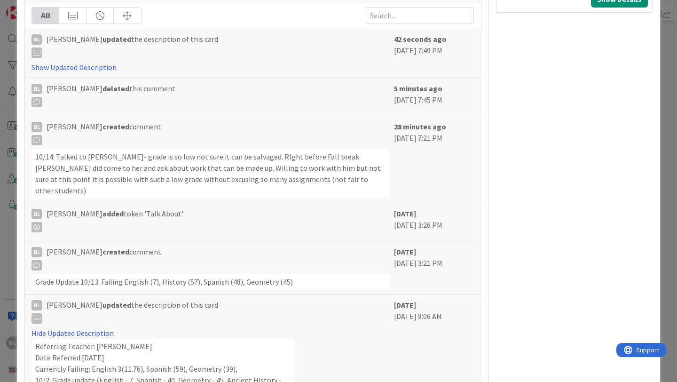
scroll to position [783, 0]
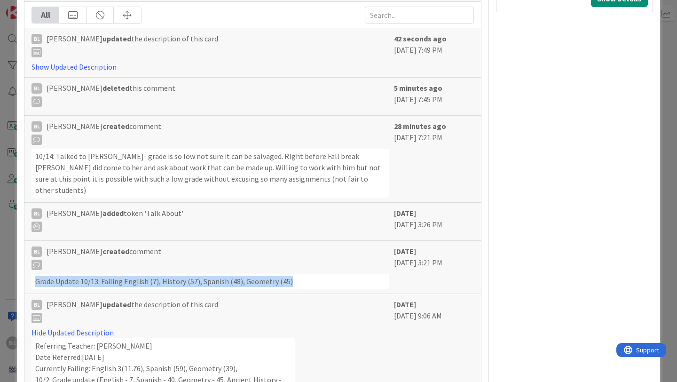
drag, startPoint x: 291, startPoint y: 269, endPoint x: 30, endPoint y: 270, distance: 261.5
click at [30, 270] on div "BL Beth Lawson created comment Grade Update 10/13: Failing English (7), History…" at bounding box center [252, 267] width 457 height 53
copy div "Grade Update 10/13: Failing English (7), History (57), Spanish (48), Geometry (…"
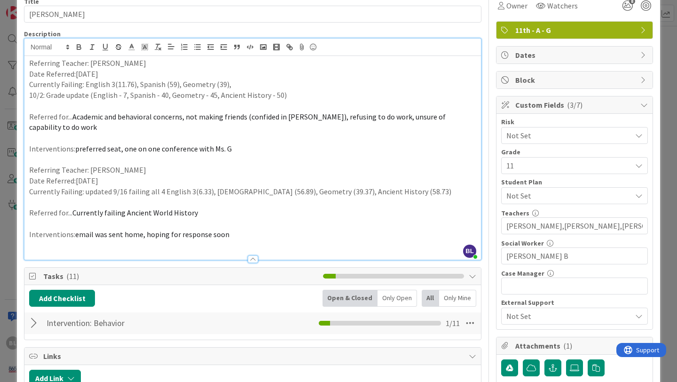
scroll to position [47, 0]
click at [47, 249] on div at bounding box center [252, 254] width 457 height 10
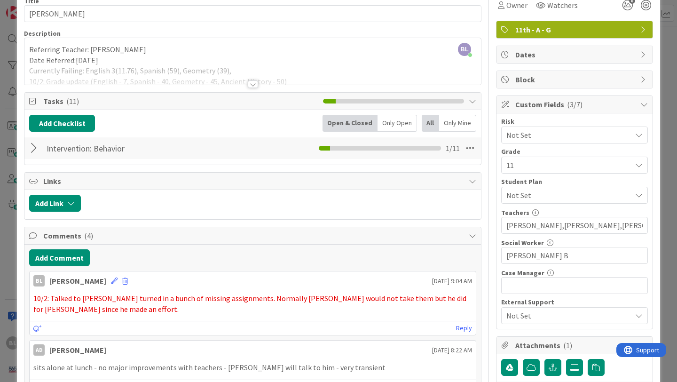
click at [253, 84] on div at bounding box center [253, 84] width 10 height 8
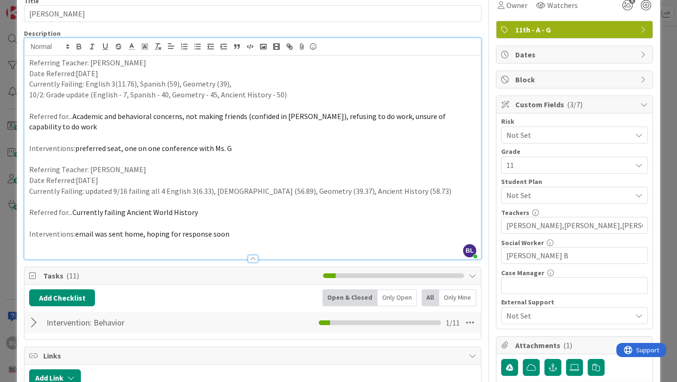
click at [49, 249] on div at bounding box center [252, 254] width 457 height 10
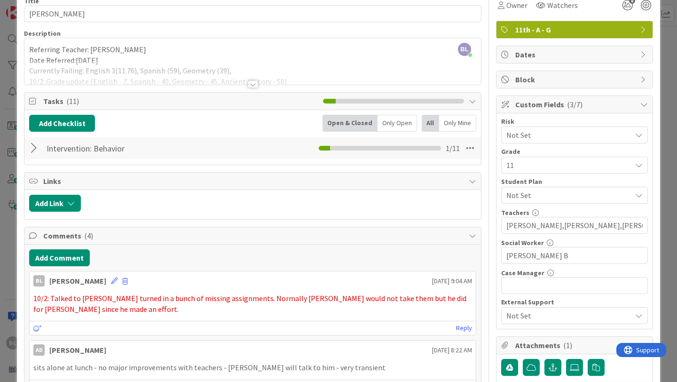
click at [254, 81] on div at bounding box center [253, 84] width 10 height 8
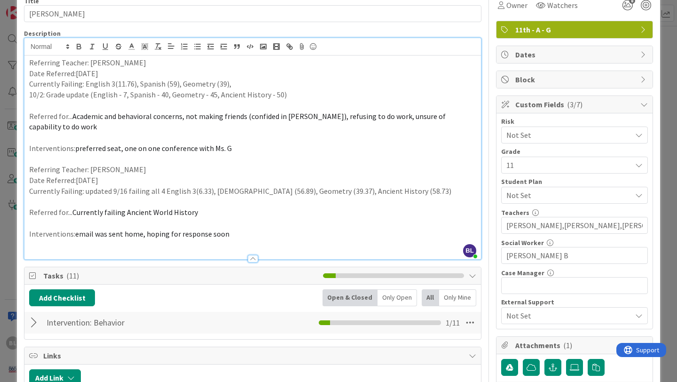
click at [235, 235] on p "Interventions: email was sent home, hoping for response soon" at bounding box center [252, 234] width 447 height 11
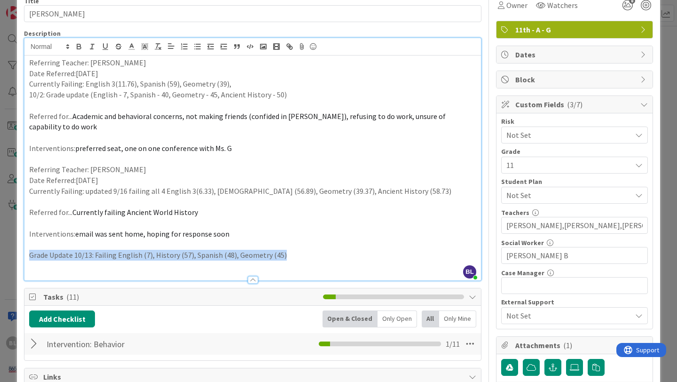
drag, startPoint x: 285, startPoint y: 255, endPoint x: 17, endPoint y: 254, distance: 267.6
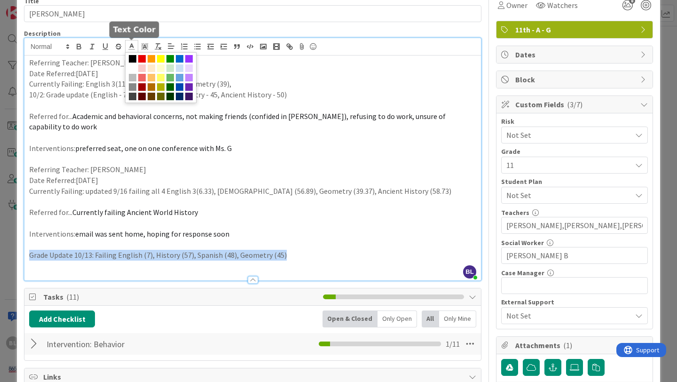
click at [130, 49] on icon at bounding box center [131, 46] width 8 height 8
click at [142, 56] on span at bounding box center [142, 59] width 8 height 8
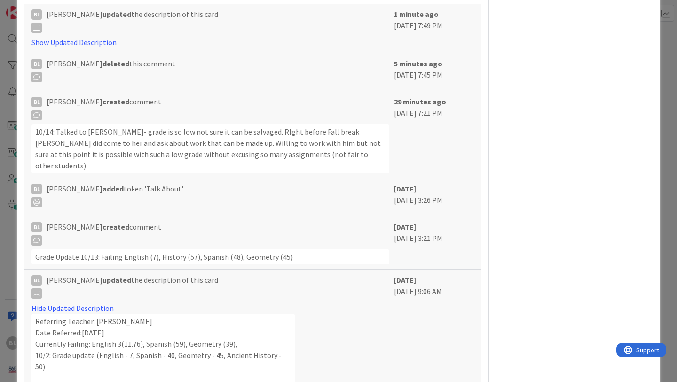
scroll to position [827, 0]
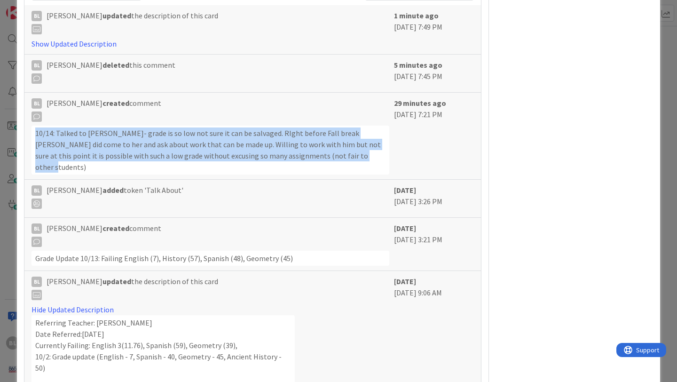
drag, startPoint x: 341, startPoint y: 155, endPoint x: 28, endPoint y: 134, distance: 314.4
click at [28, 134] on div "BL Beth Lawson created comment 10/14: Talked to Georgopoulos- grade is so low n…" at bounding box center [252, 136] width 457 height 87
copy div "10/14: Talked to [PERSON_NAME]- grade is so low not sure it can be salvaged. RI…"
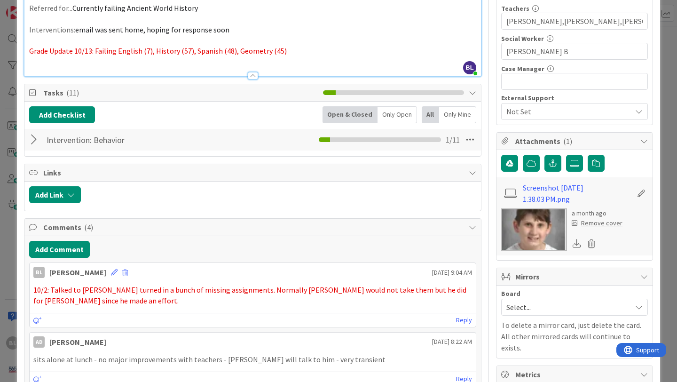
scroll to position [253, 0]
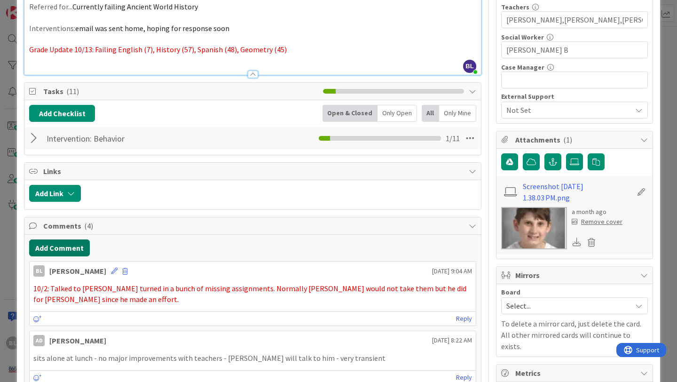
click at [63, 246] on button "Add Comment" at bounding box center [59, 247] width 61 height 17
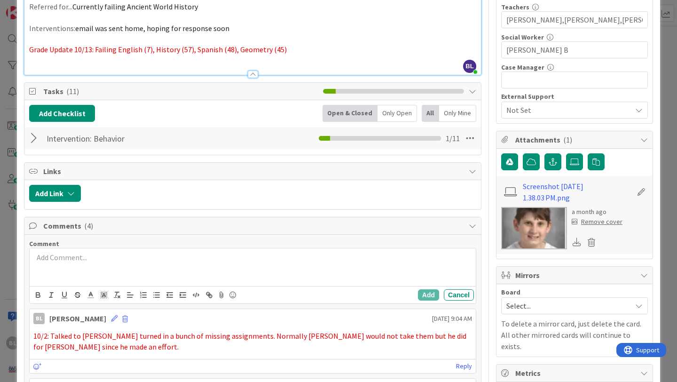
click at [57, 258] on p at bounding box center [252, 257] width 439 height 11
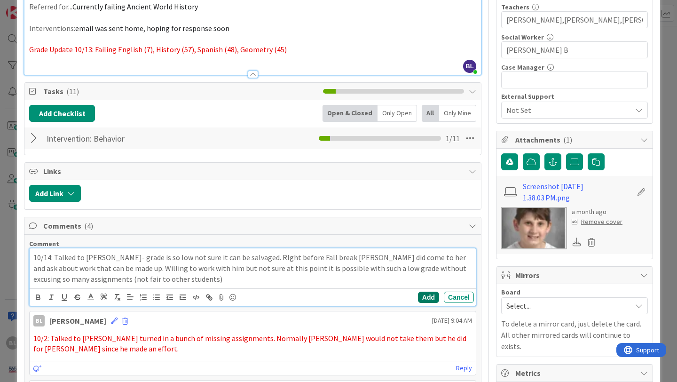
click at [432, 297] on button "Add" at bounding box center [428, 297] width 21 height 11
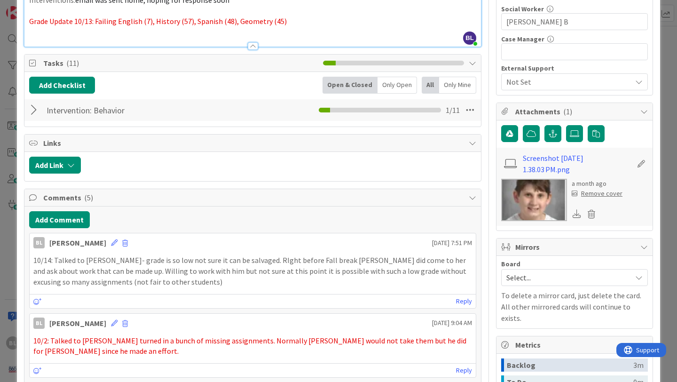
scroll to position [281, 0]
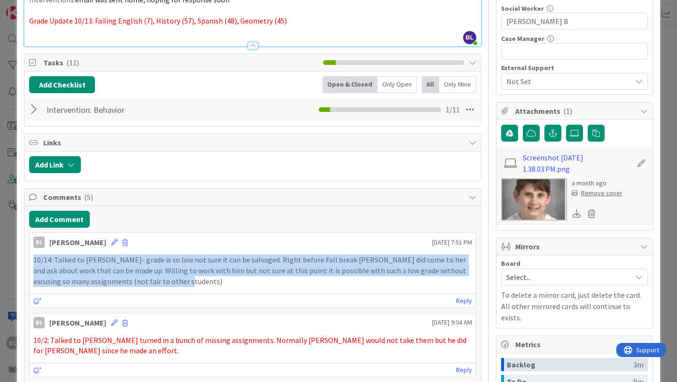
drag, startPoint x: 170, startPoint y: 281, endPoint x: 31, endPoint y: 258, distance: 141.2
click at [31, 258] on div "10/14: Talked to [PERSON_NAME]- grade is so low not sure it can be salvaged. RI…" at bounding box center [253, 271] width 446 height 40
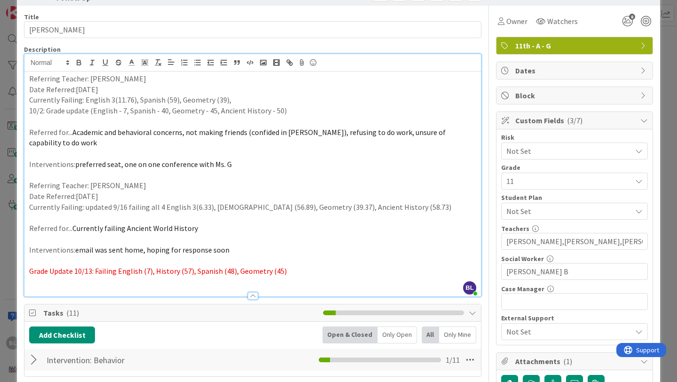
scroll to position [0, 0]
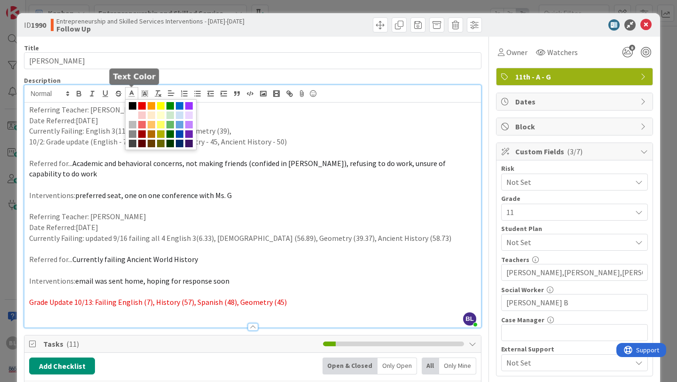
click at [134, 93] on icon at bounding box center [131, 93] width 8 height 8
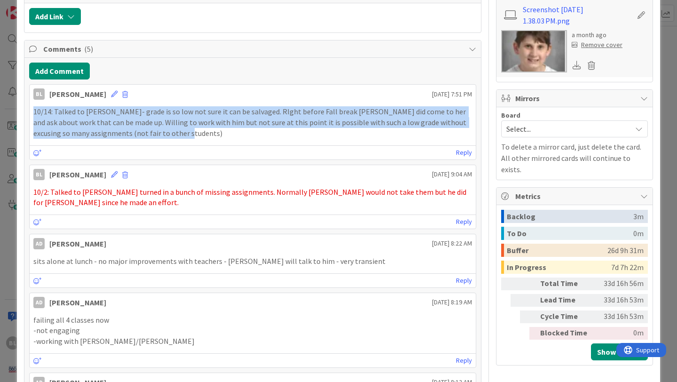
scroll to position [429, 0]
click at [179, 138] on p "10/14: Talked to [PERSON_NAME]- grade is so low not sure it can be salvaged. RI…" at bounding box center [252, 123] width 439 height 32
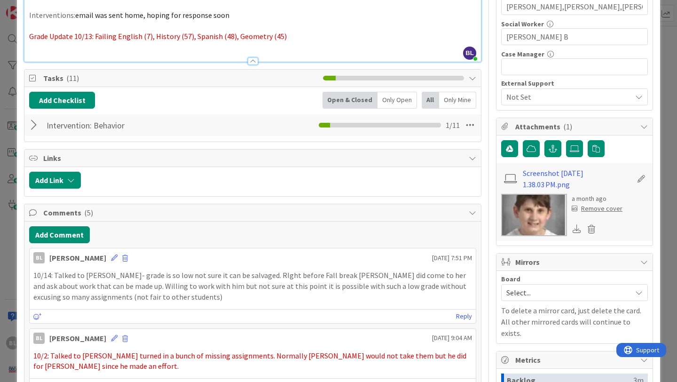
scroll to position [0, 0]
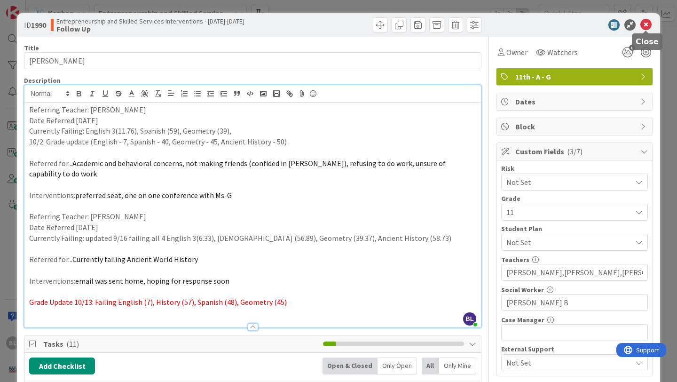
click at [647, 24] on icon at bounding box center [646, 24] width 11 height 11
